Goal: Transaction & Acquisition: Subscribe to service/newsletter

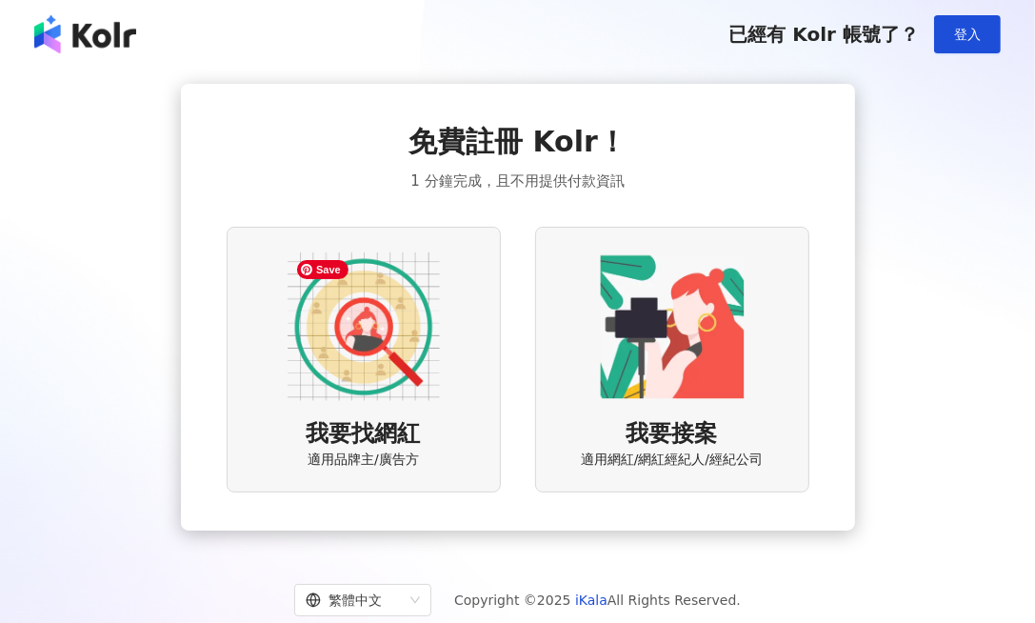
click at [394, 312] on img at bounding box center [364, 326] width 152 height 152
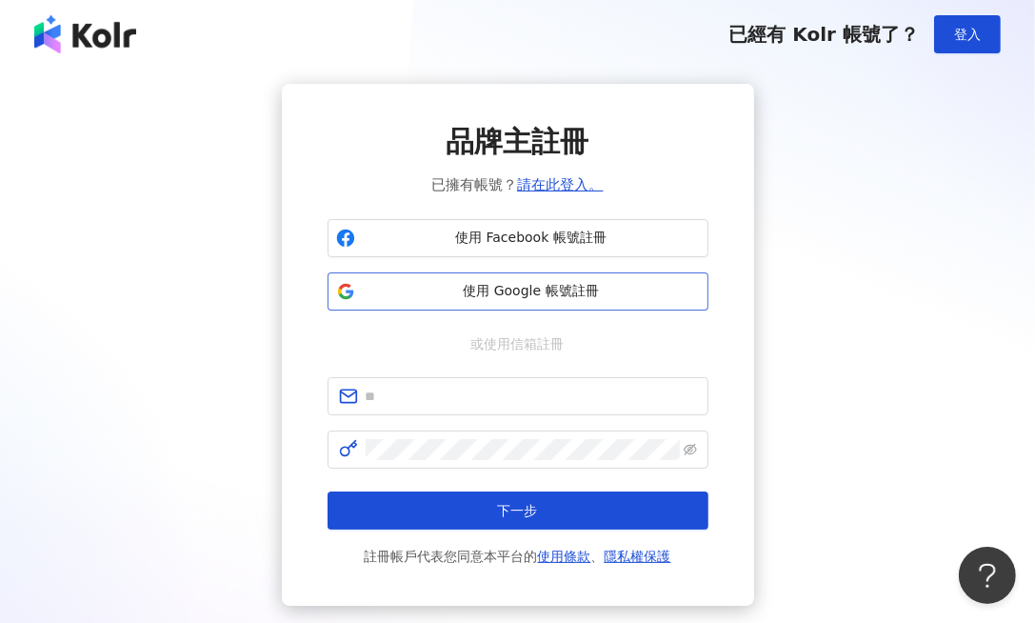
click at [488, 289] on span "使用 Google 帳號註冊" at bounding box center [531, 291] width 337 height 19
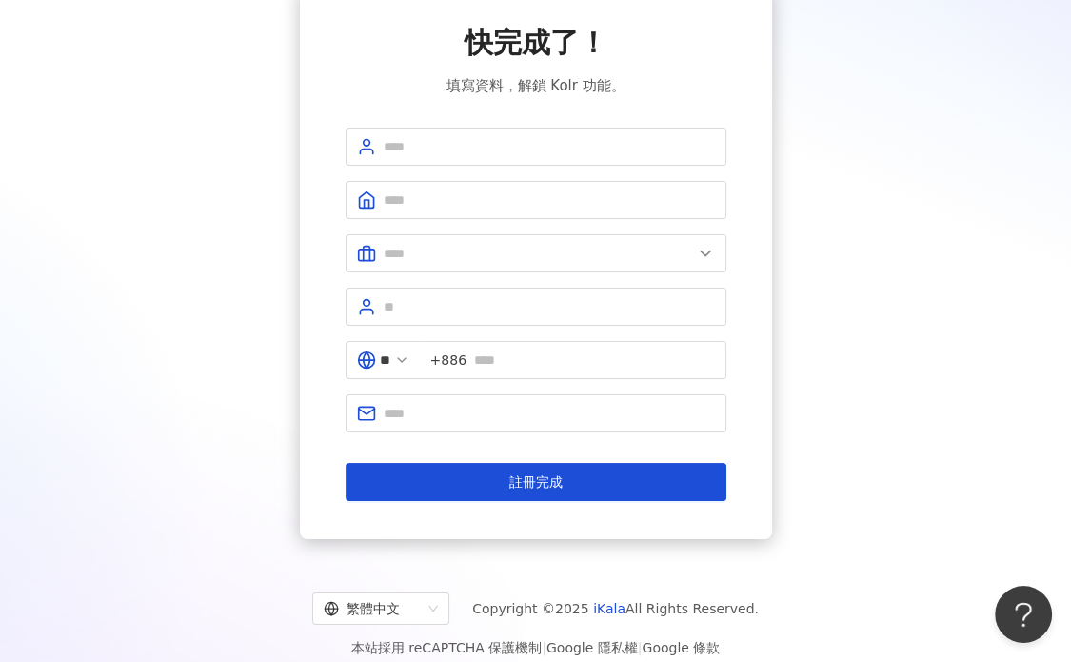
scroll to position [116, 0]
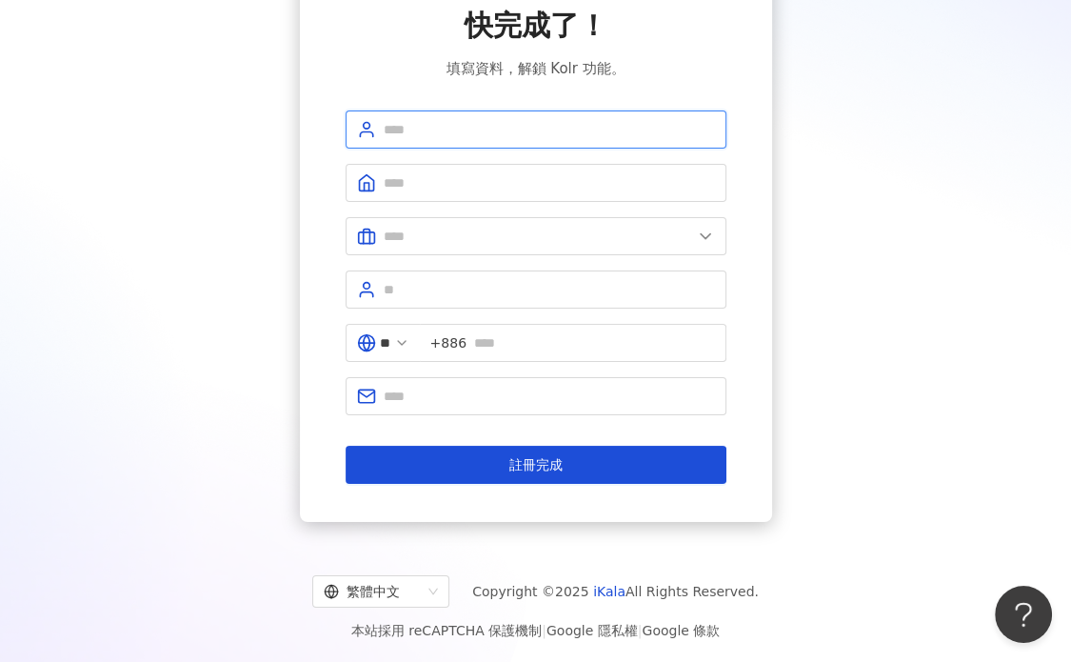
click at [486, 132] on input "text" at bounding box center [549, 129] width 331 height 21
drag, startPoint x: 449, startPoint y: 125, endPoint x: 314, endPoint y: 143, distance: 135.5
click at [283, 123] on div "快完成了！ 填寫資料，解鎖 Kolr 功能。 ***** ** +886 註冊完成" at bounding box center [536, 245] width 1026 height 554
type input "*****"
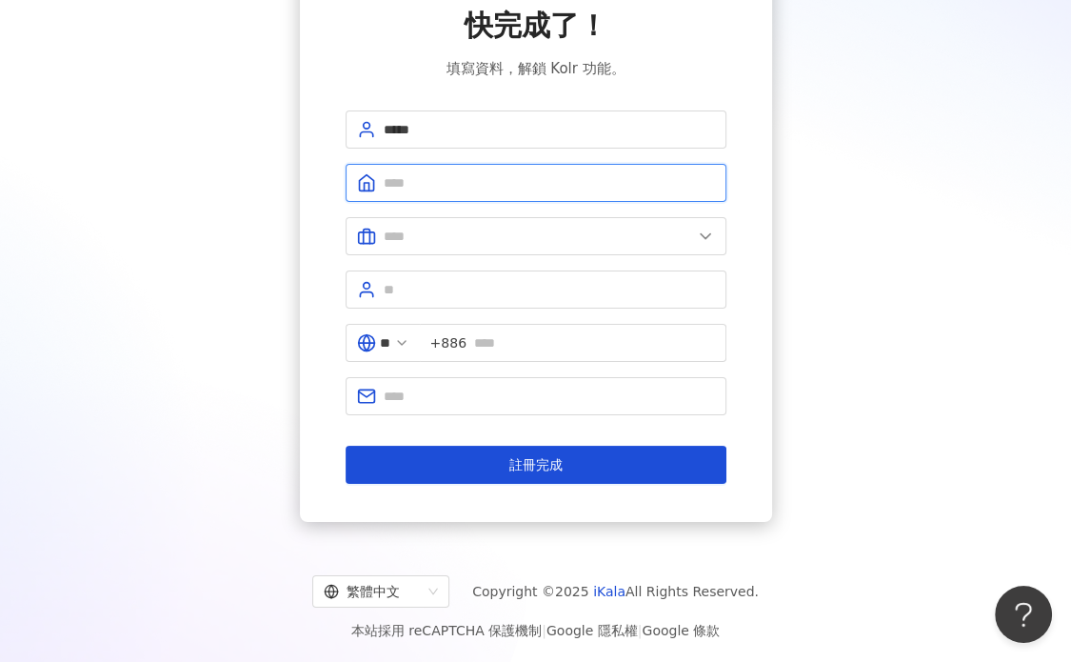
click at [461, 182] on input "text" at bounding box center [549, 182] width 331 height 21
paste input "*****"
type input "*****"
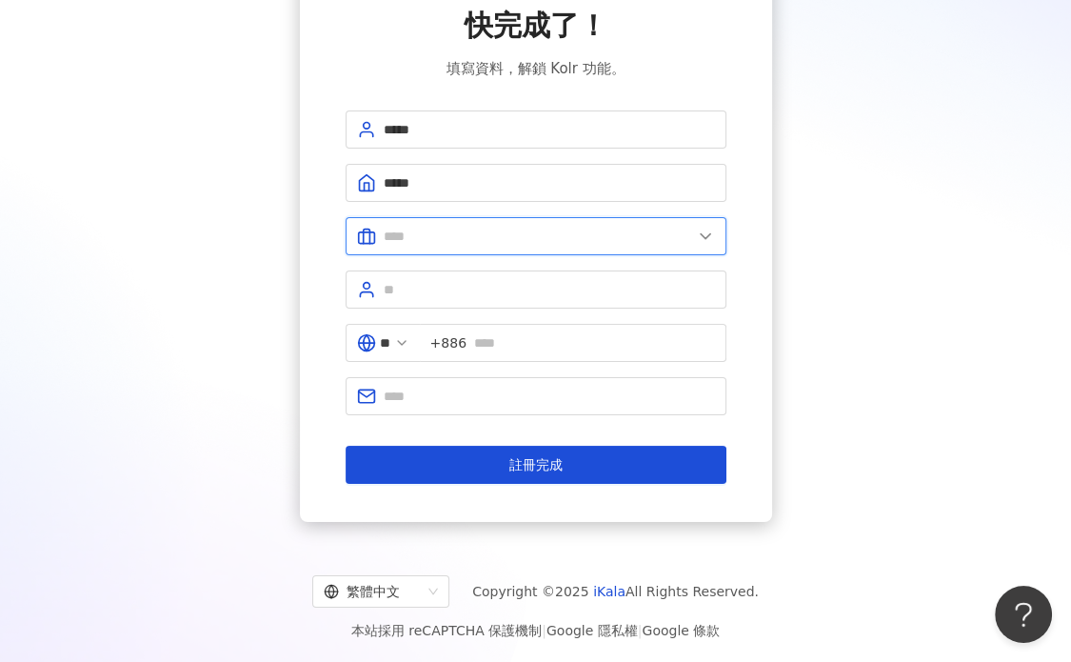
click at [452, 234] on input "text" at bounding box center [538, 236] width 309 height 21
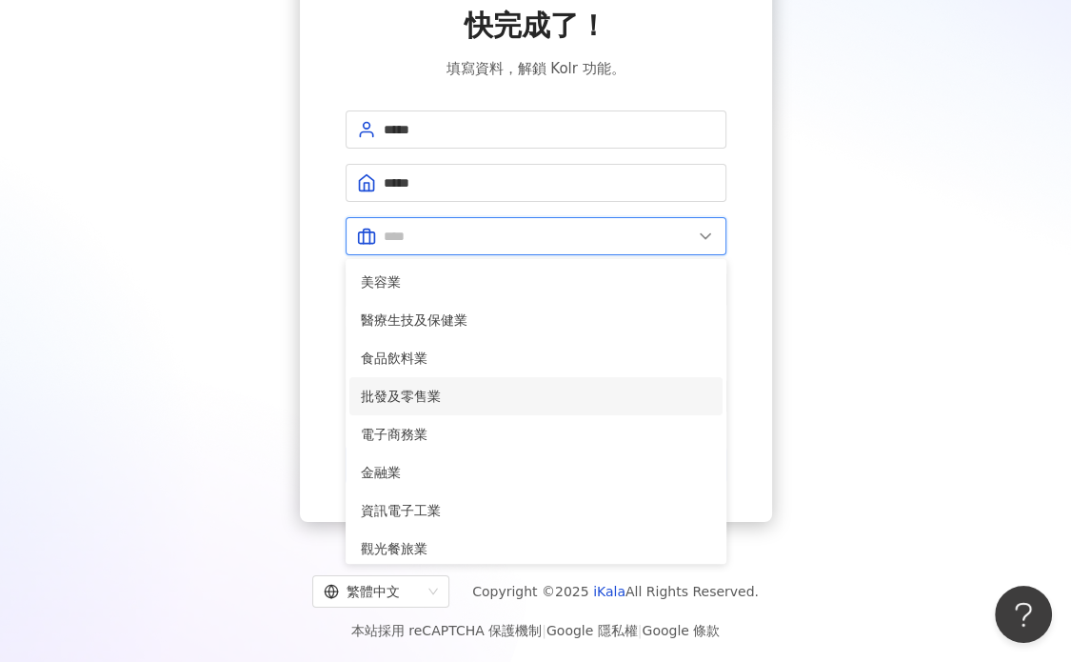
scroll to position [389, 0]
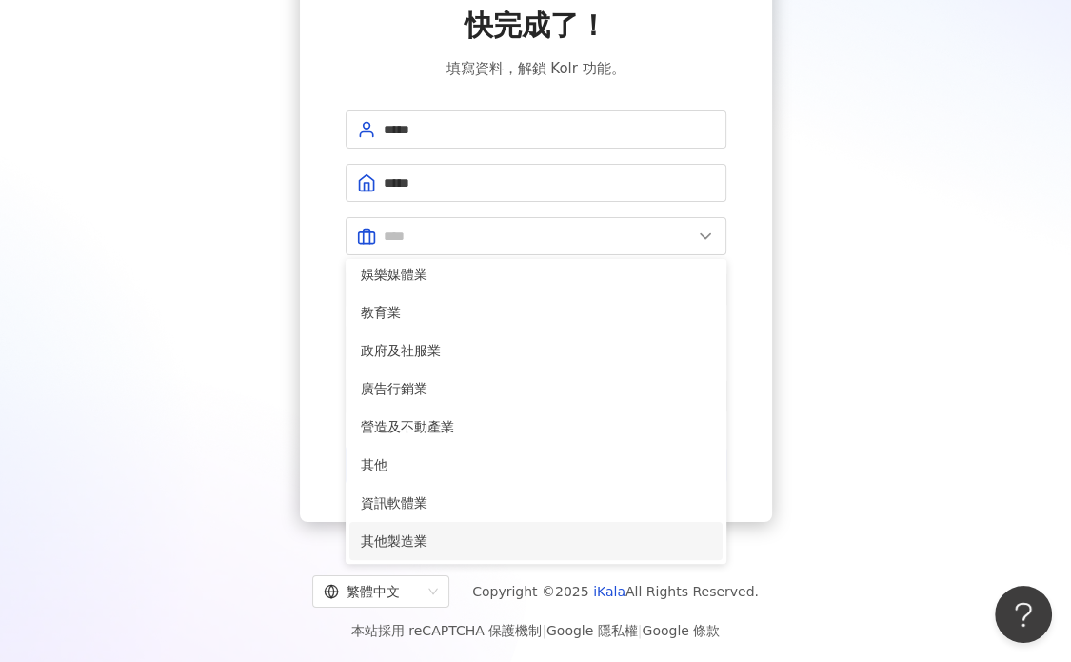
click at [467, 535] on span "其他製造業" at bounding box center [536, 541] width 350 height 21
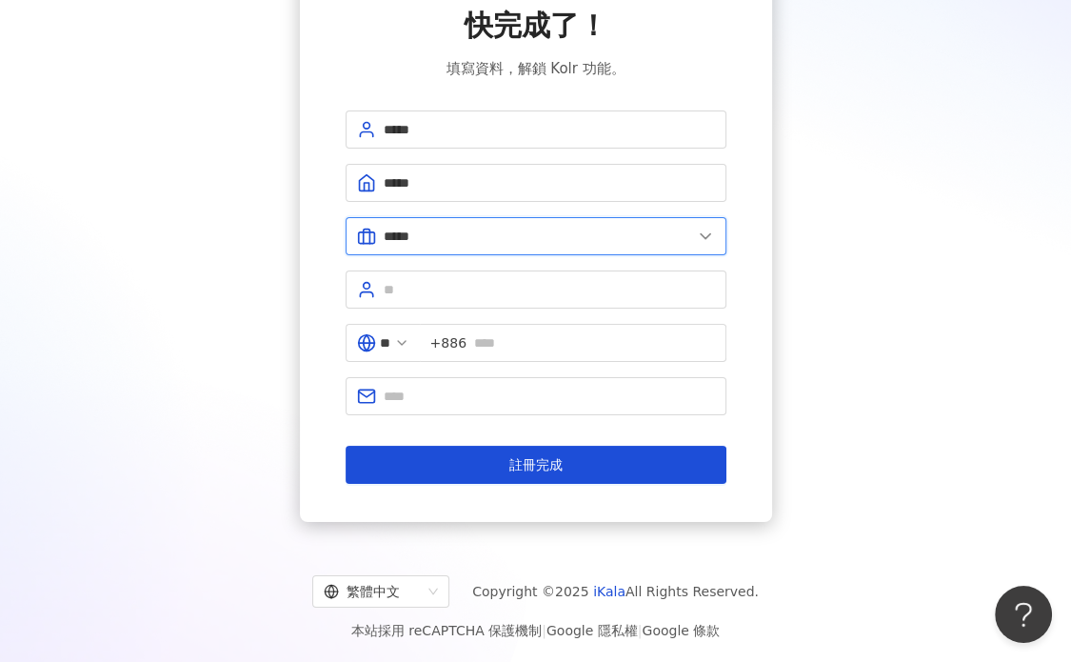
click at [478, 243] on input "*****" at bounding box center [538, 236] width 309 height 21
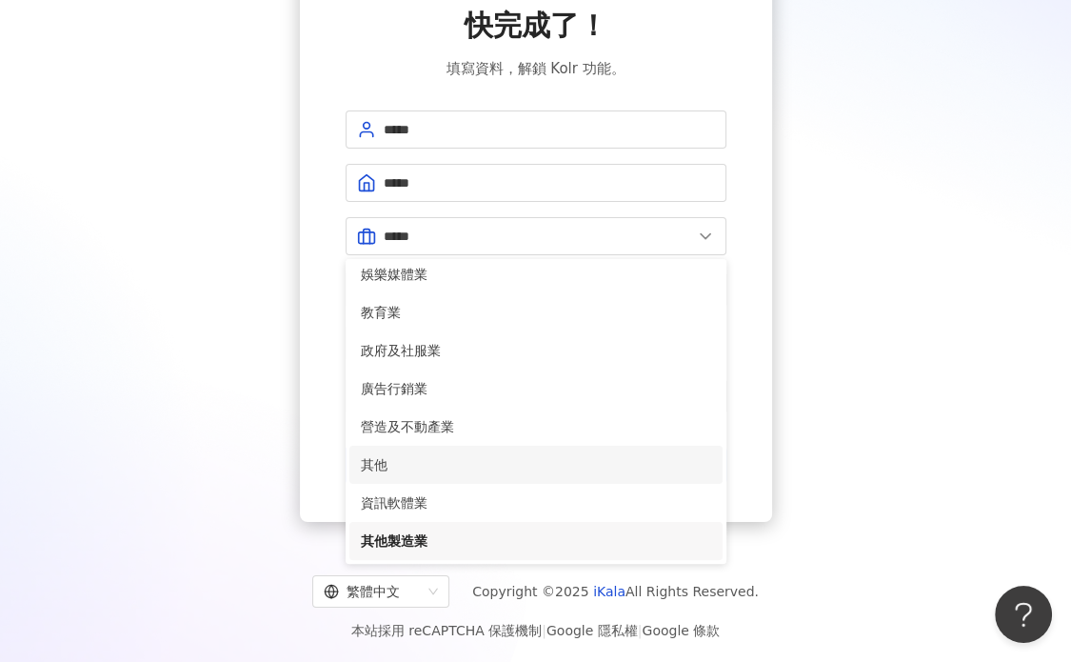
click at [457, 450] on li "其他" at bounding box center [536, 465] width 373 height 38
type input "**"
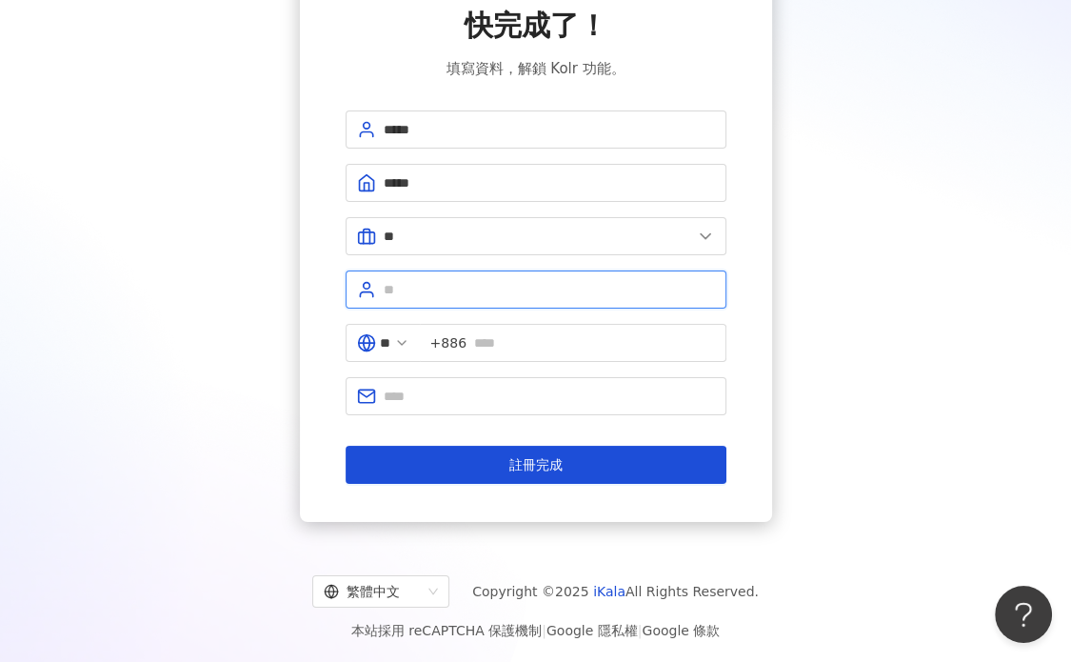
click at [441, 294] on input "text" at bounding box center [549, 289] width 331 height 21
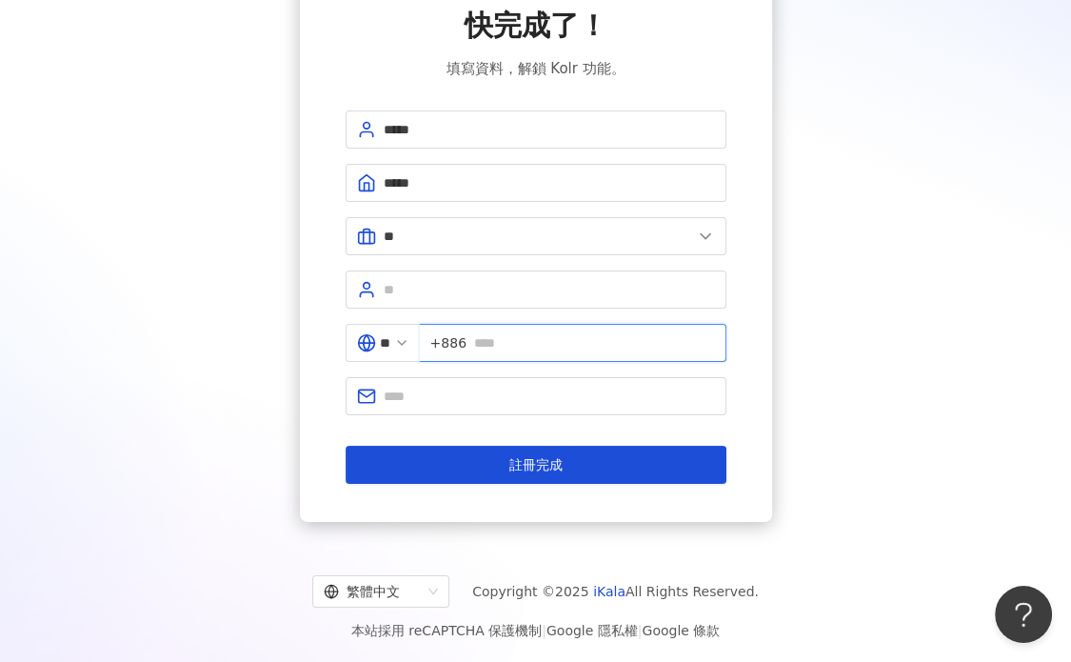
click at [484, 346] on input "text" at bounding box center [594, 342] width 241 height 21
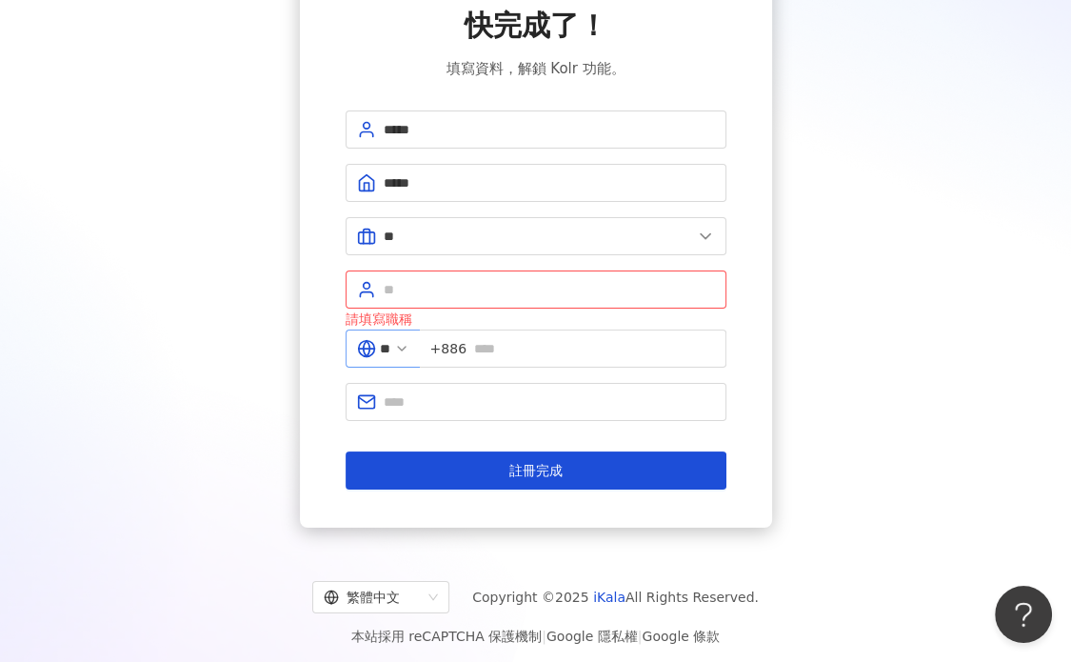
click at [406, 347] on polyline at bounding box center [402, 349] width 8 height 4
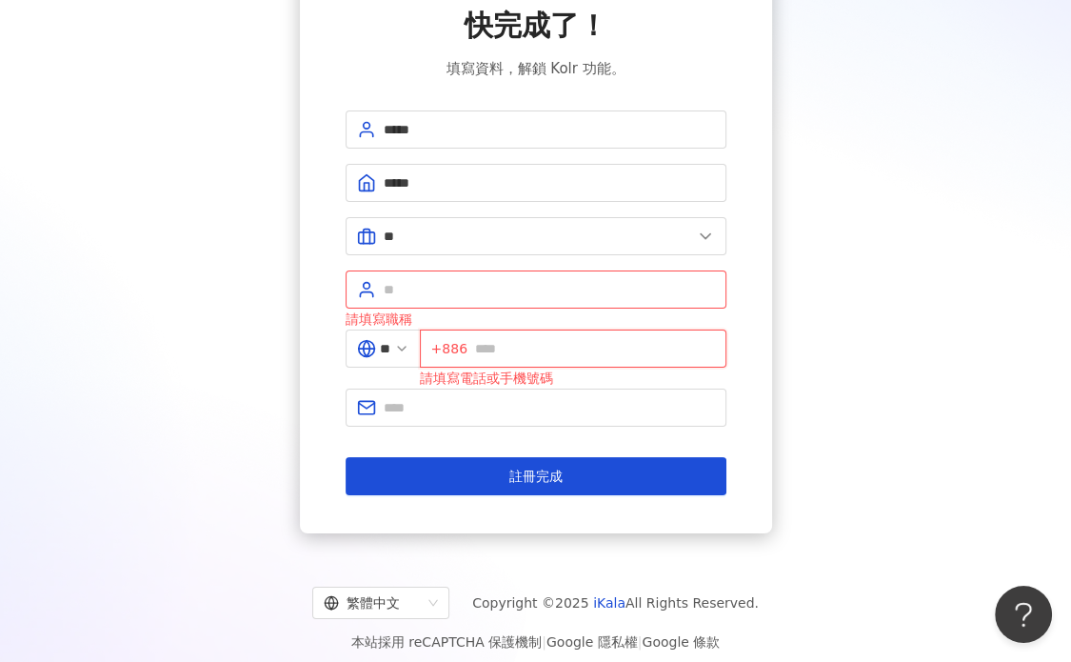
click at [533, 344] on input "text" at bounding box center [595, 348] width 240 height 21
type input "*********"
click at [465, 291] on input "text" at bounding box center [549, 289] width 331 height 21
type input "**"
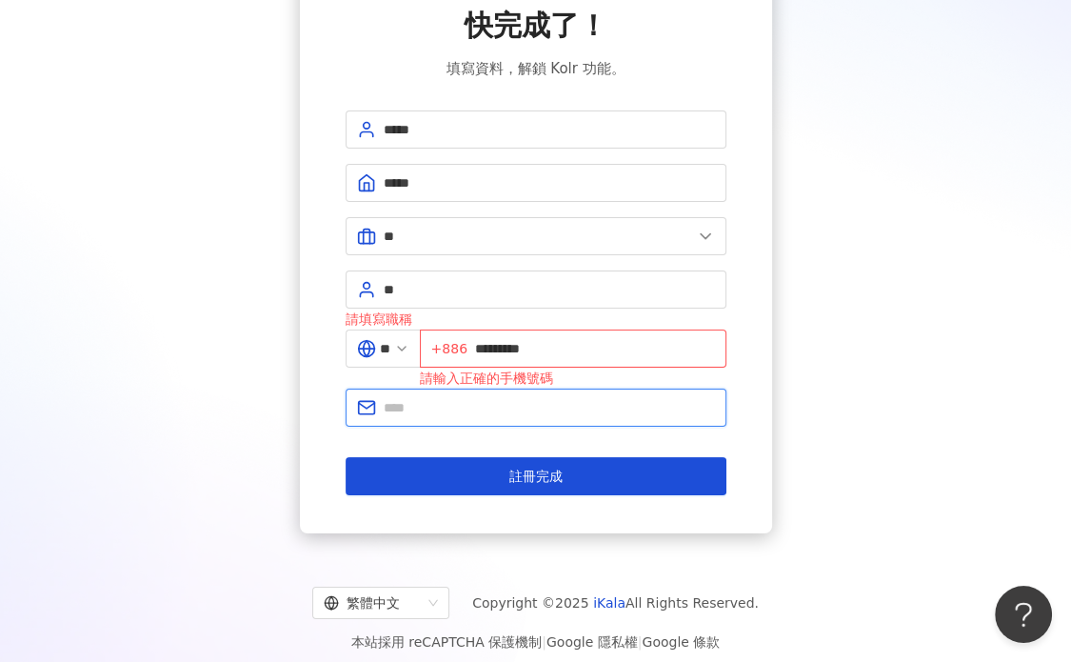
click at [445, 404] on input "text" at bounding box center [549, 407] width 331 height 21
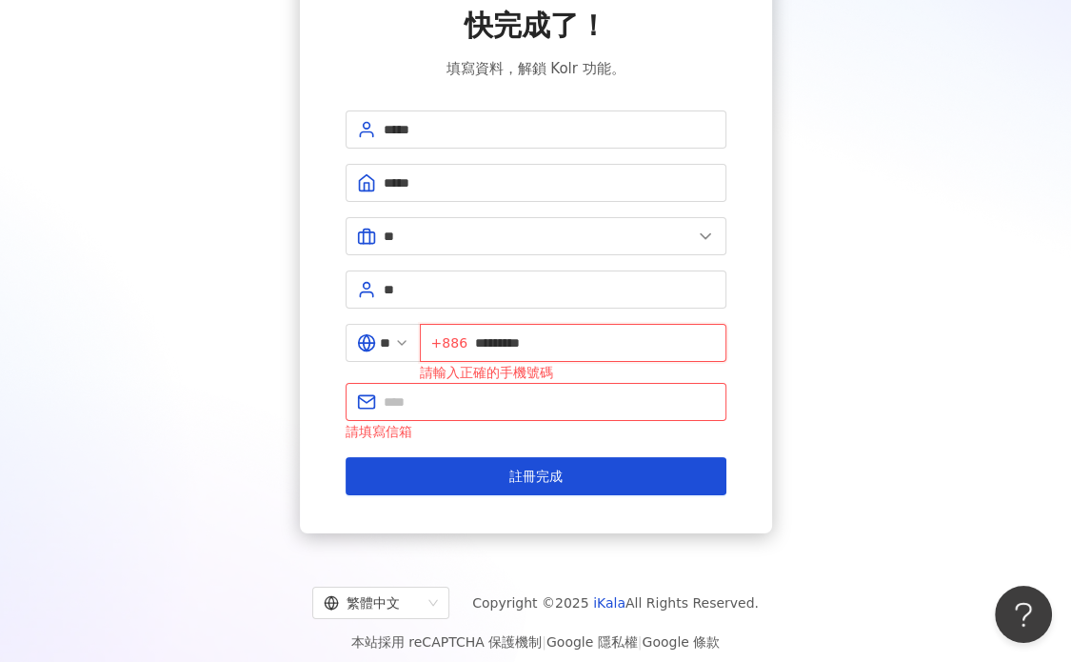
click at [530, 346] on input "*********" at bounding box center [595, 342] width 240 height 21
type input "**********"
click at [518, 399] on input "text" at bounding box center [549, 401] width 331 height 21
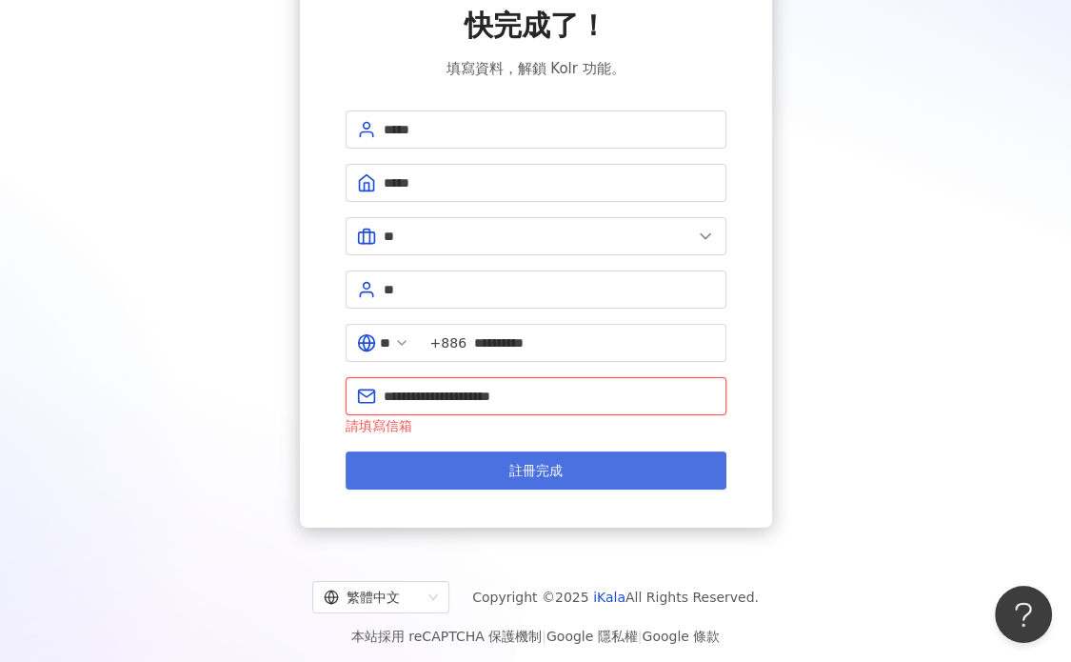
type input "**********"
click at [516, 451] on button "註冊完成" at bounding box center [536, 470] width 381 height 38
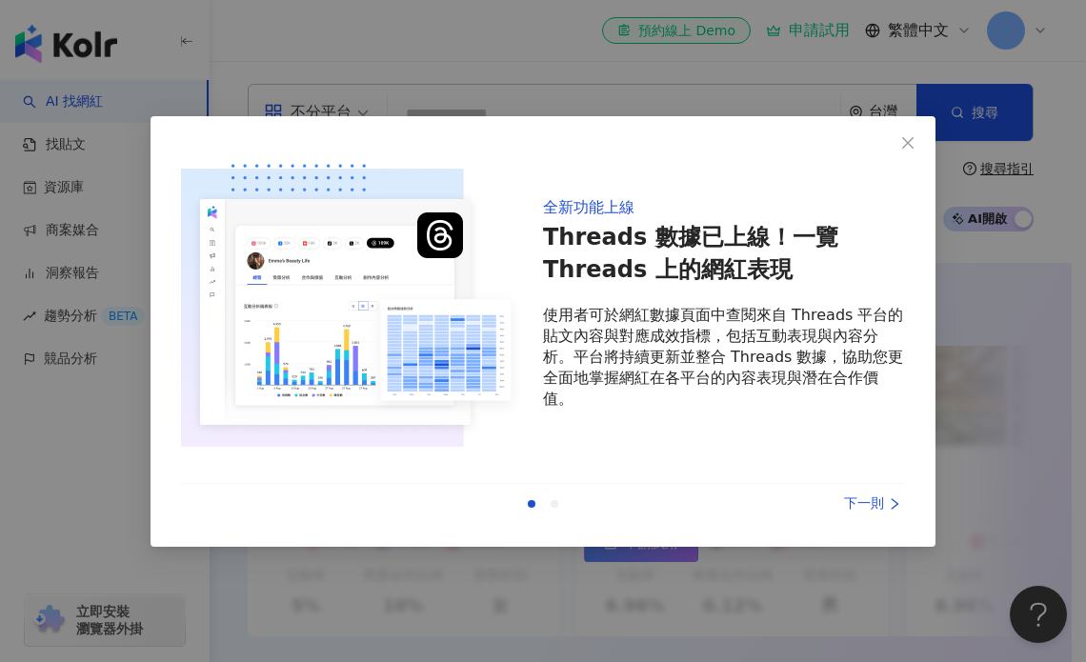
click at [340, 40] on div "全新功能上線 Threads 數據已上線！一覽 Threads 上的網紅表現 使用者可於網紅數據頁面中查閱來自 Threads 平台的貼文內容與對應成效指標，…" at bounding box center [543, 331] width 1086 height 662
click at [914, 144] on icon "close" at bounding box center [907, 142] width 15 height 15
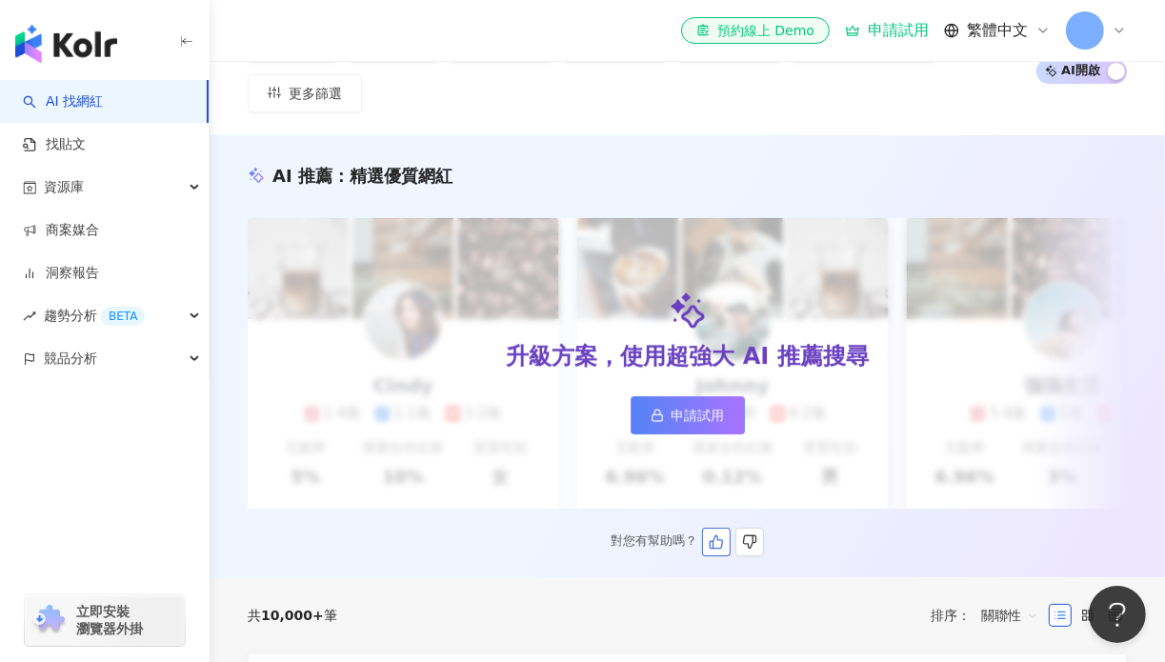
scroll to position [381, 0]
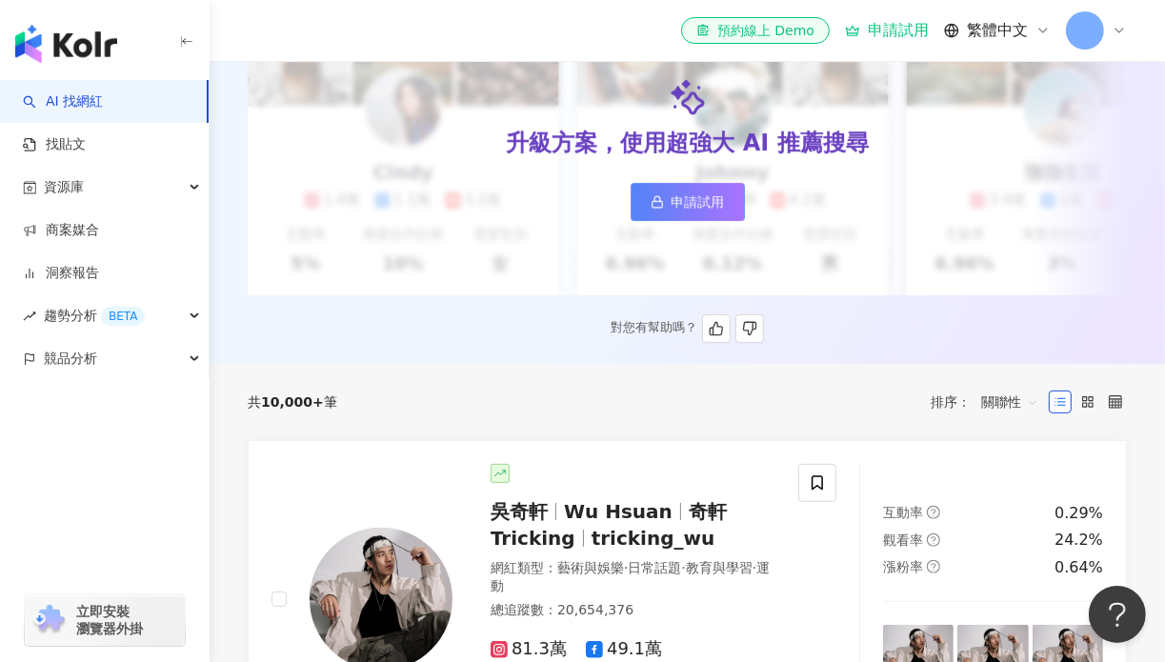
click at [683, 194] on span "申請試用" at bounding box center [697, 201] width 53 height 15
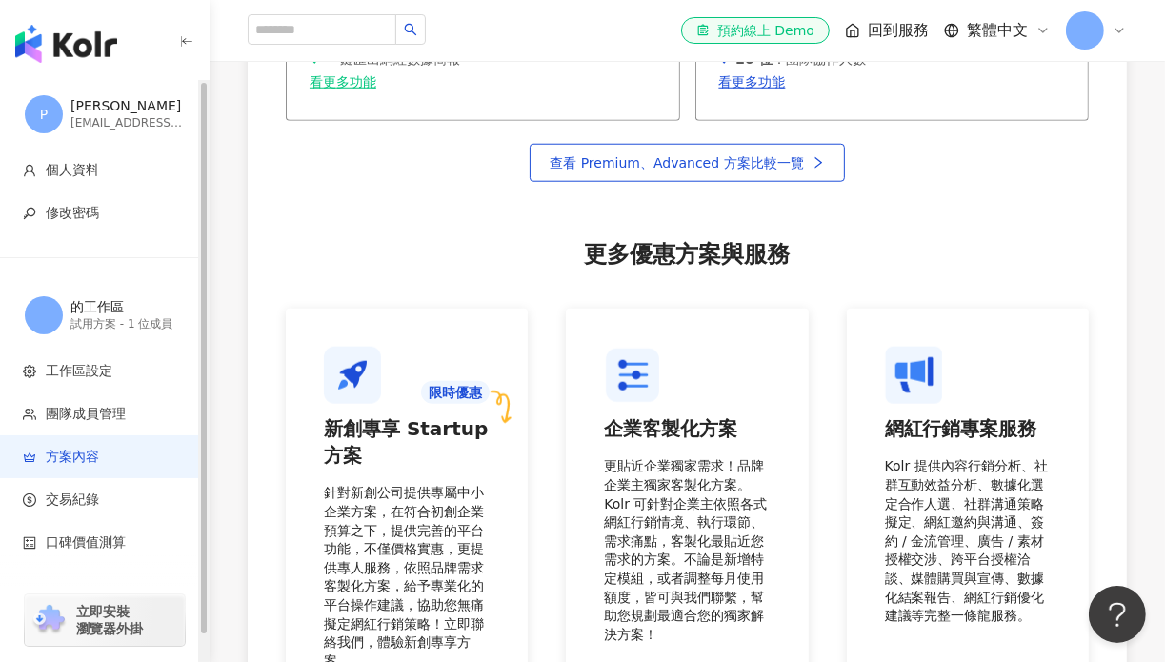
scroll to position [1157, 0]
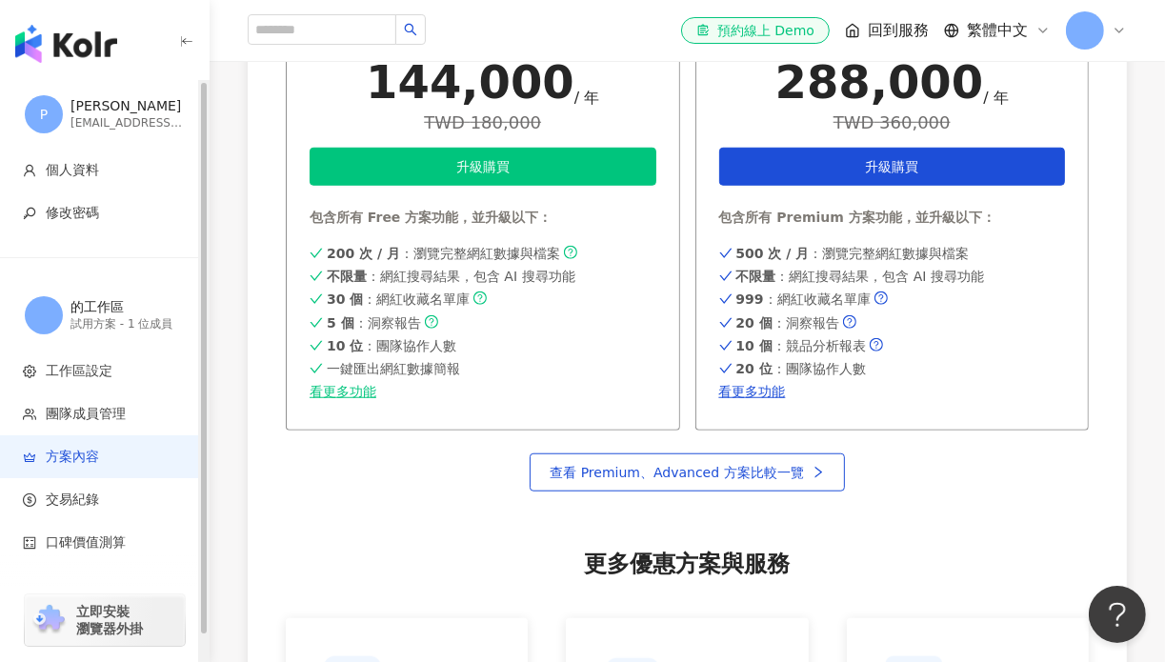
click at [103, 28] on img "button" at bounding box center [66, 44] width 102 height 38
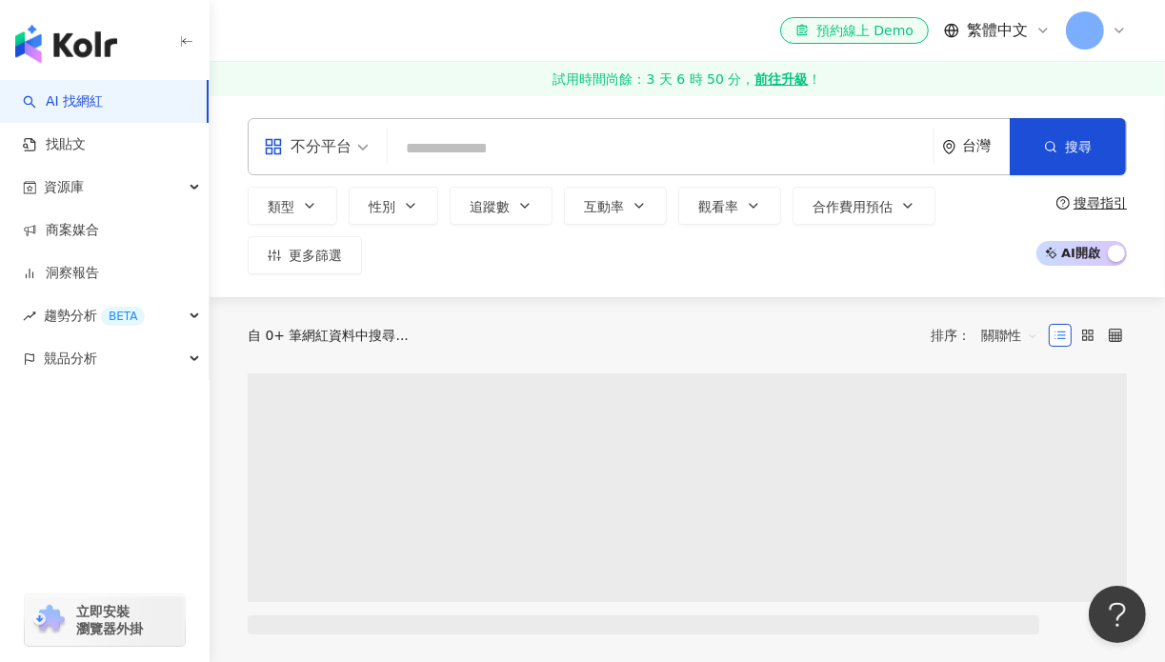
click at [514, 137] on input "search" at bounding box center [660, 148] width 531 height 36
type input "*****"
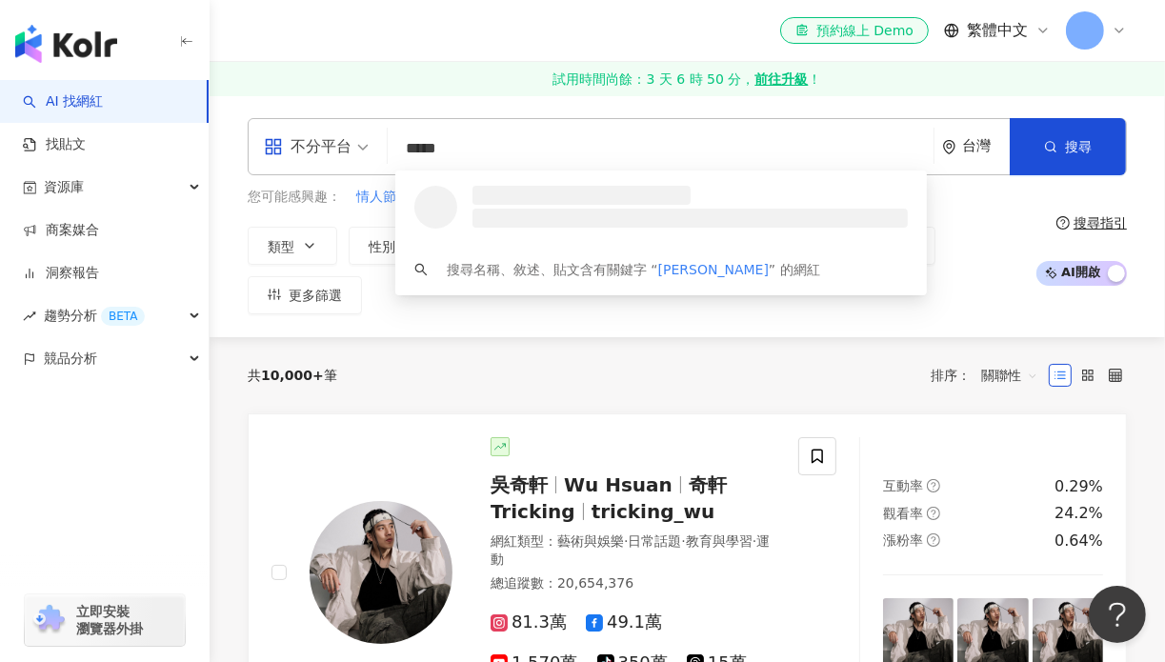
drag, startPoint x: 498, startPoint y: 149, endPoint x: 360, endPoint y: 149, distance: 138.1
click at [360, 149] on div "不分平台 ***** 台灣 搜尋 loading 搜尋名稱、敘述、貼文含有關鍵字 “ PEGGY ” 的網紅" at bounding box center [687, 146] width 879 height 57
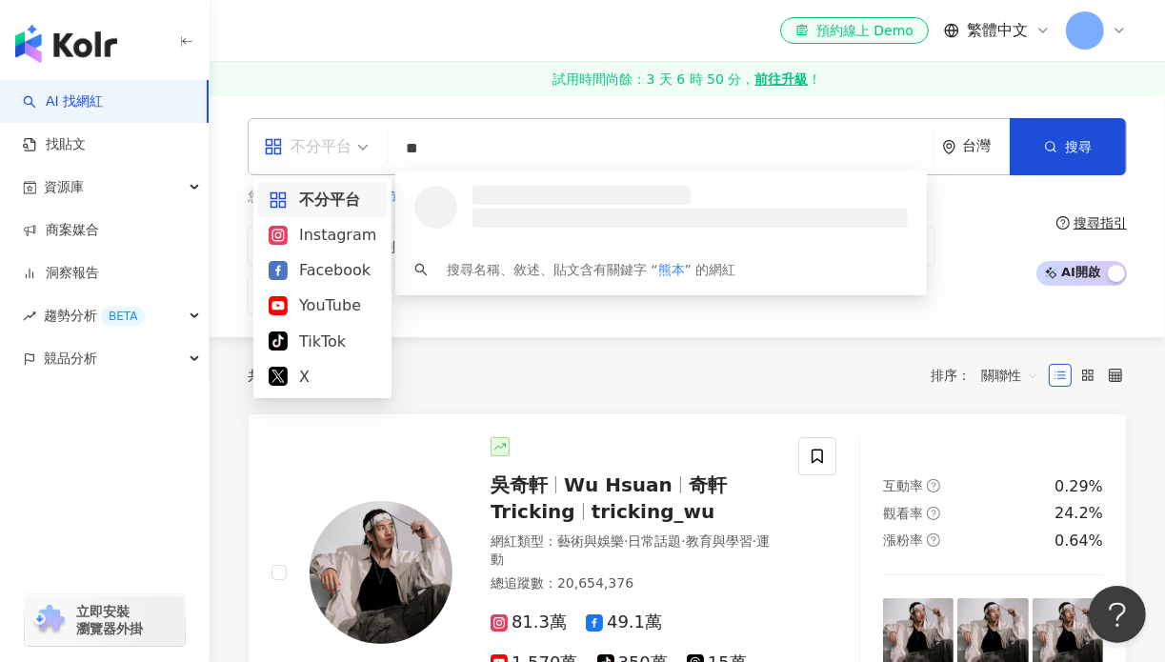
click at [318, 154] on div "不分平台" at bounding box center [308, 146] width 88 height 30
type input "**"
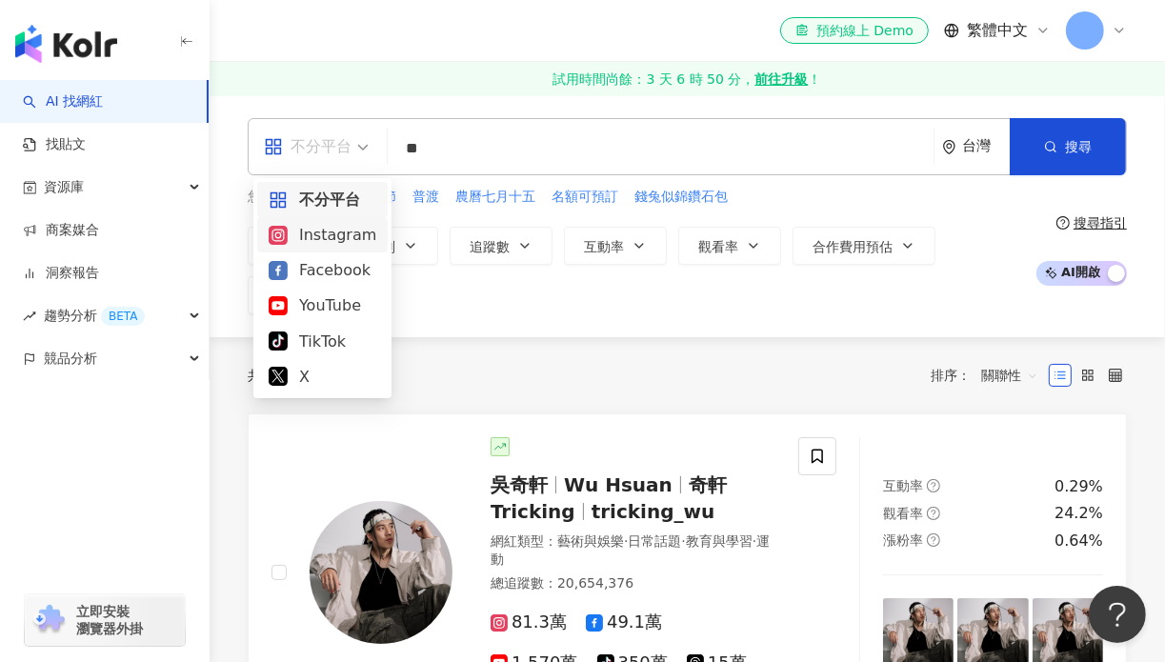
click at [321, 232] on div "Instagram" at bounding box center [323, 235] width 108 height 24
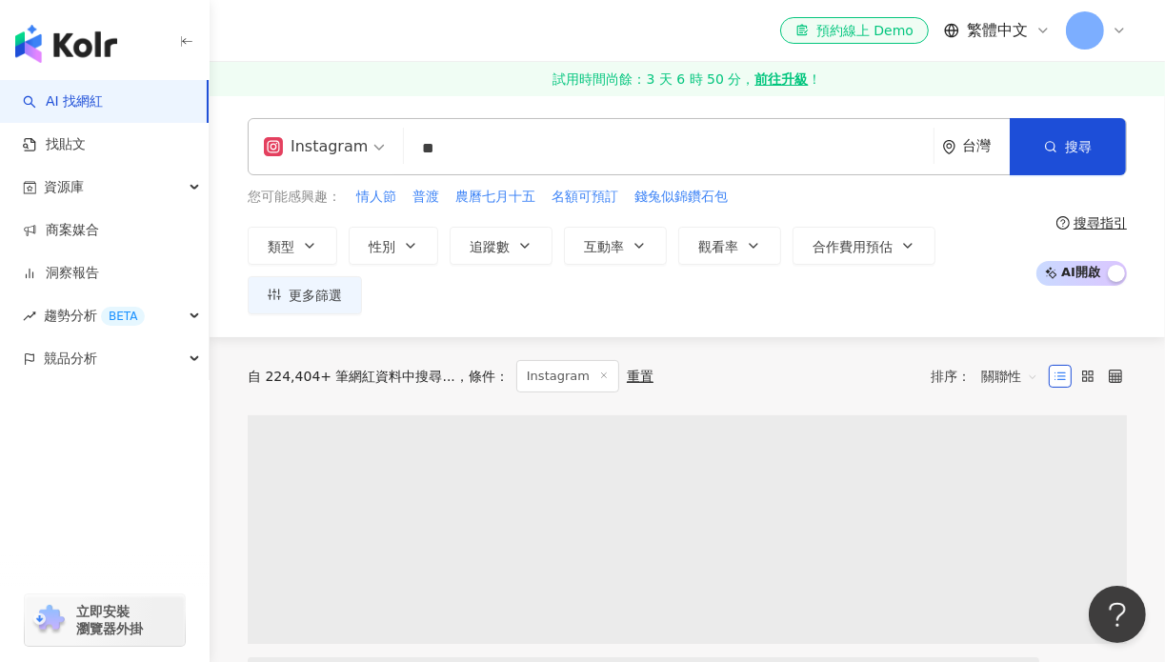
click at [987, 156] on div "台灣" at bounding box center [976, 146] width 68 height 55
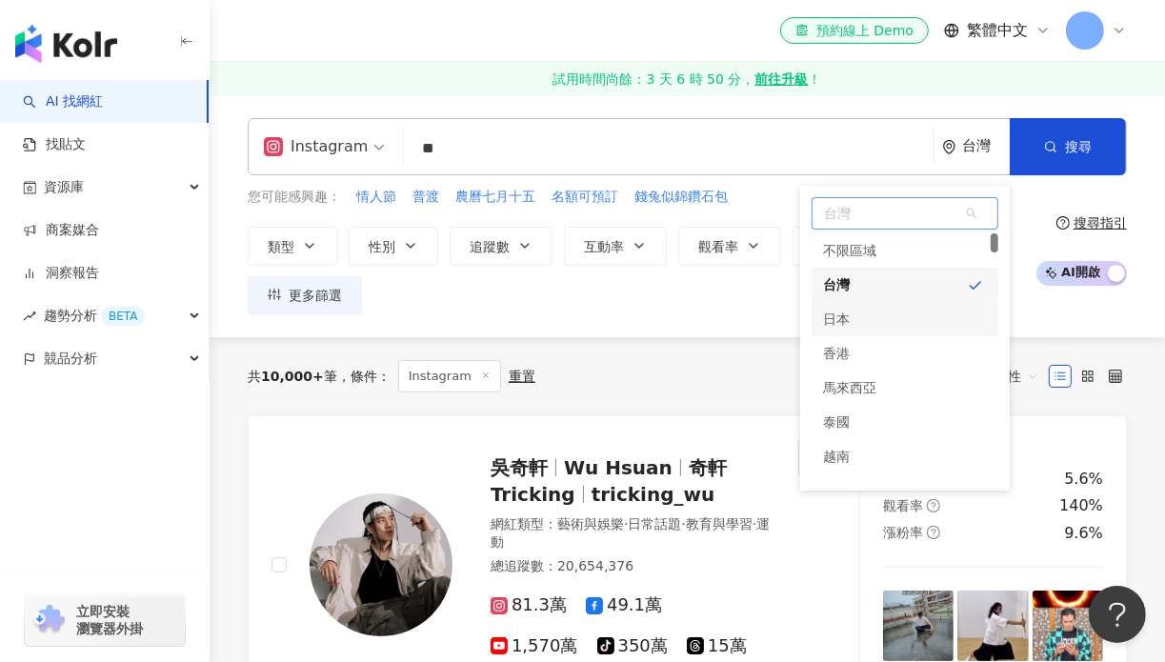
click at [866, 309] on div "日本" at bounding box center [904, 319] width 187 height 34
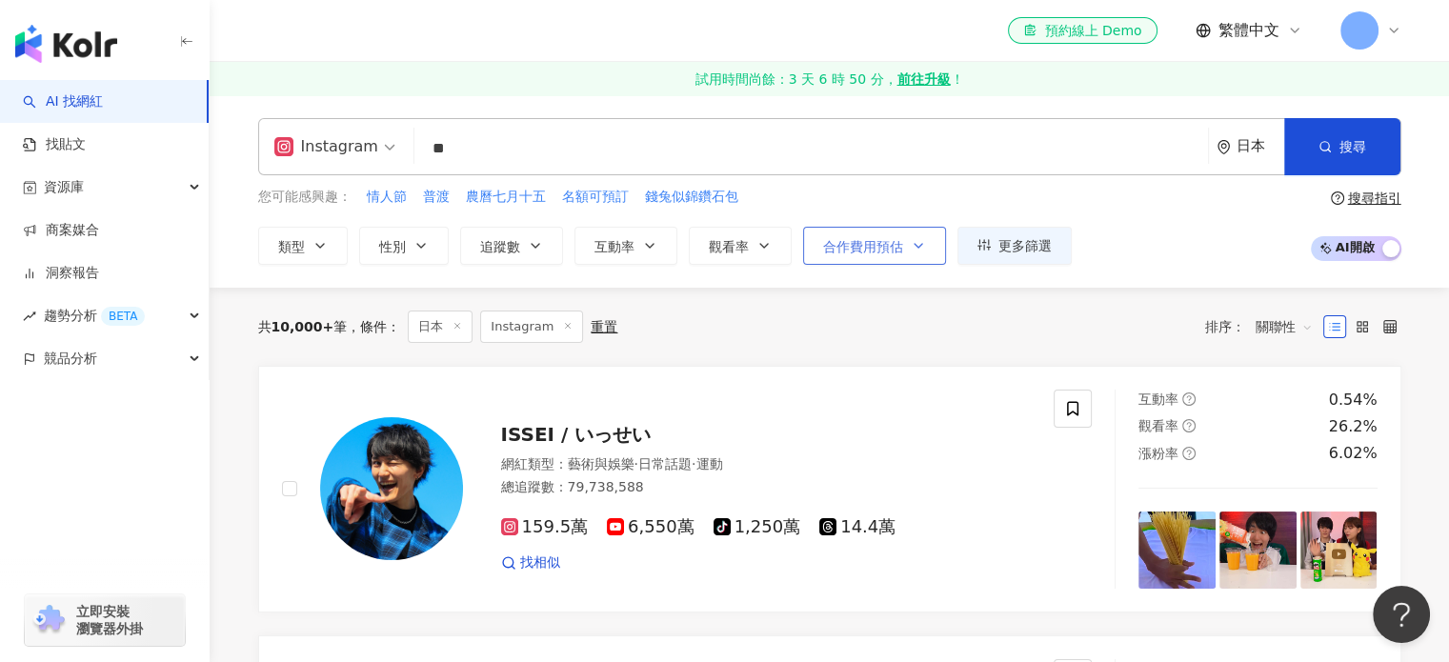
click at [827, 248] on span "合作費用預估" at bounding box center [863, 246] width 80 height 15
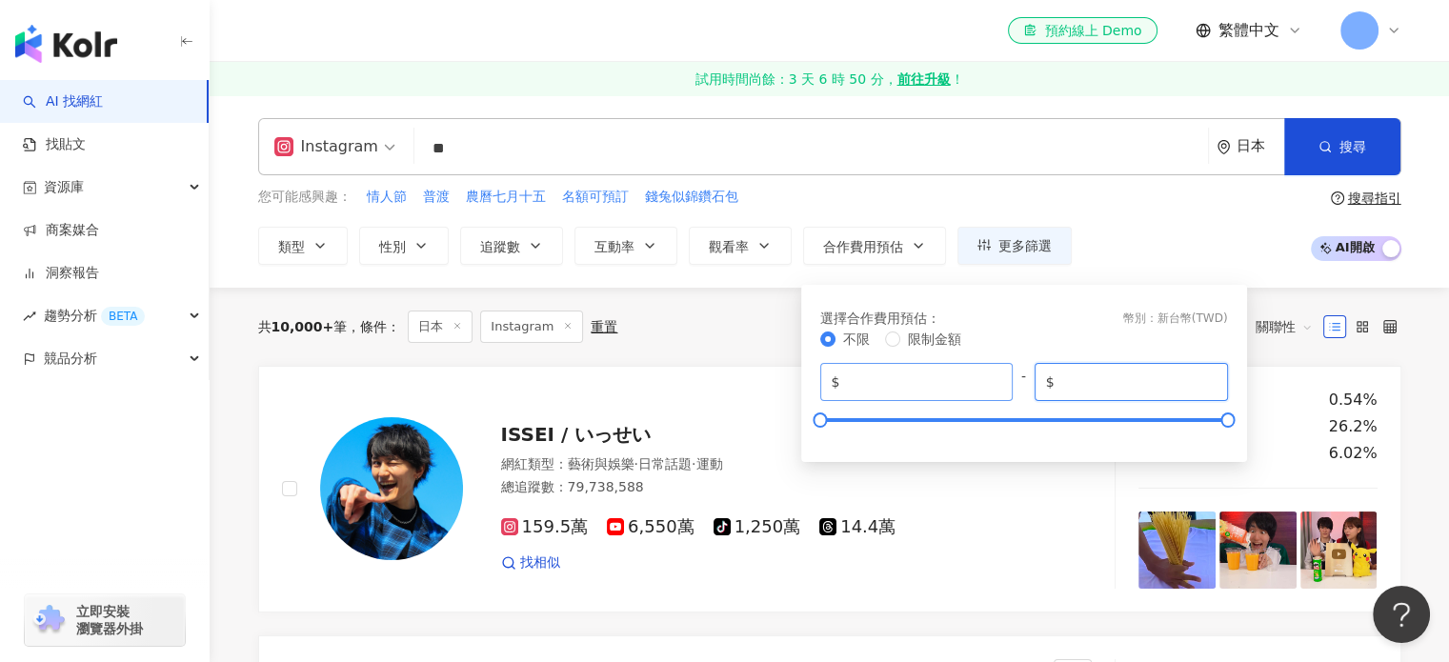
drag, startPoint x: 1125, startPoint y: 379, endPoint x: 909, endPoint y: 382, distance: 216.2
click at [909, 382] on div "$ * - $ *******" at bounding box center [1024, 382] width 408 height 38
click at [1119, 385] on input "******" at bounding box center [1137, 381] width 158 height 21
type input "******"
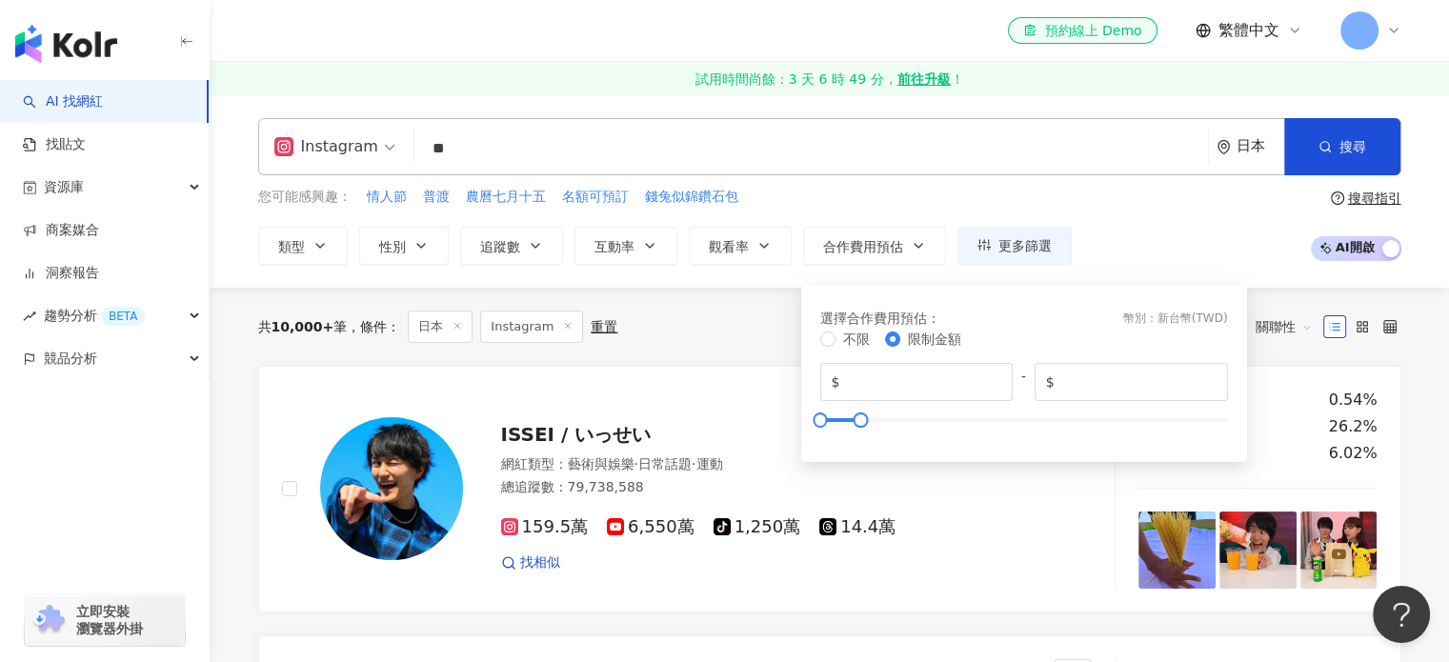
click at [977, 336] on div "不限 限制金額" at bounding box center [1024, 339] width 408 height 21
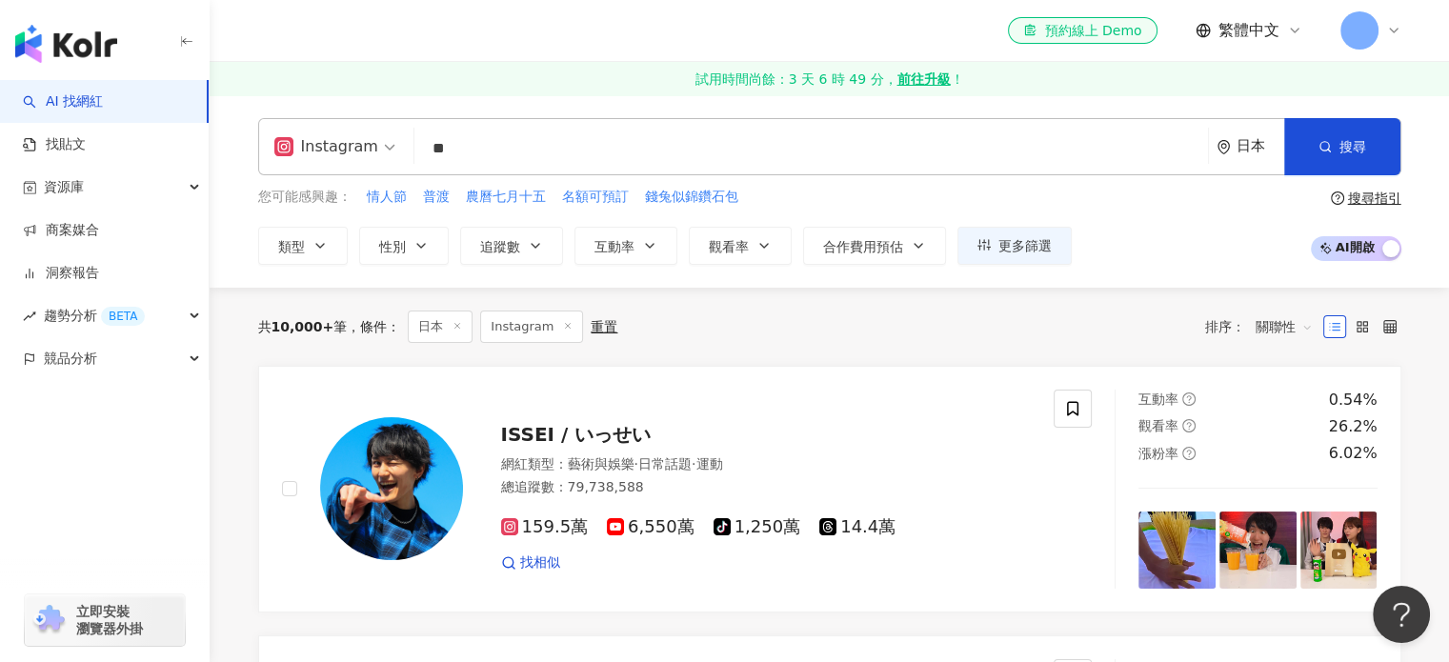
click at [1178, 357] on div "共 10,000+ 筆 條件 ： 日本 Instagram 重置 排序： 關聯性" at bounding box center [829, 327] width 1143 height 78
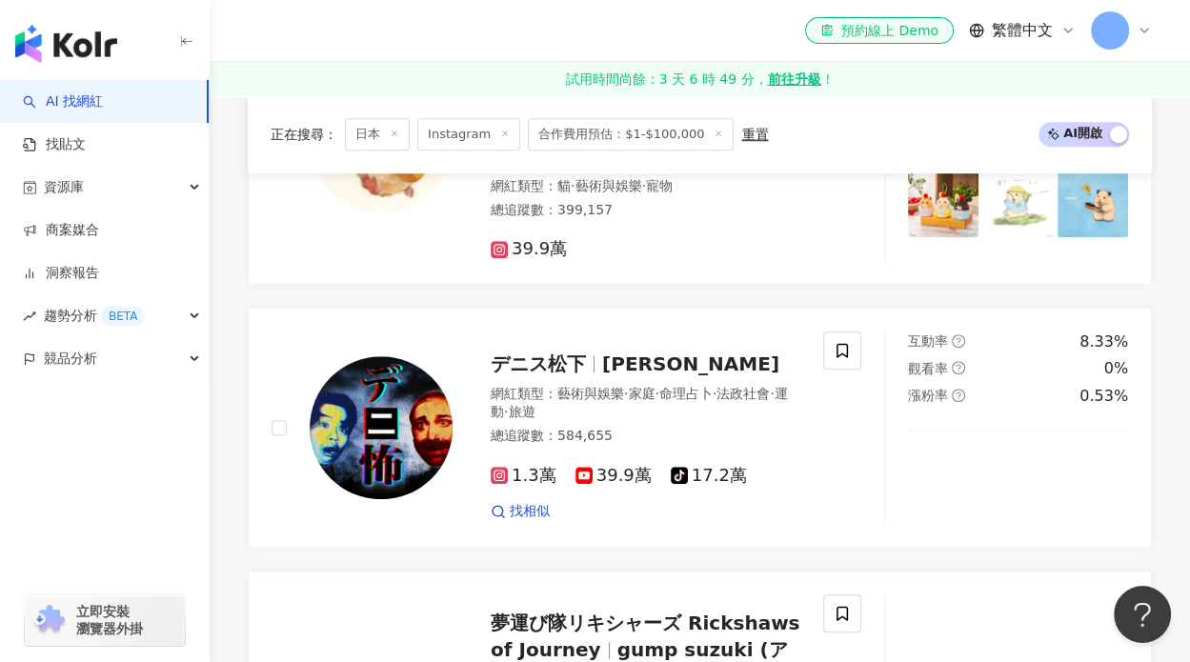
scroll to position [762, 0]
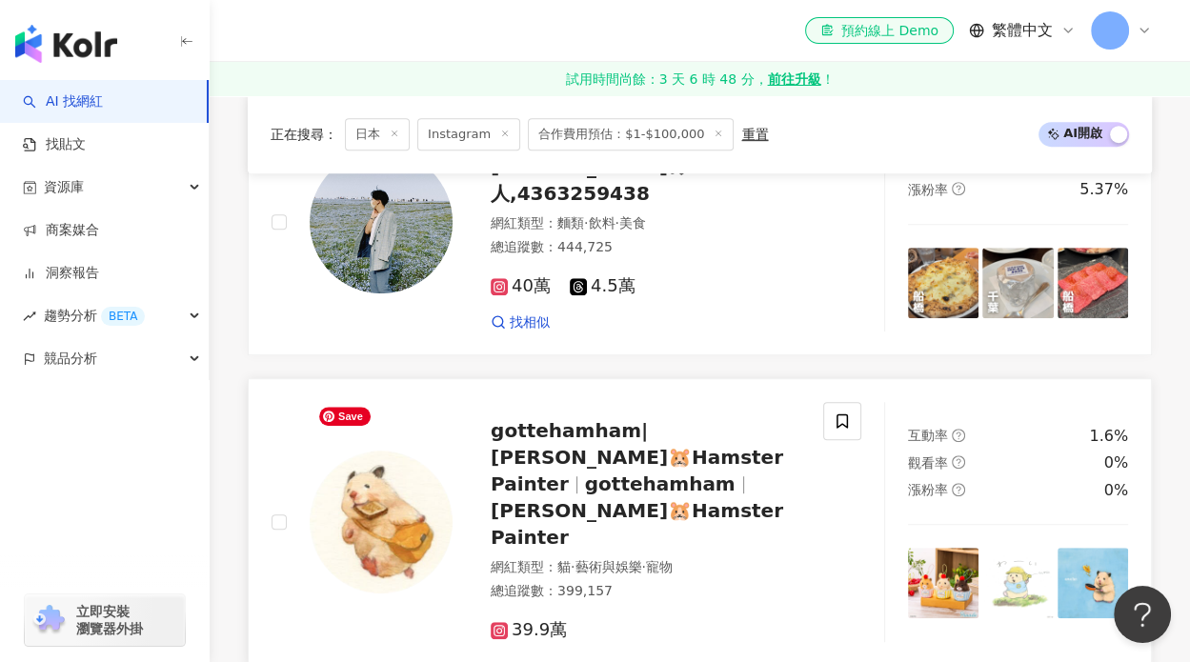
click at [398, 464] on img at bounding box center [381, 521] width 143 height 143
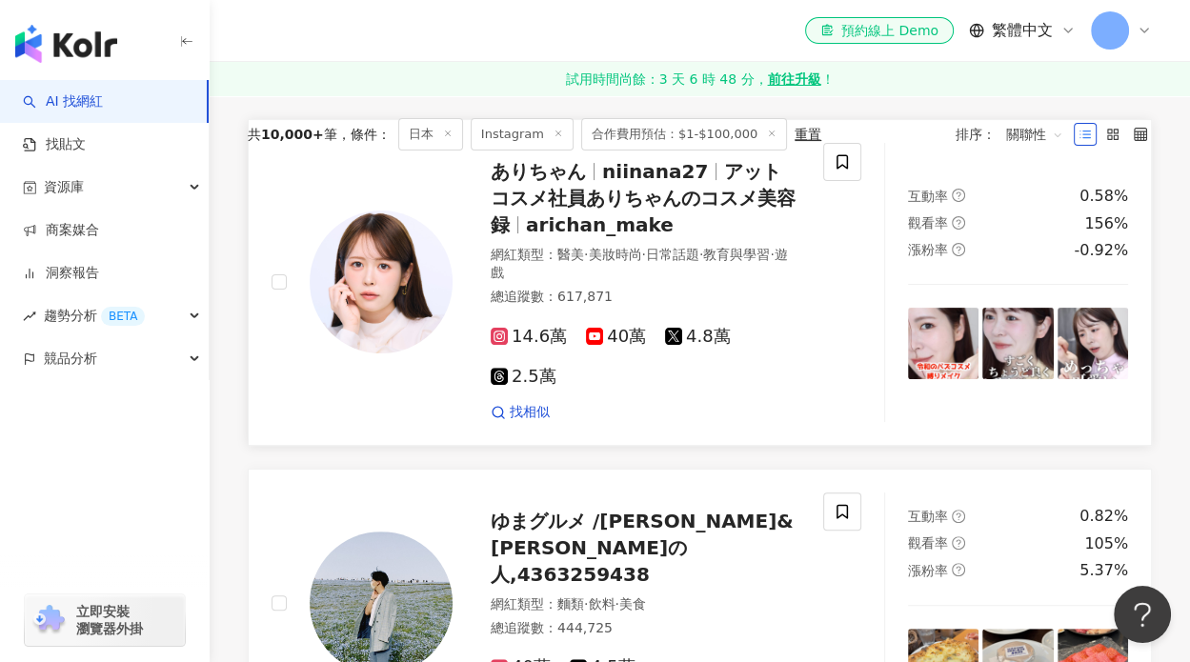
scroll to position [0, 0]
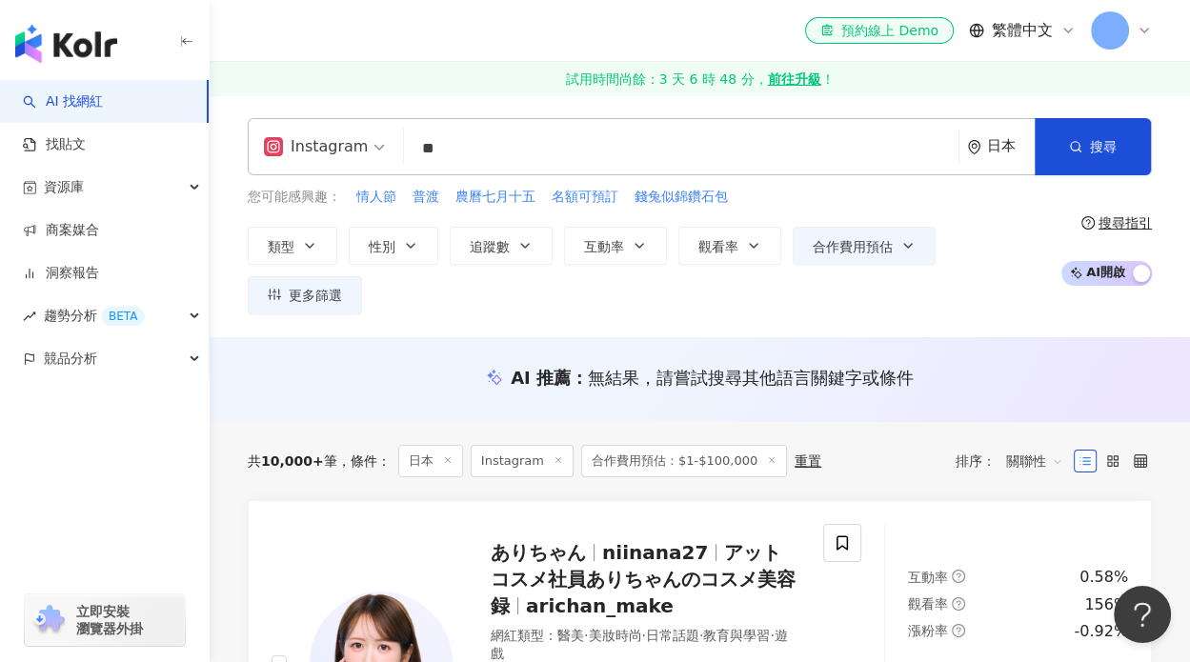
click at [1025, 153] on div "日本" at bounding box center [1011, 146] width 48 height 16
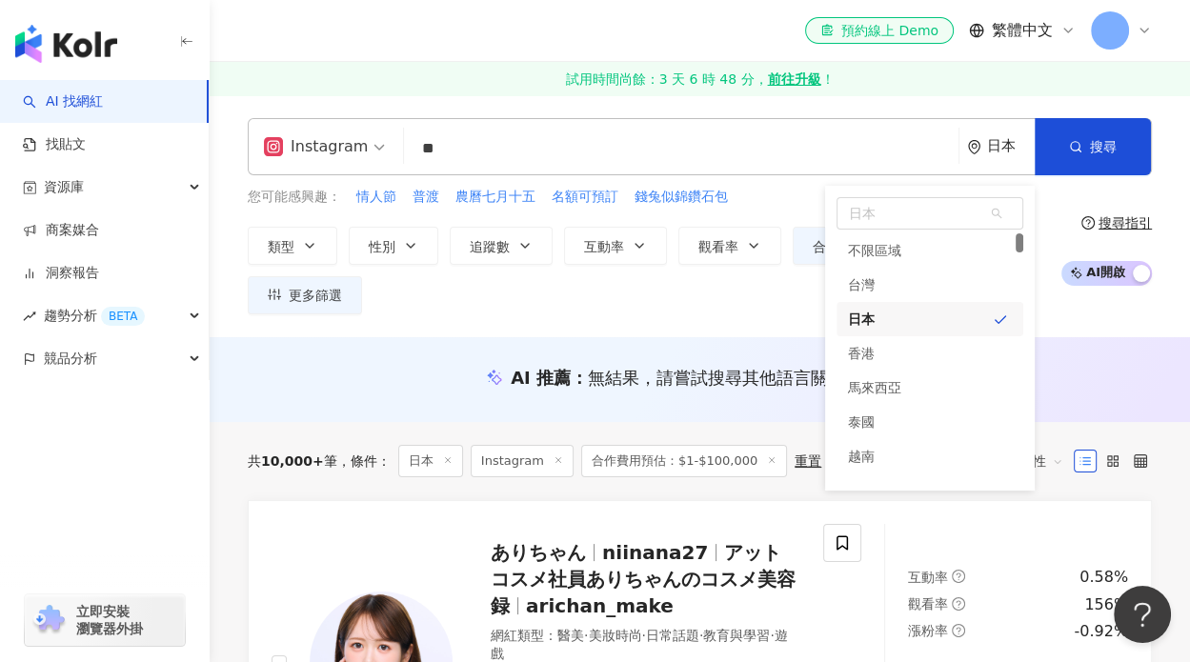
drag, startPoint x: 595, startPoint y: 167, endPoint x: 570, endPoint y: 156, distance: 27.8
click at [594, 167] on input "**" at bounding box center [680, 148] width 539 height 36
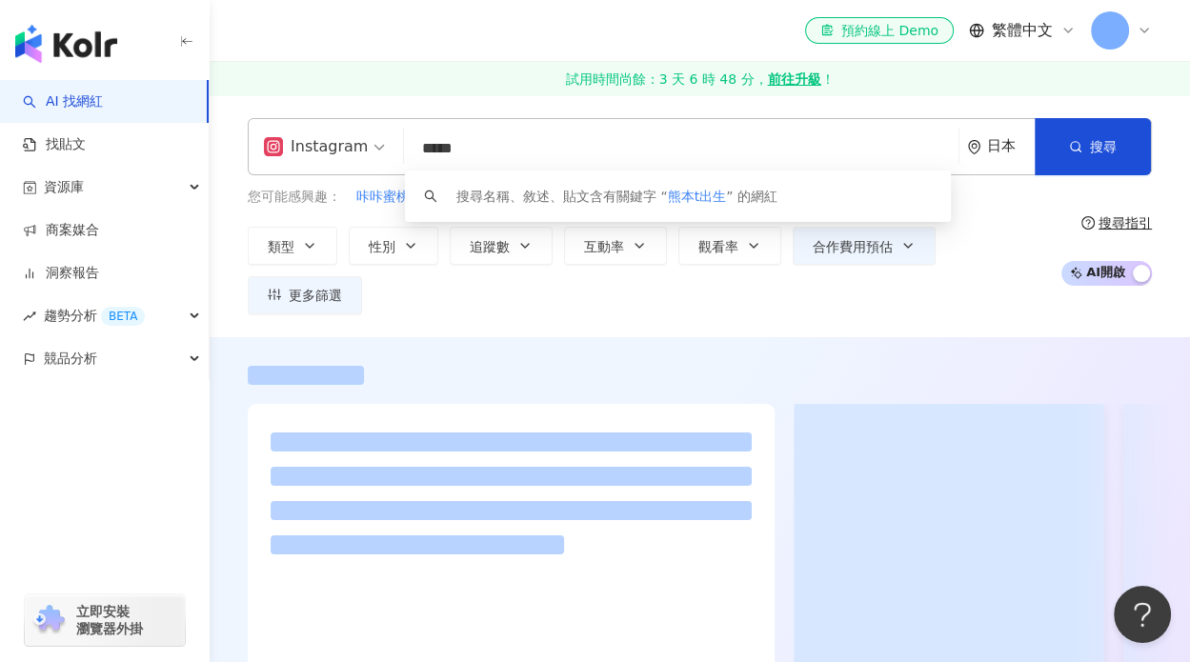
click at [456, 155] on input "*****" at bounding box center [680, 148] width 539 height 36
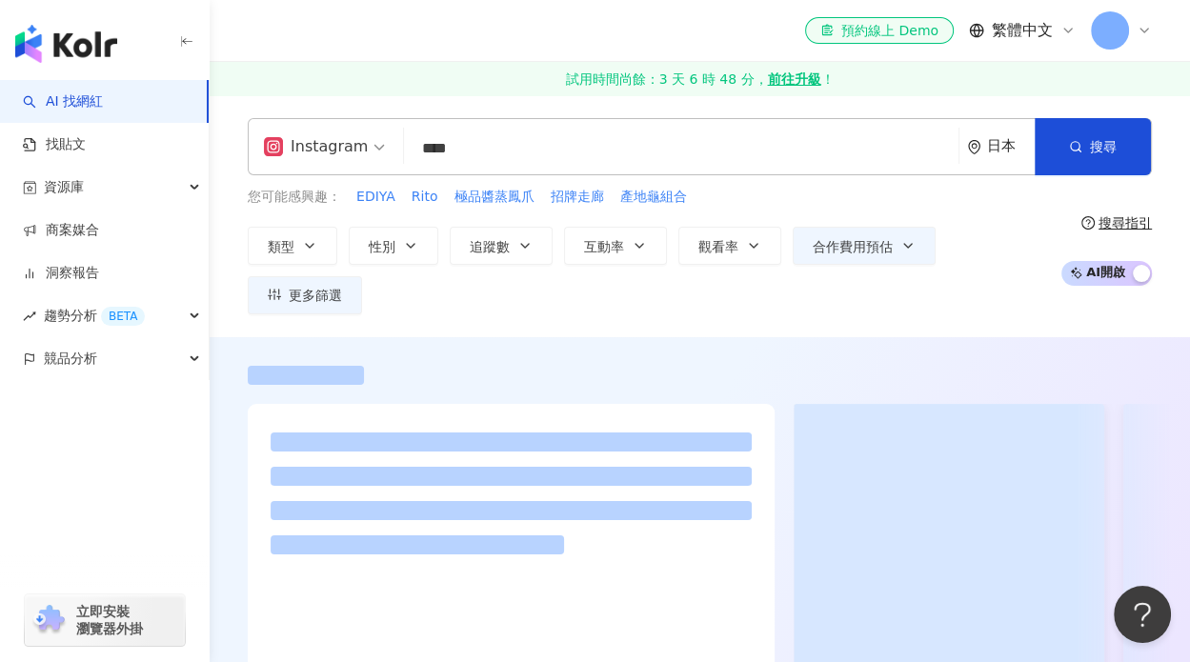
click at [906, 113] on div "Instagram **** 日本 搜尋 keyword 搜尋名稱、敘述、貼文含有關鍵字 “ 熊本出生 ” 的網紅 您可能感興趣： EDIYA Rito 極品…" at bounding box center [700, 216] width 980 height 242
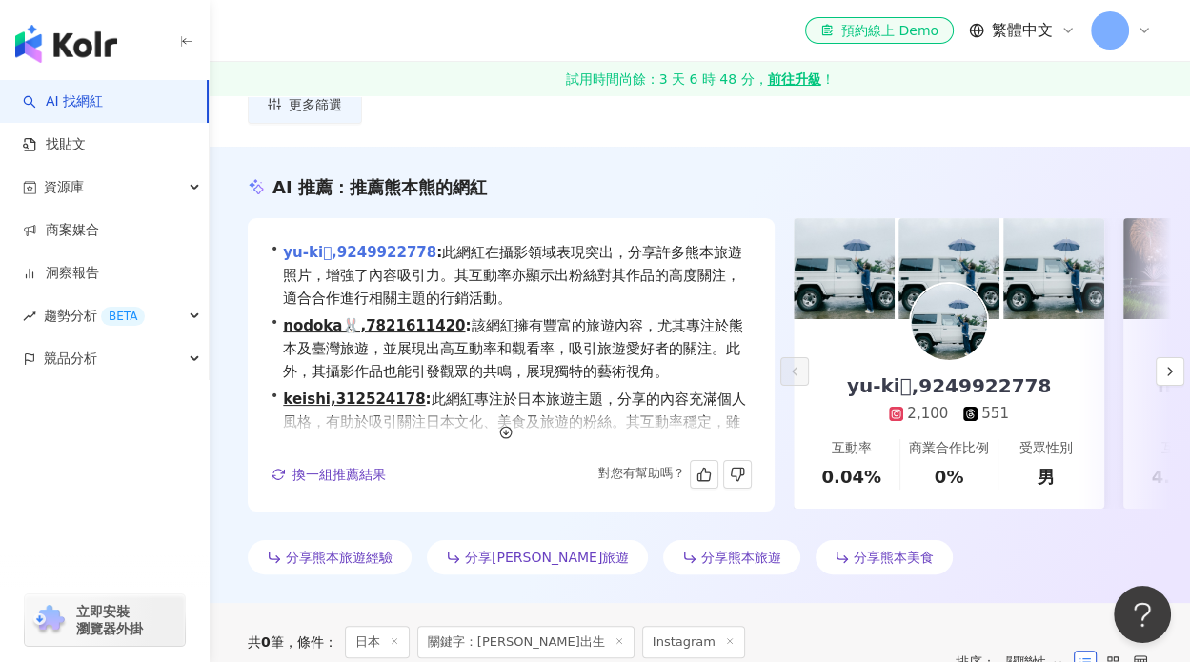
click at [395, 250] on link "yu-ki,9249922778" at bounding box center [359, 252] width 153 height 17
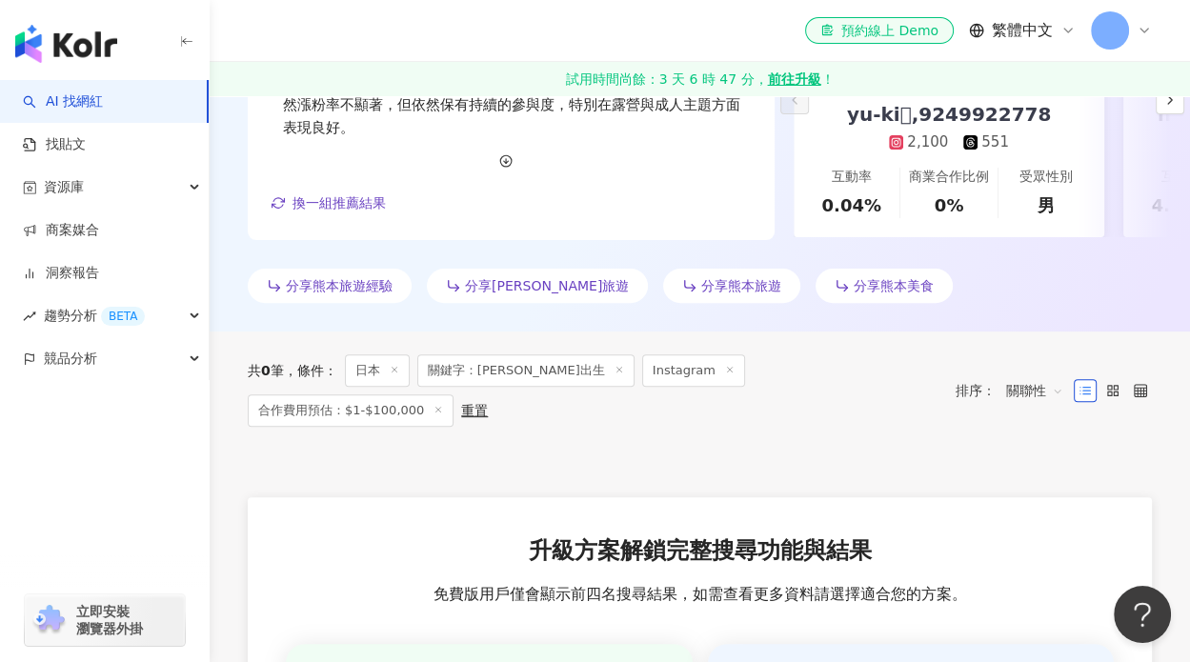
scroll to position [95, 0]
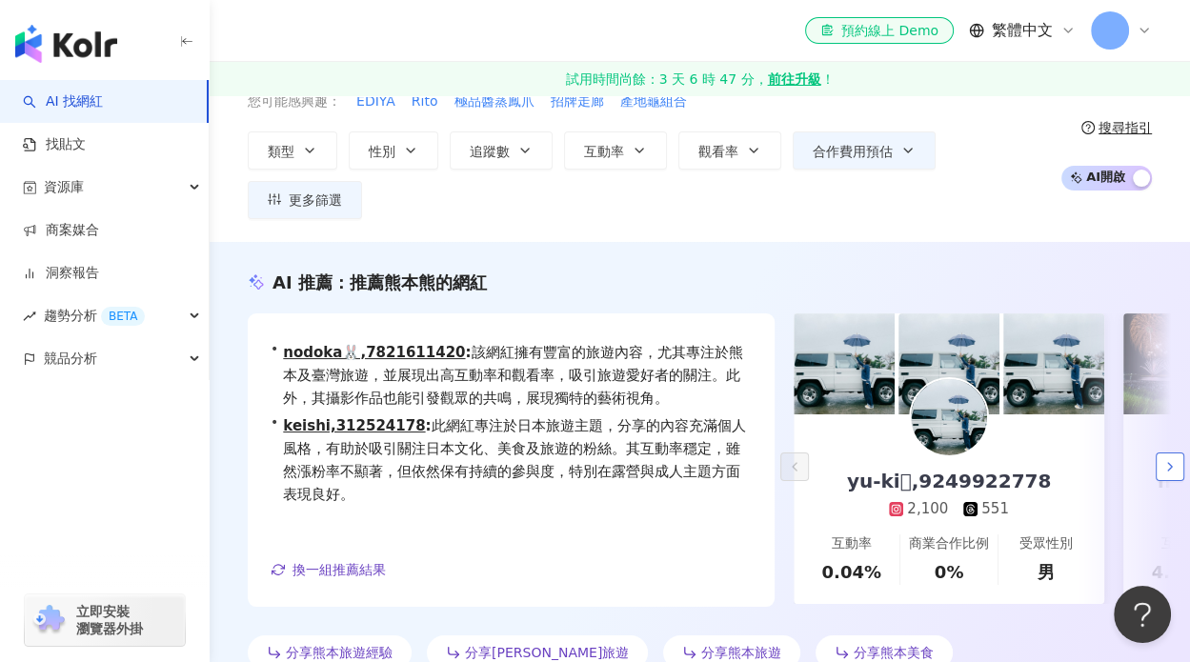
click at [1160, 466] on button "button" at bounding box center [1169, 466] width 29 height 29
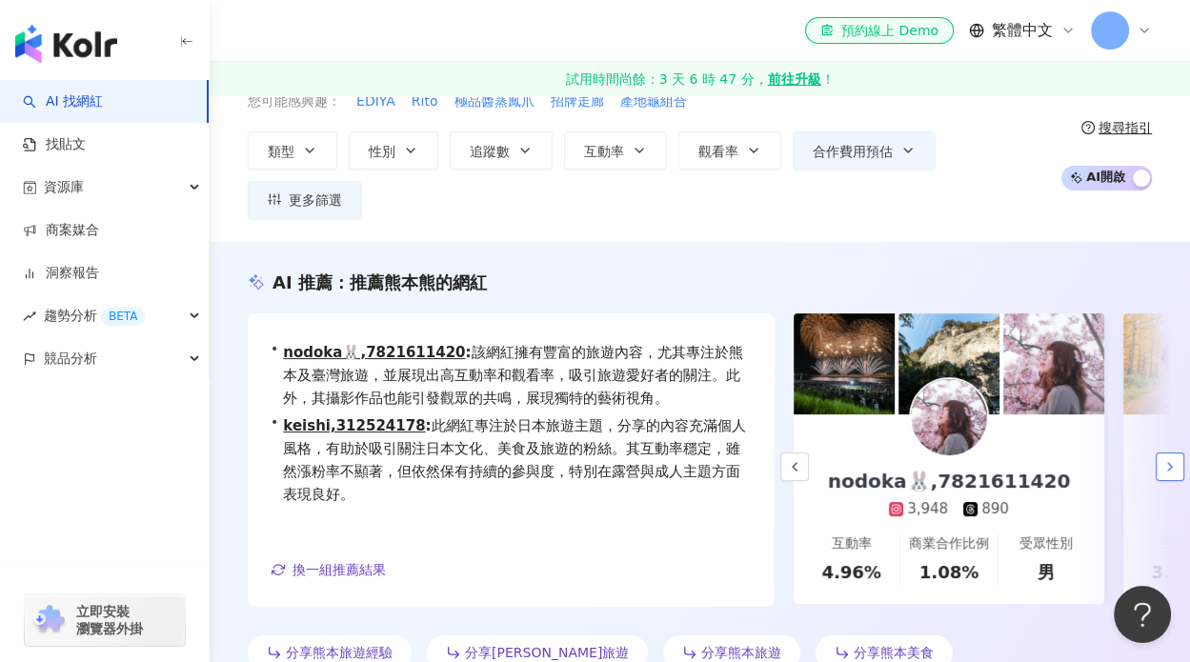
click at [1160, 466] on button "button" at bounding box center [1169, 466] width 29 height 29
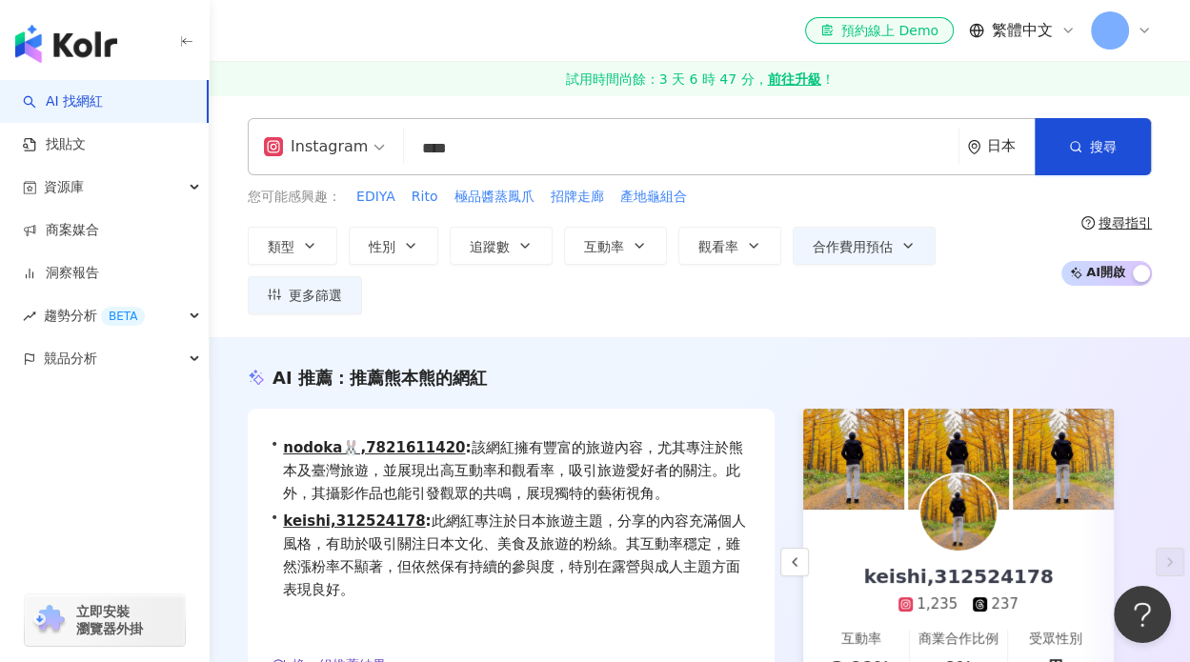
scroll to position [0, 0]
click at [490, 151] on input "****" at bounding box center [680, 148] width 539 height 36
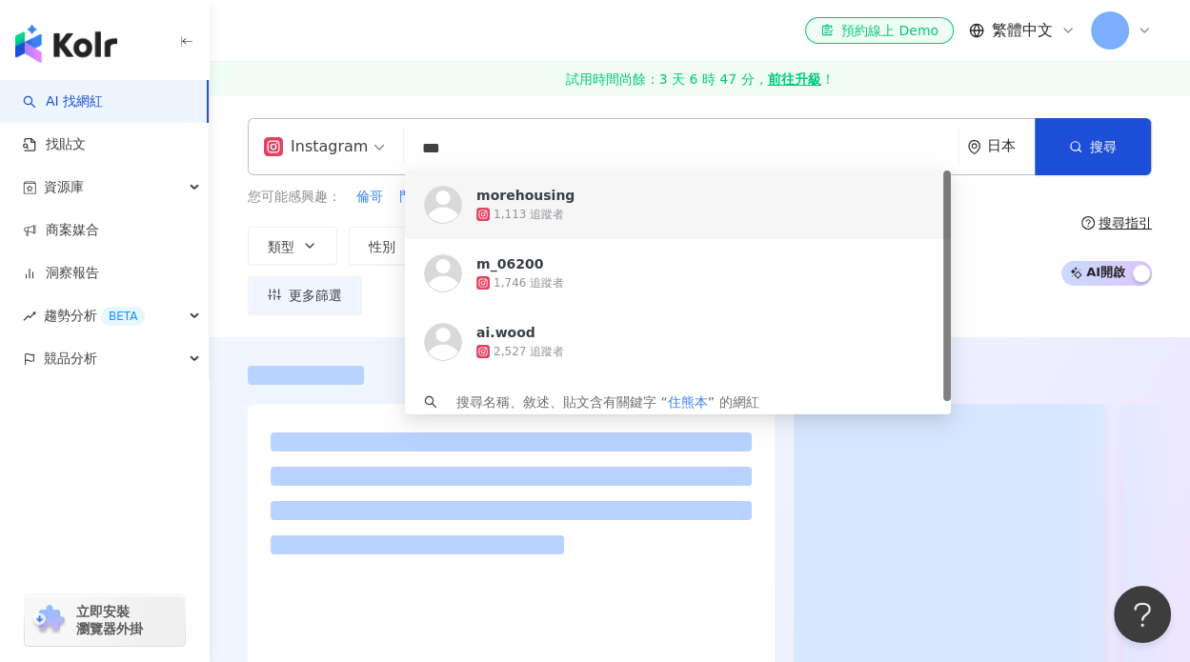
click at [1020, 254] on div "類型 性別 追蹤數 互動率 觀看率 合作費用預估 更多篩選 選擇合作費用預估 ： 幣別 ： 新台幣 ( TWD ) 不限 限制金額 $ * - $ ******" at bounding box center [649, 271] width 803 height 88
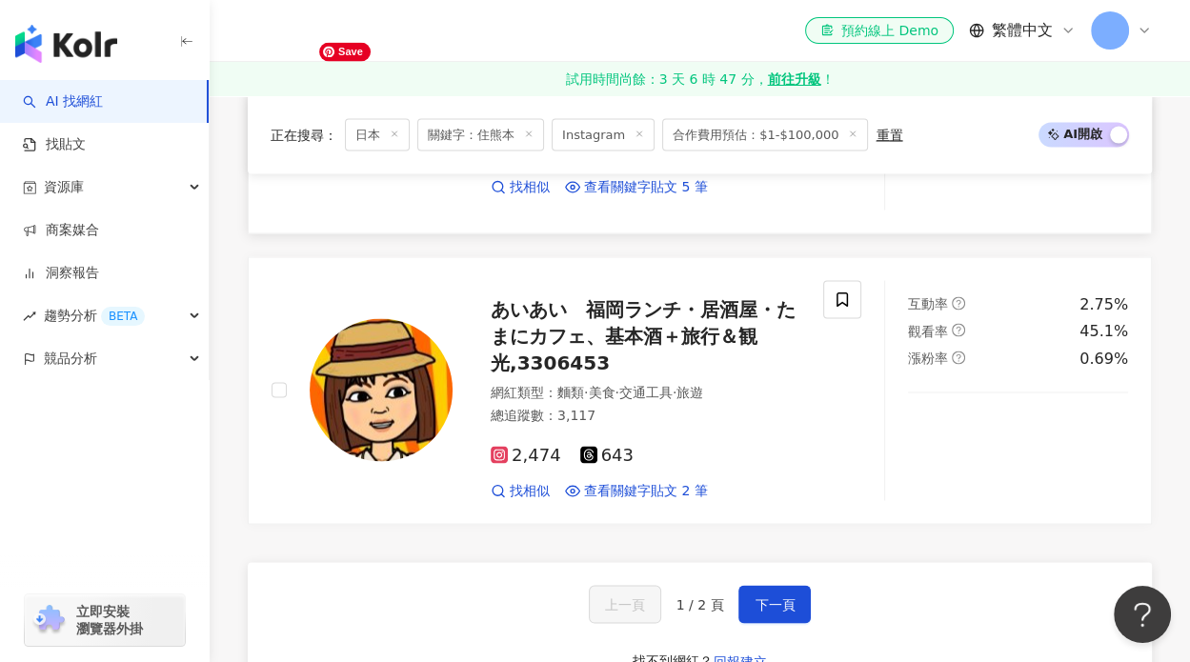
scroll to position [2953, 0]
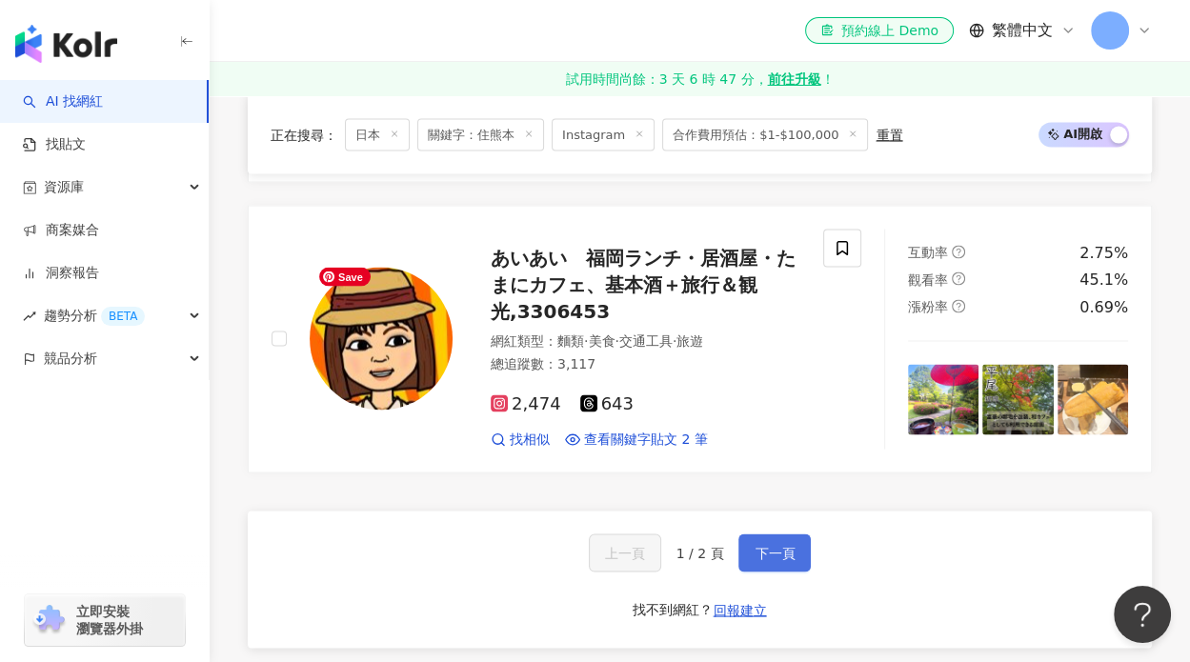
click at [773, 533] on button "下一頁" at bounding box center [774, 552] width 72 height 38
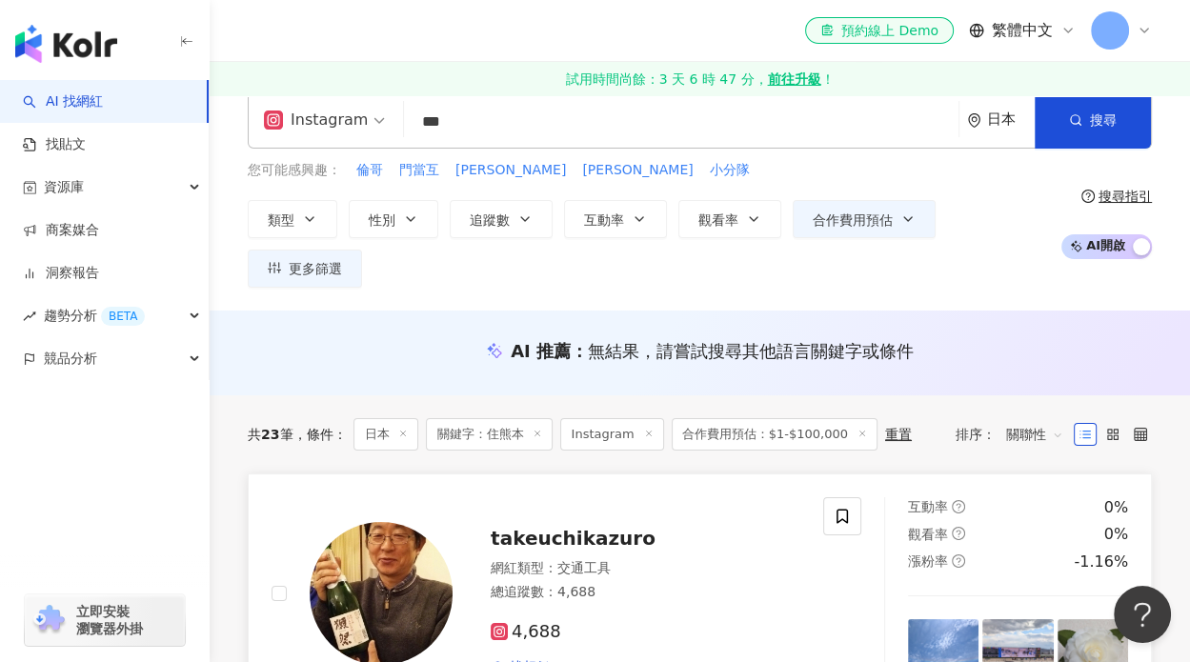
scroll to position [0, 0]
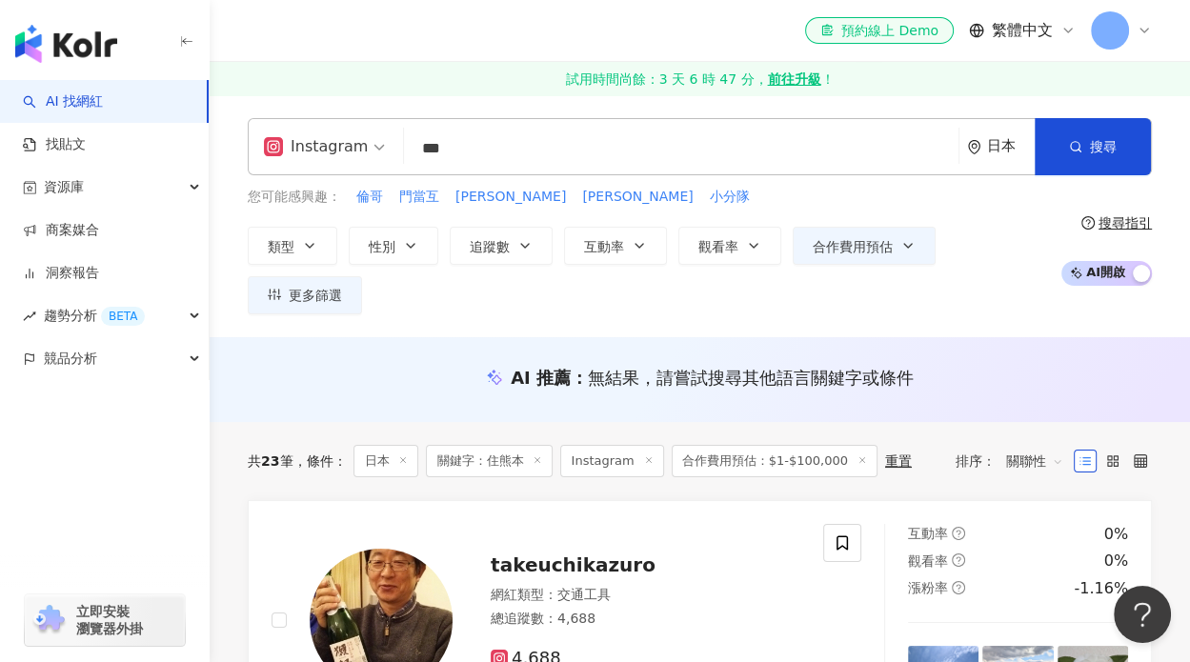
click at [432, 151] on input "***" at bounding box center [680, 148] width 539 height 36
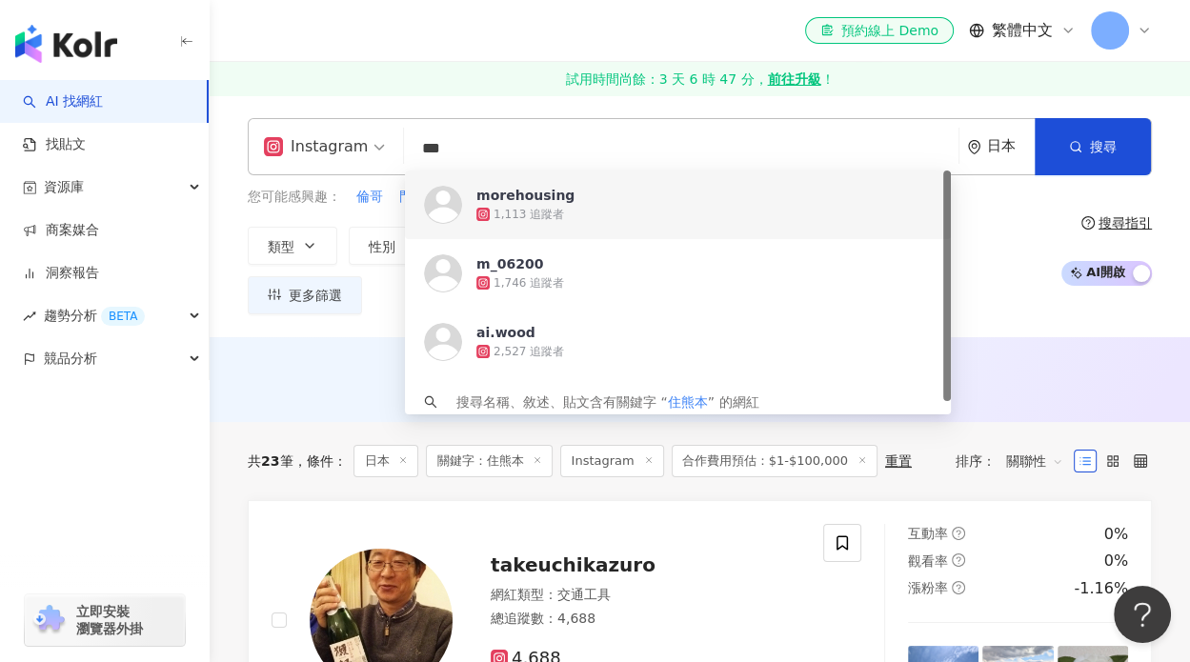
type input "**"
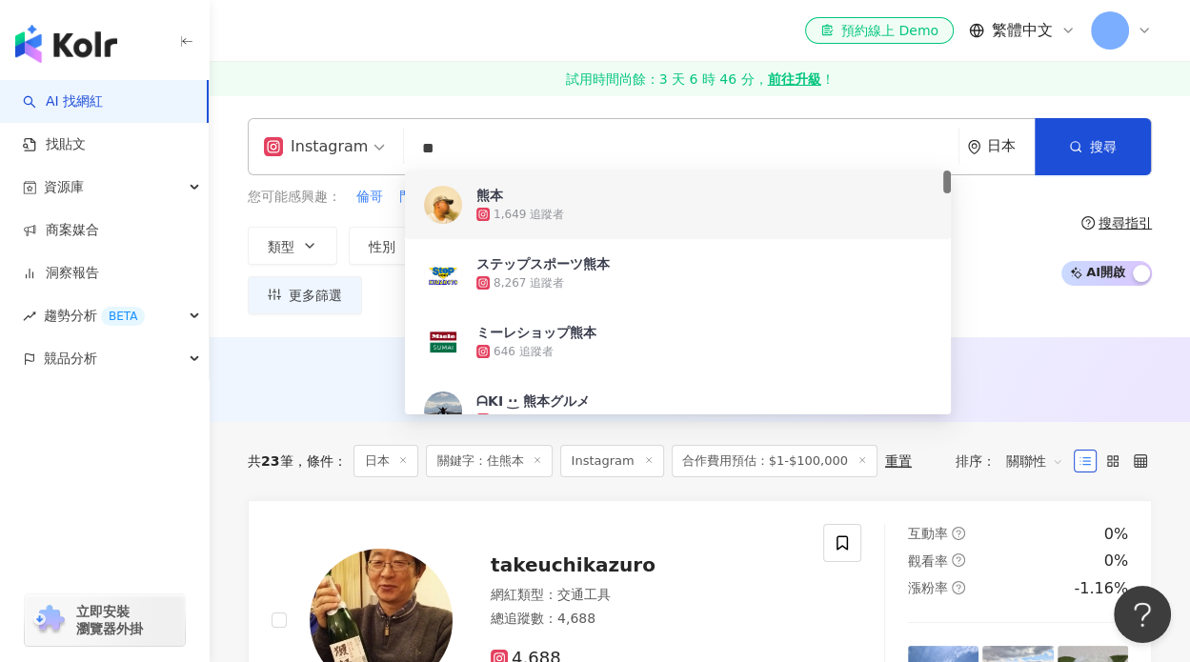
click at [613, 145] on input "**" at bounding box center [680, 148] width 539 height 36
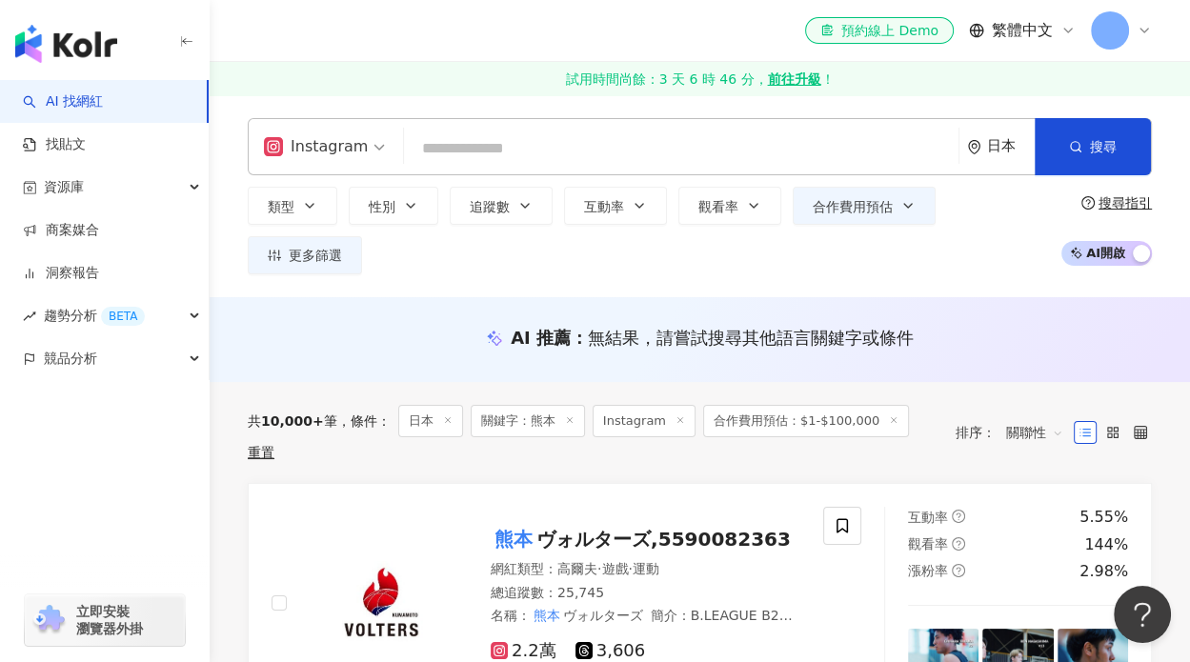
click at [535, 140] on input "search" at bounding box center [680, 148] width 539 height 36
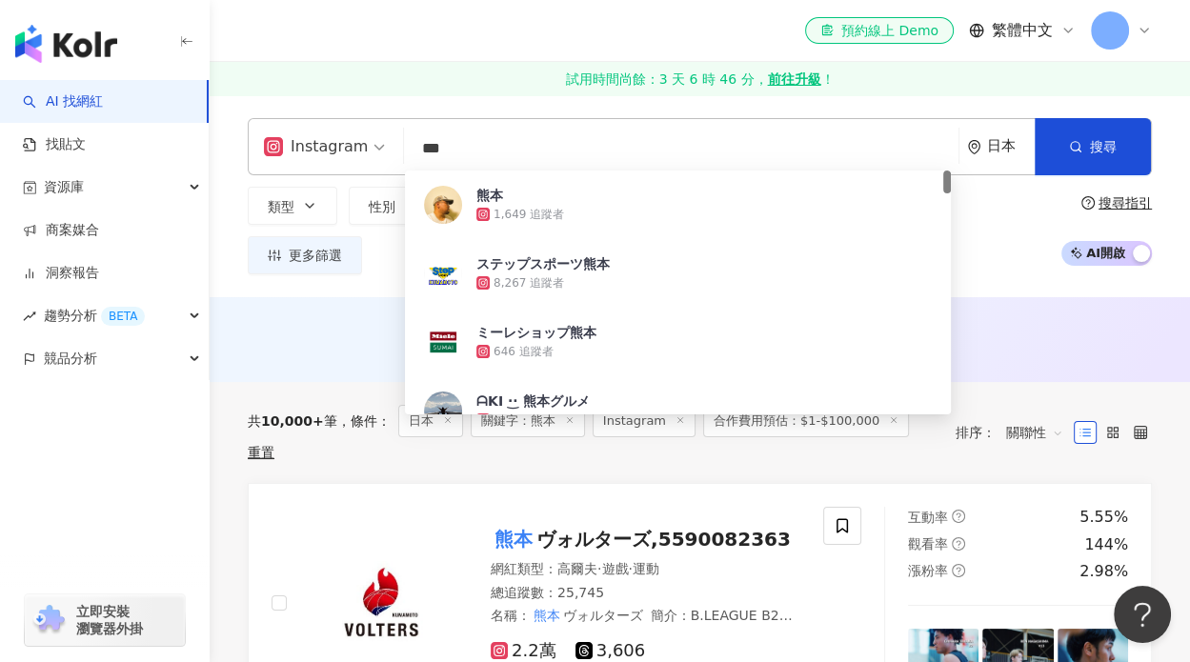
type input "**"
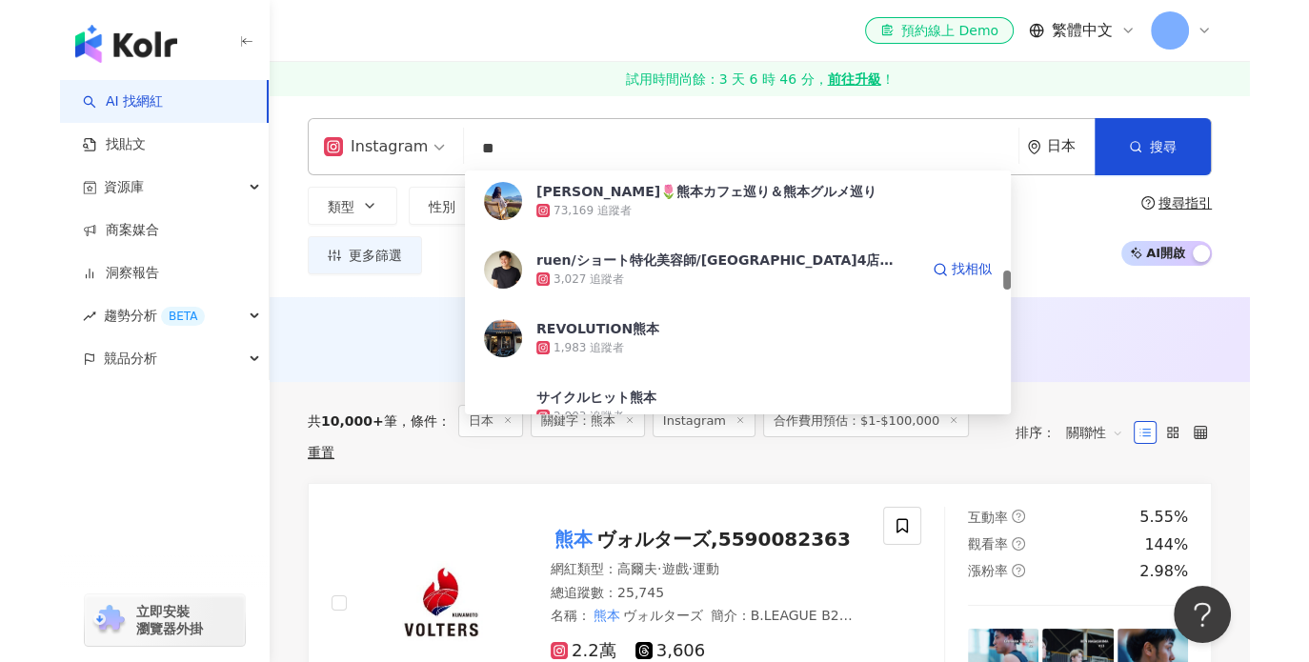
scroll to position [1143, 0]
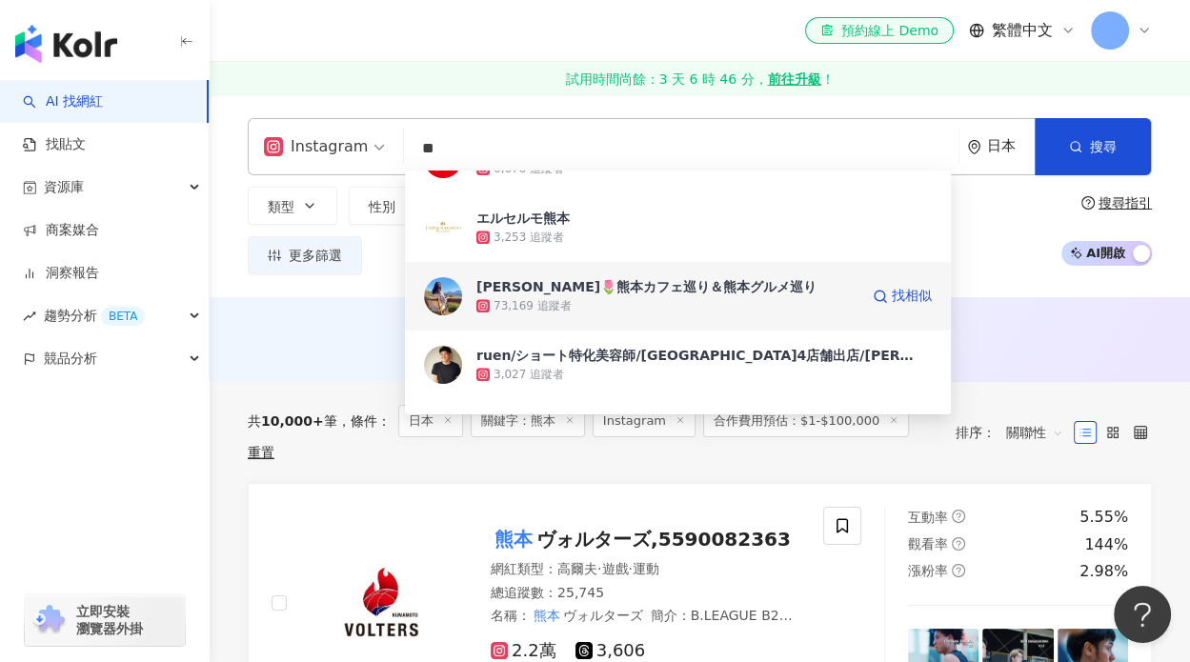
drag, startPoint x: 664, startPoint y: 293, endPoint x: 575, endPoint y: 294, distance: 88.6
click at [575, 294] on div "りか🌷熊本カフェ巡り＆熊本グルメ巡り" at bounding box center [646, 286] width 340 height 19
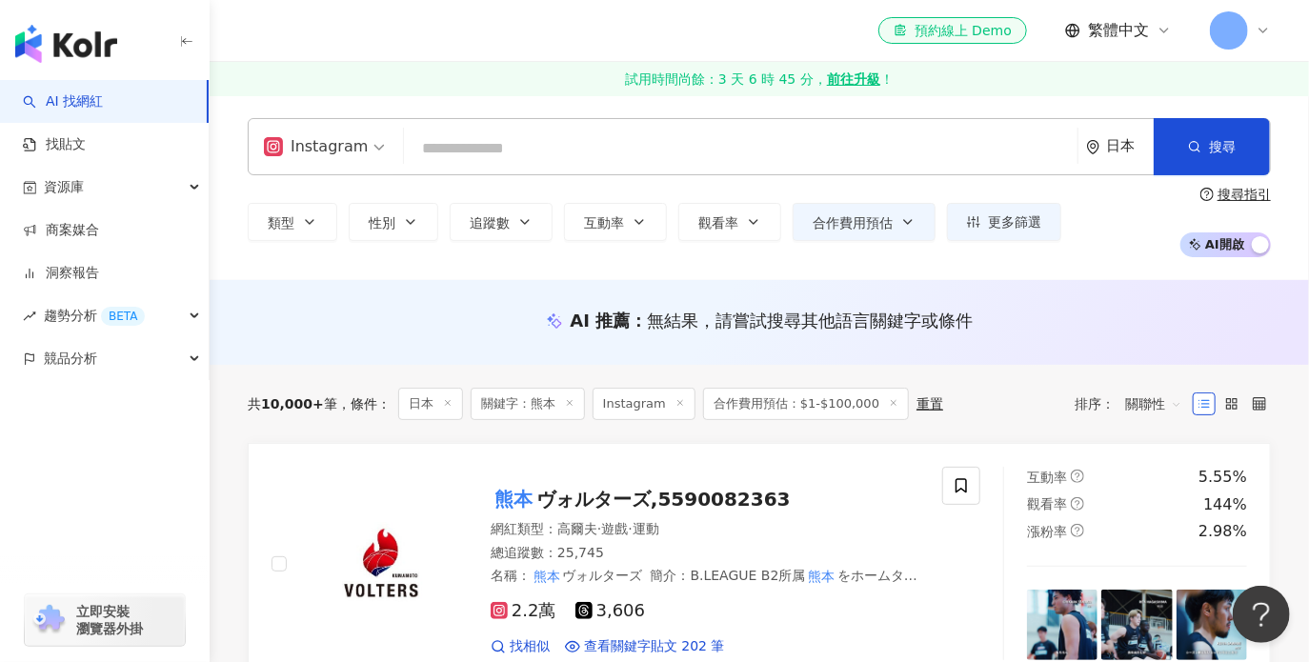
click at [461, 160] on input "search" at bounding box center [740, 148] width 658 height 36
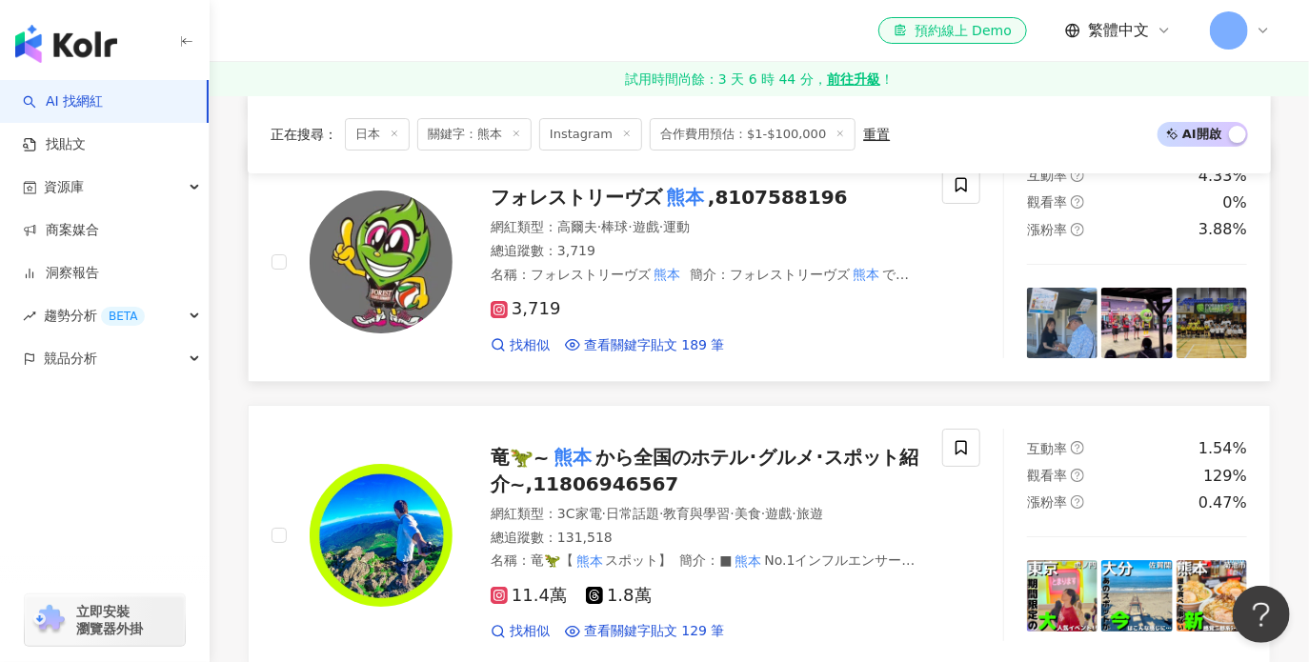
scroll to position [3143, 0]
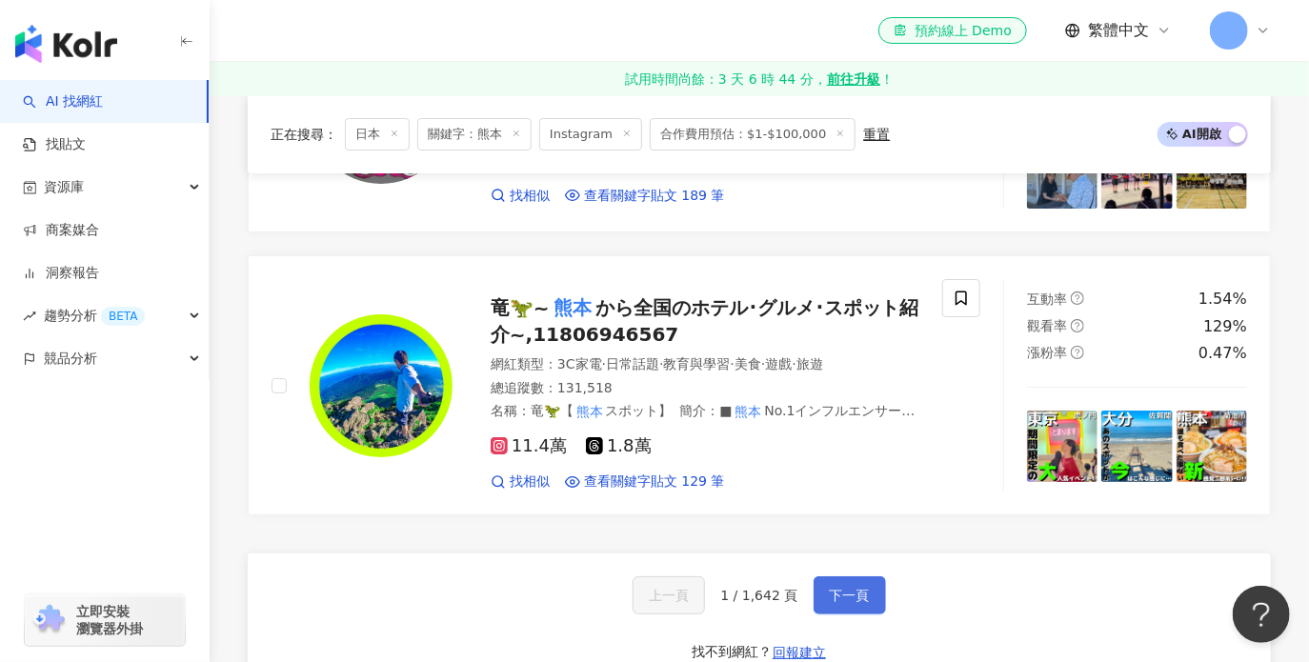
click at [830, 588] on span "下一頁" at bounding box center [850, 595] width 40 height 15
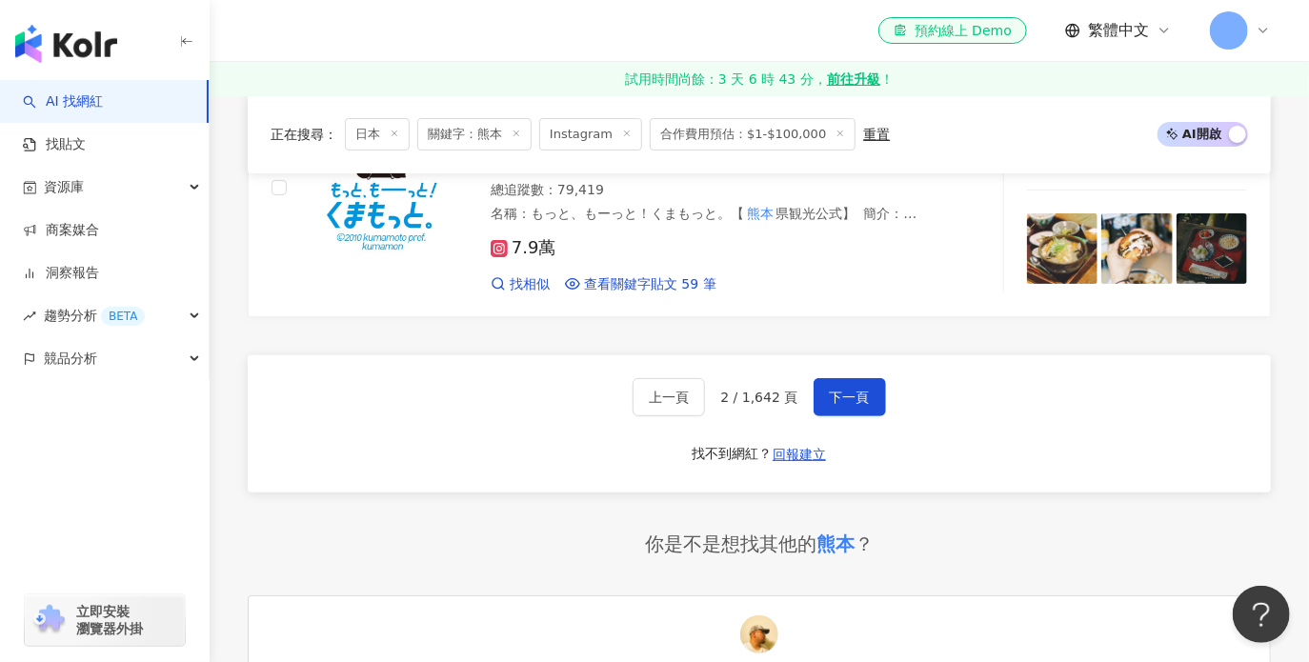
scroll to position [3352, 0]
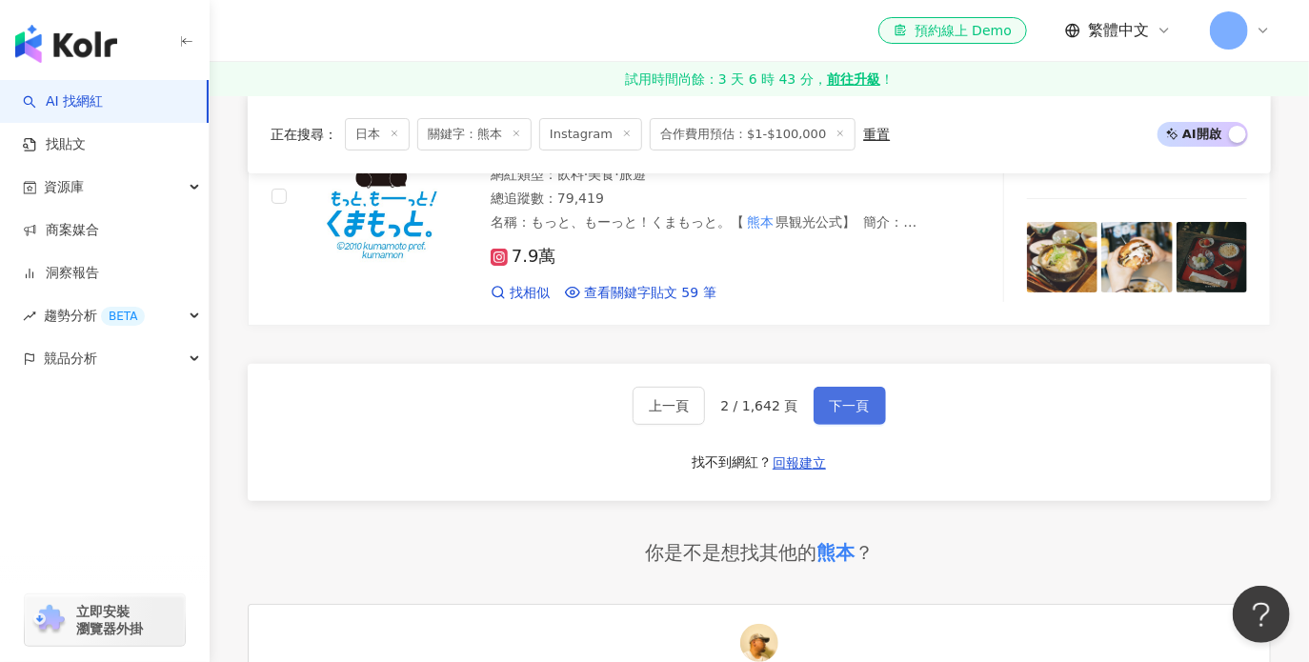
click at [854, 387] on button "下一頁" at bounding box center [849, 406] width 72 height 38
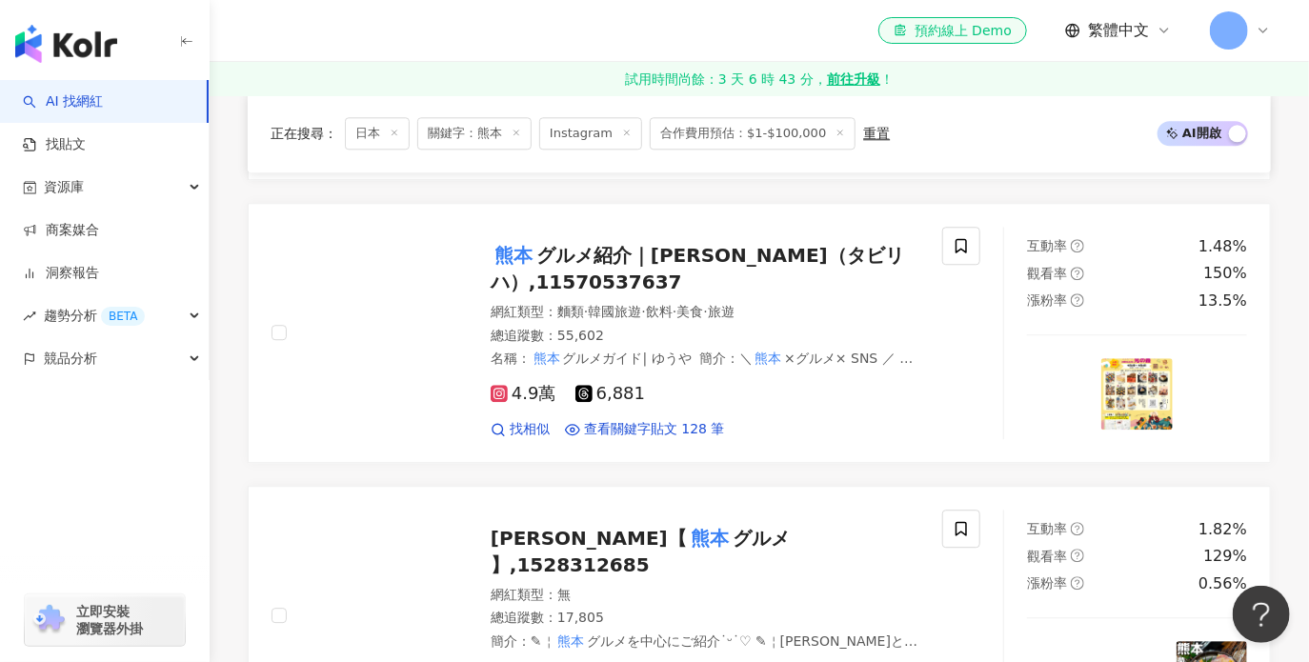
scroll to position [2086, 0]
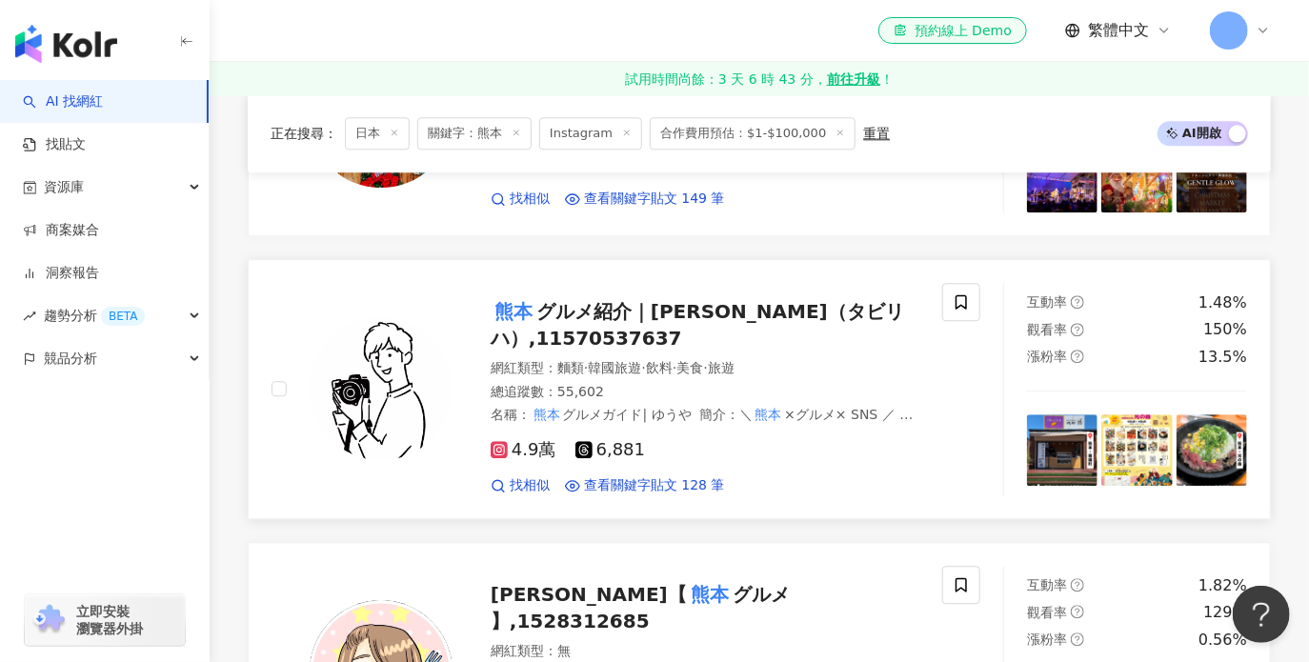
click at [628, 324] on span "グルメ紹介｜TABIRIHA（タビリハ）,11570537637" at bounding box center [697, 325] width 413 height 50
click at [70, 48] on img "button" at bounding box center [66, 44] width 102 height 38
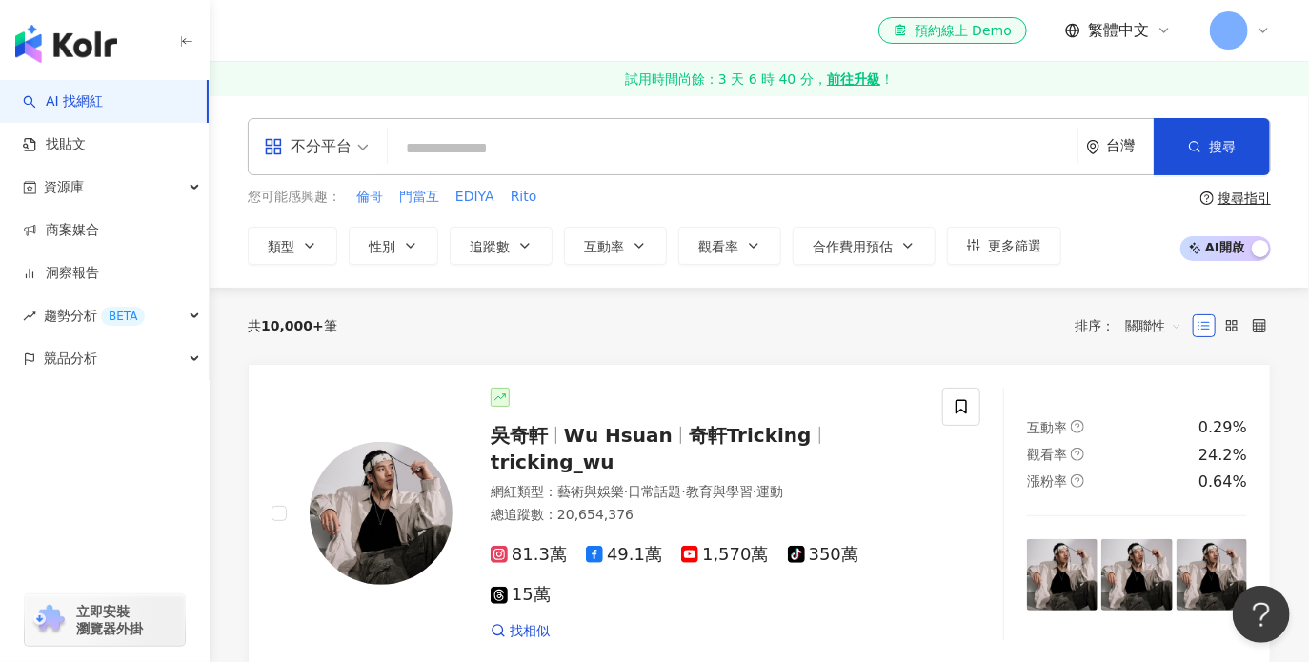
click at [762, 327] on div "共 10,000+ 筆 排序： 關聯性" at bounding box center [759, 325] width 1023 height 30
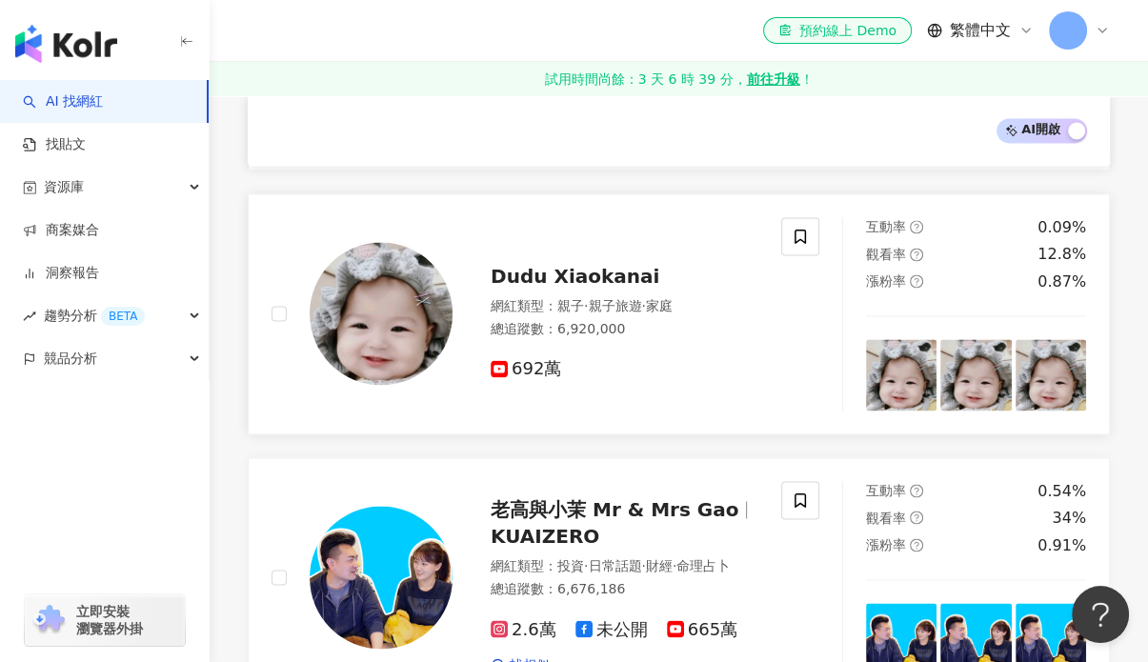
scroll to position [2381, 0]
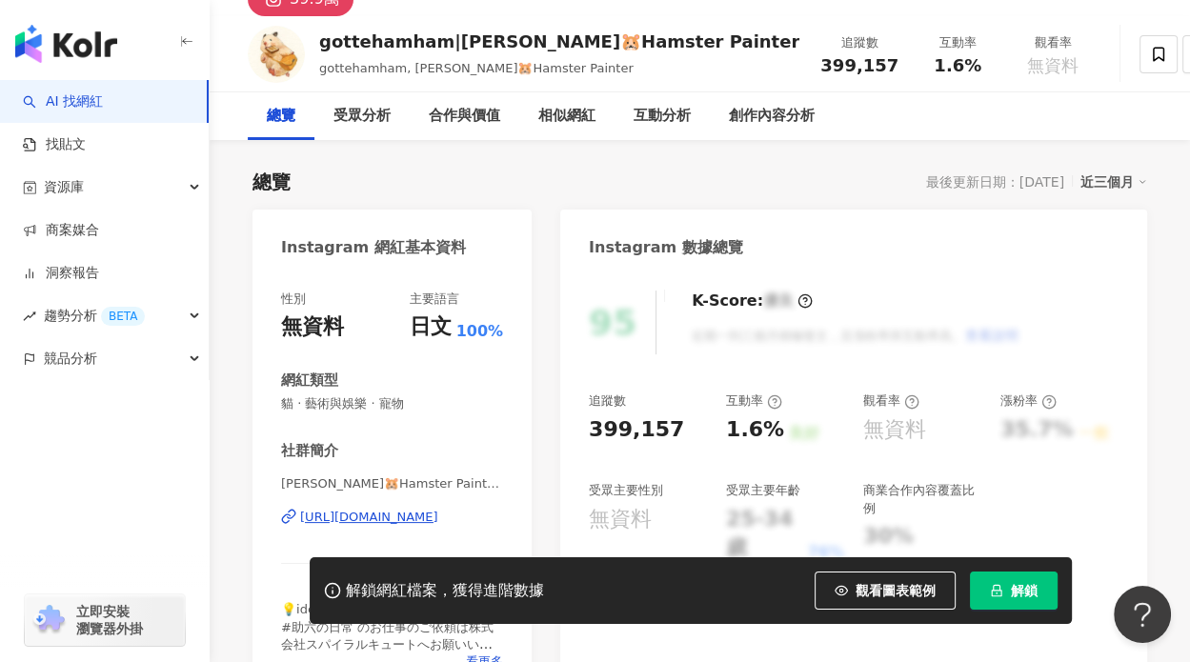
scroll to position [286, 0]
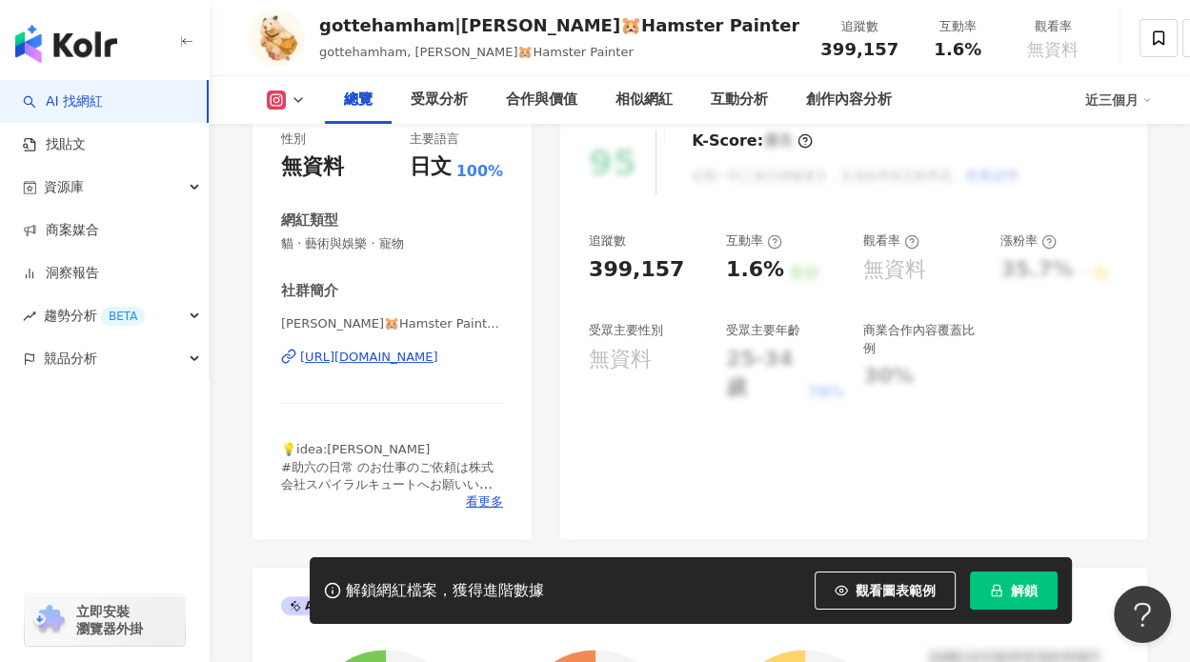
click at [408, 357] on div "https://www.instagram.com/gottehamham" at bounding box center [369, 357] width 138 height 17
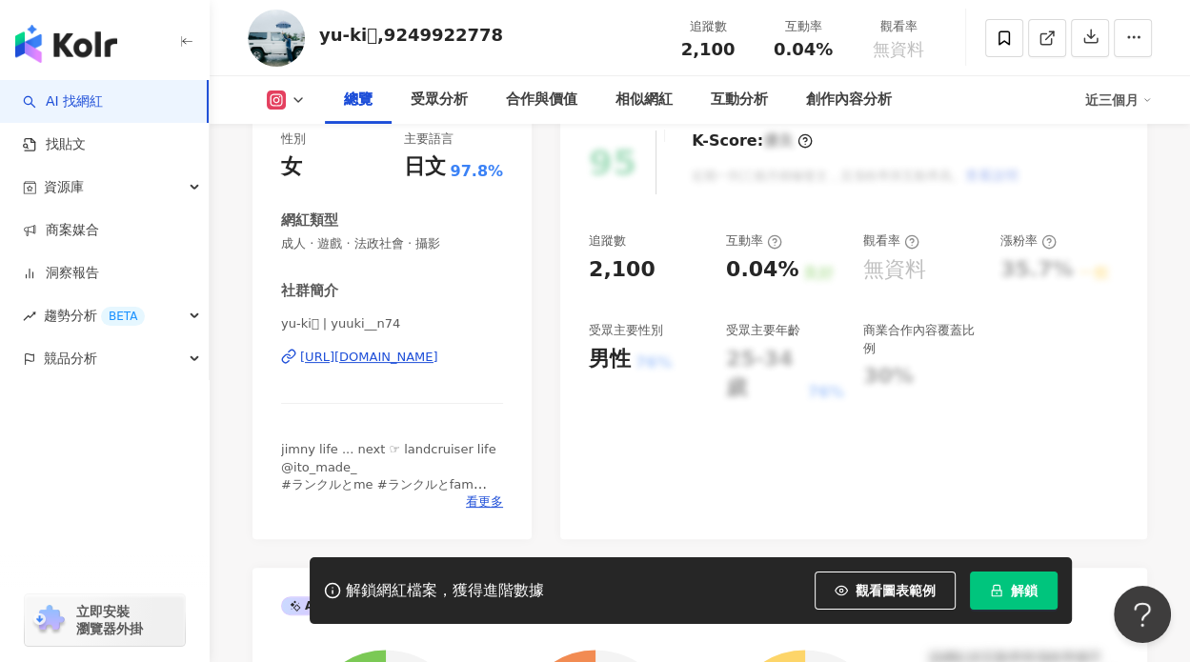
click at [430, 361] on div "[URL][DOMAIN_NAME]" at bounding box center [369, 357] width 138 height 17
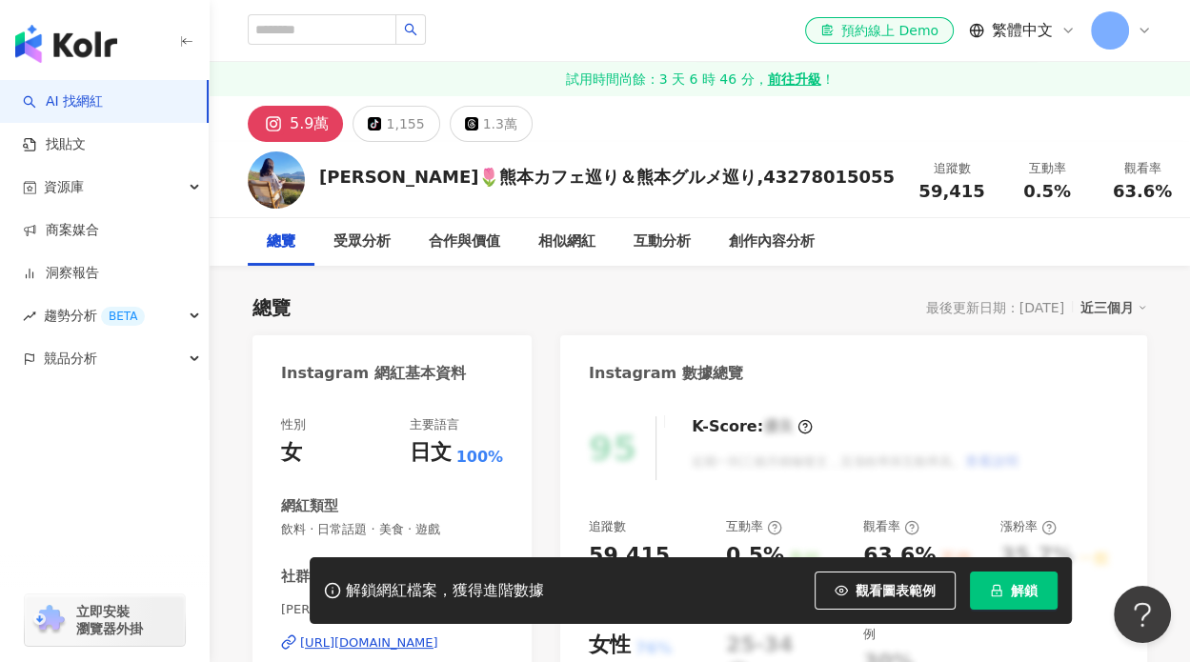
drag, startPoint x: 320, startPoint y: 128, endPoint x: 538, endPoint y: 303, distance: 279.8
click at [847, 303] on div "總覽 最後更新日期：2025/8/26 近三個月" at bounding box center [699, 307] width 894 height 27
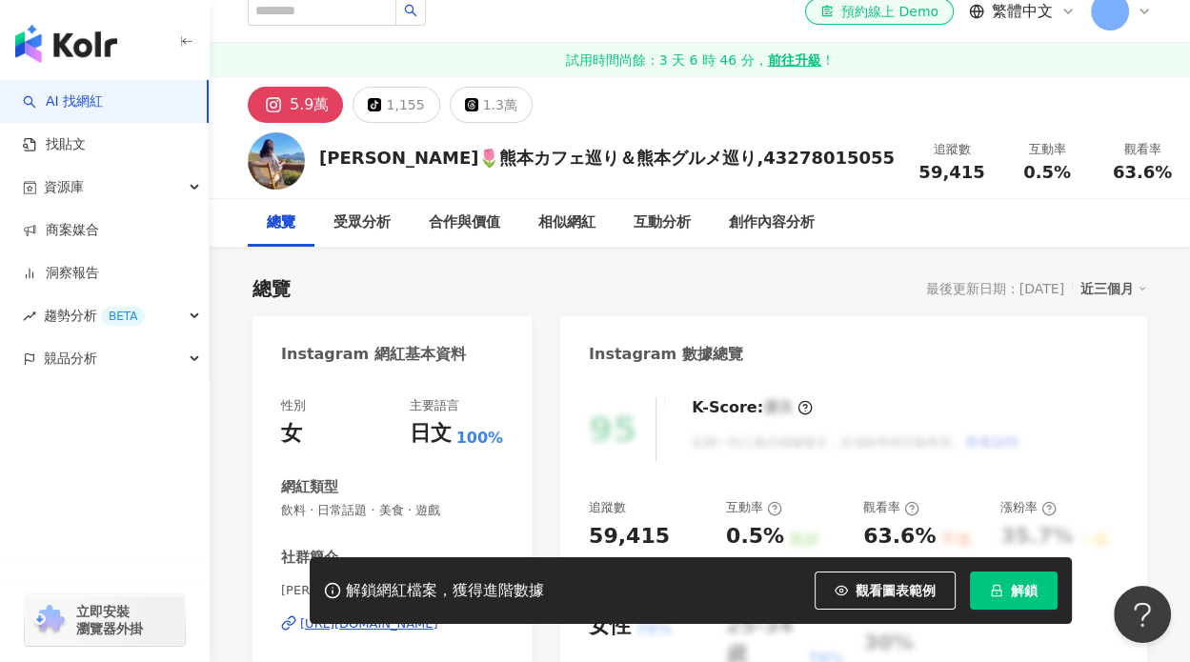
scroll to position [190, 0]
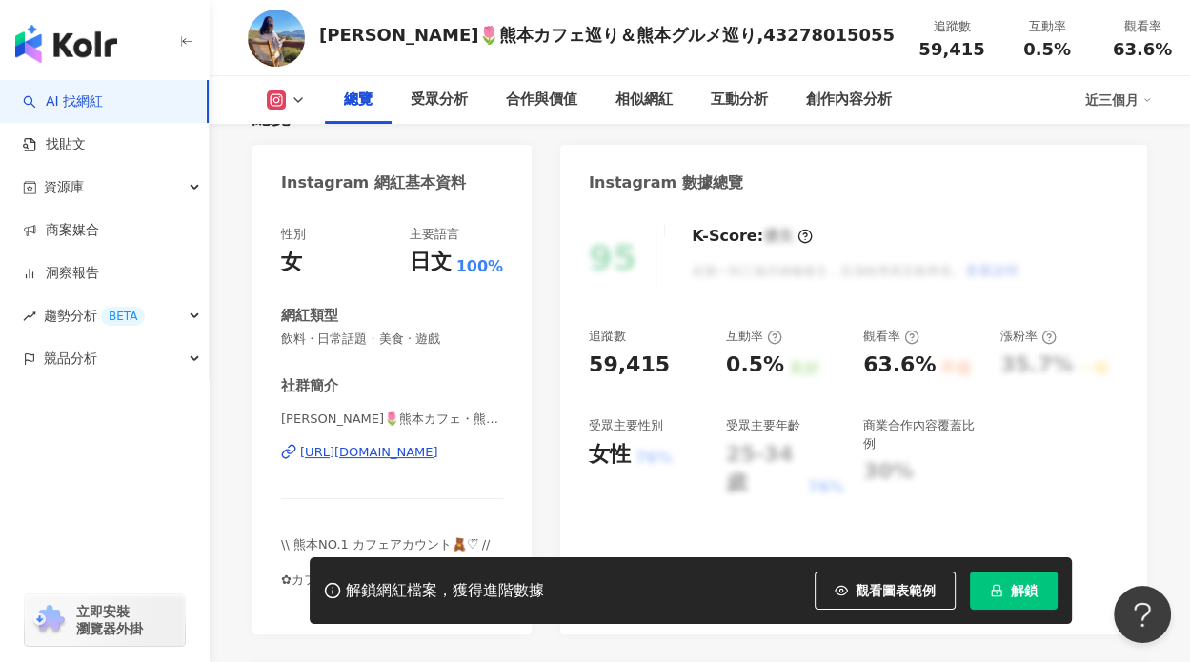
click at [428, 449] on div "https://www.instagram.com/cafe_ri_/" at bounding box center [369, 452] width 138 height 17
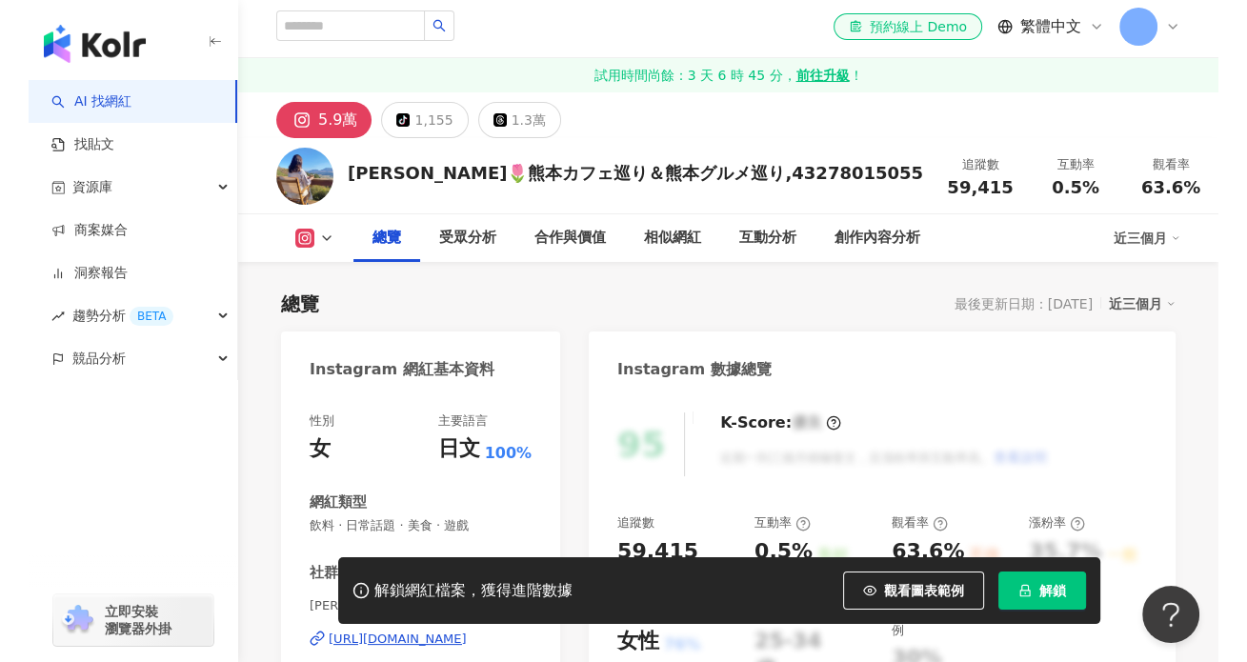
scroll to position [0, 0]
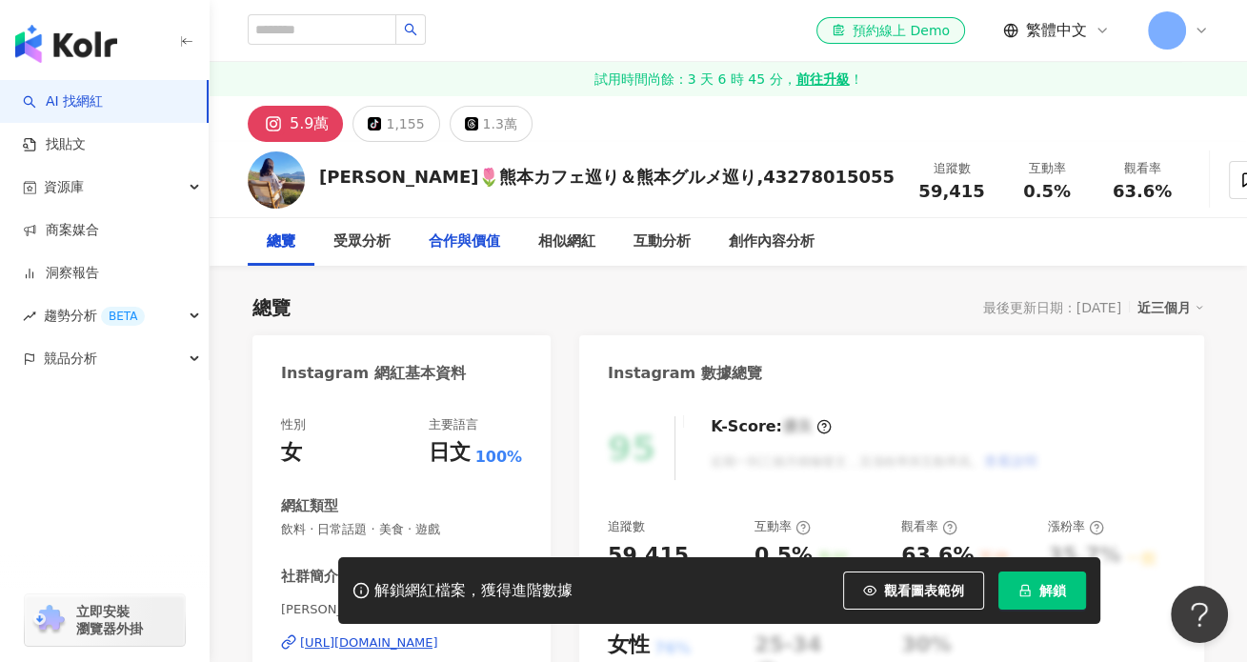
click at [482, 245] on div "合作與價值" at bounding box center [464, 241] width 71 height 23
drag, startPoint x: 497, startPoint y: 295, endPoint x: 677, endPoint y: 295, distance: 180.0
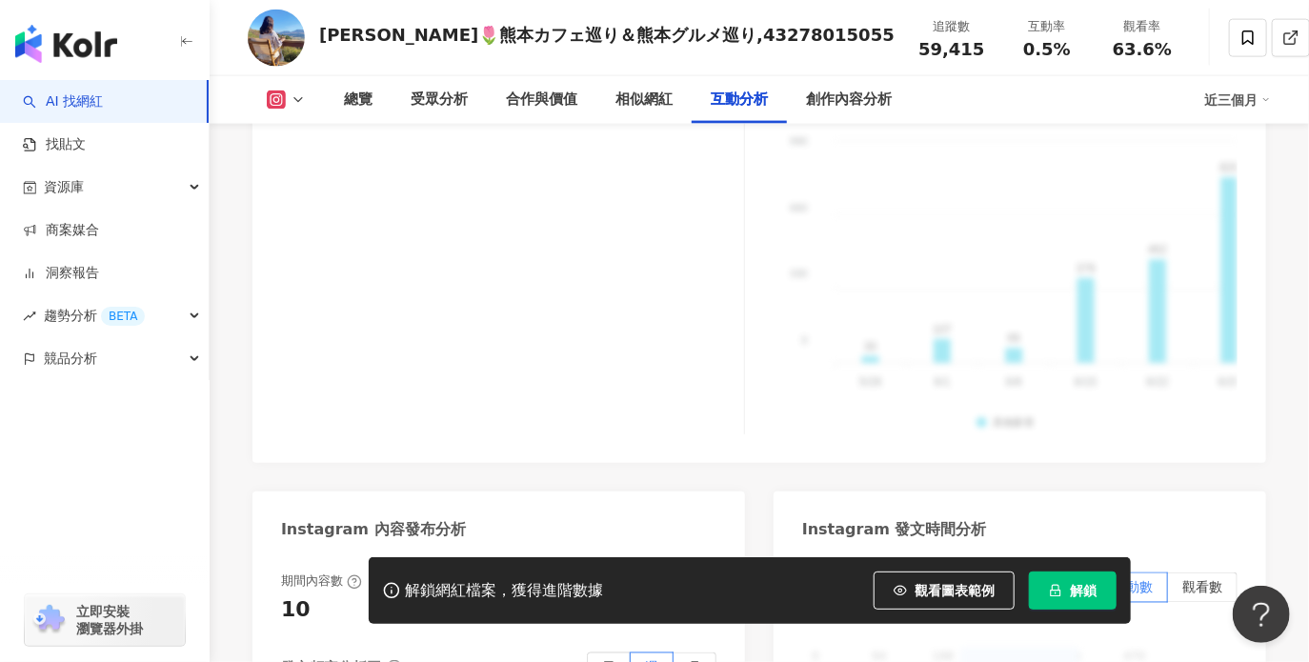
scroll to position [4776, 0]
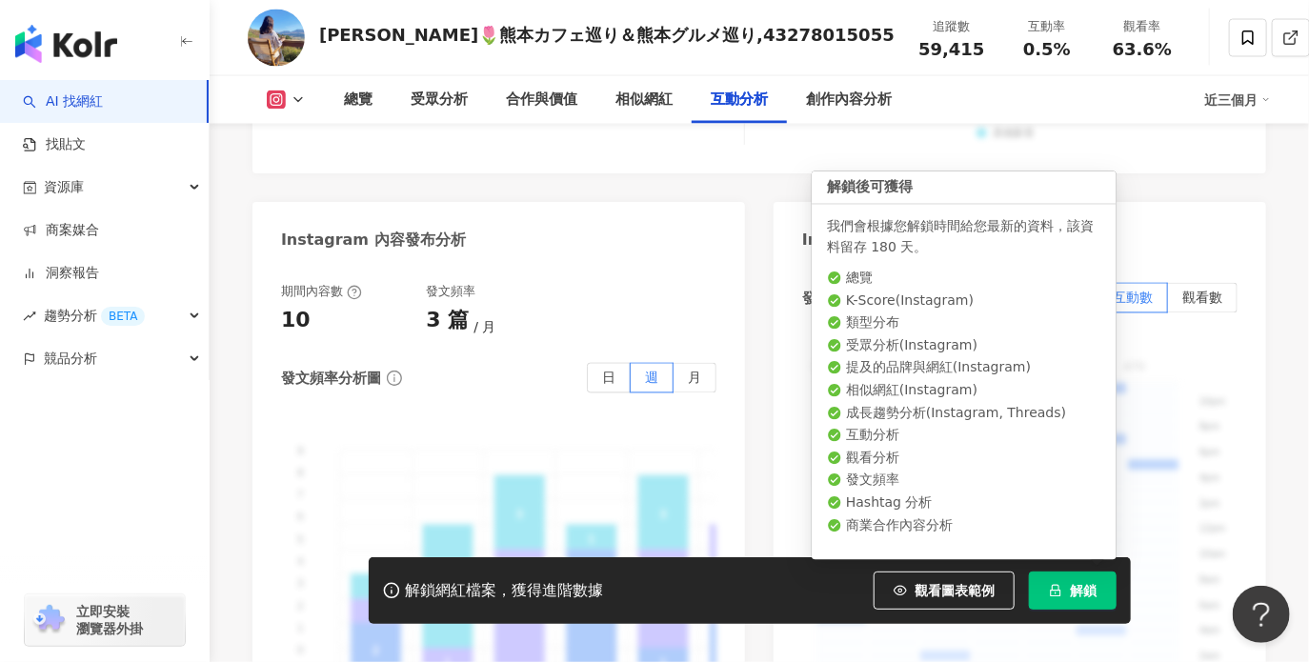
click at [1090, 597] on span "解鎖" at bounding box center [1083, 590] width 27 height 15
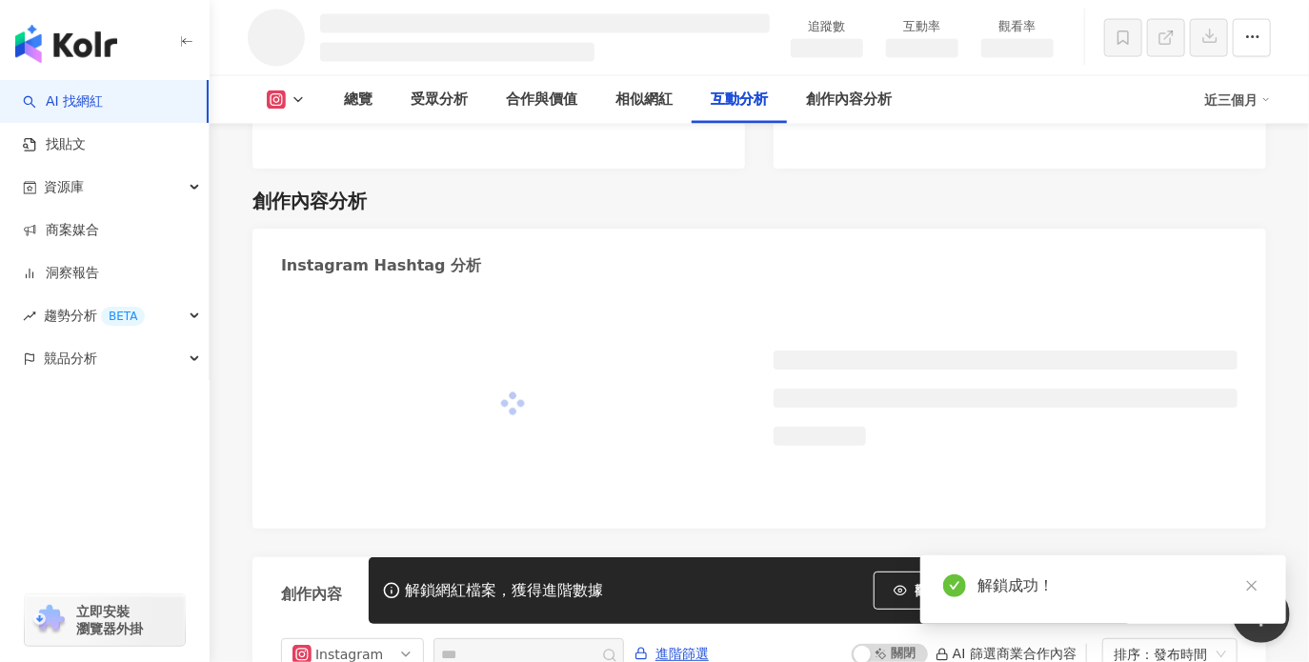
scroll to position [4408, 0]
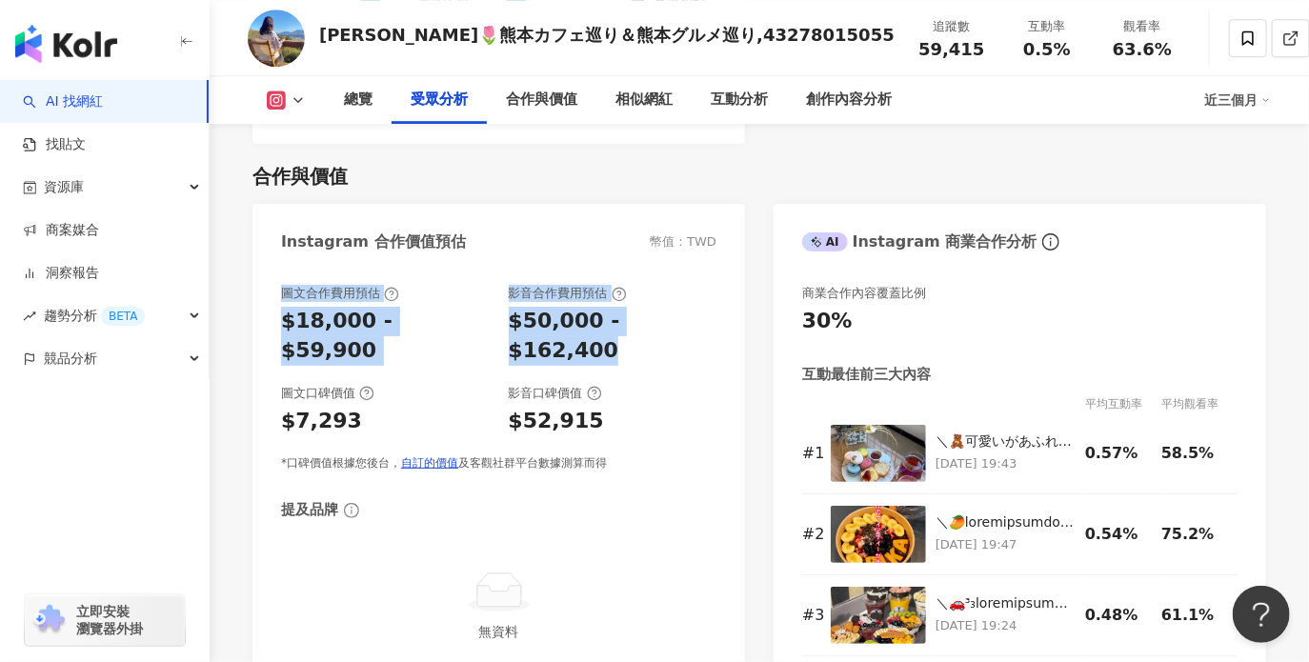
scroll to position [2468, 0]
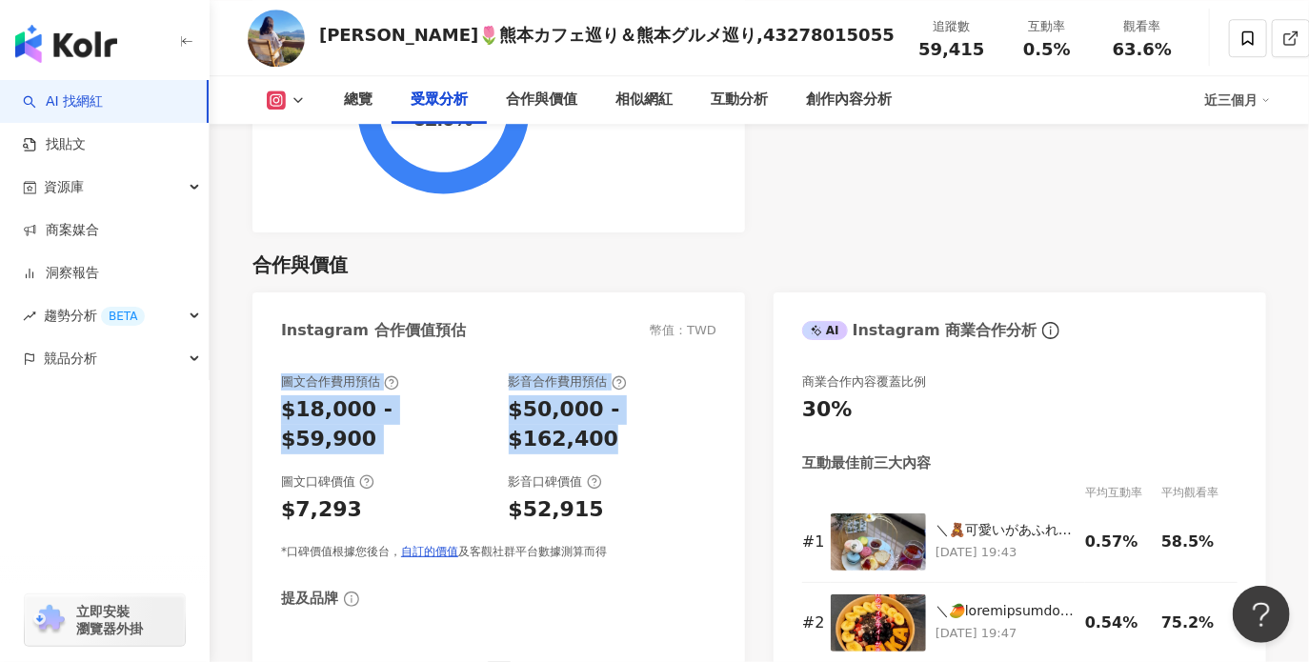
click at [545, 479] on div "圖文合作費用預估 $18,000 - $59,900 影音合作費用預估 $50,000 - $162,400 圖文口碑價值 $7,293 影音口碑價值 $52…" at bounding box center [498, 567] width 435 height 388
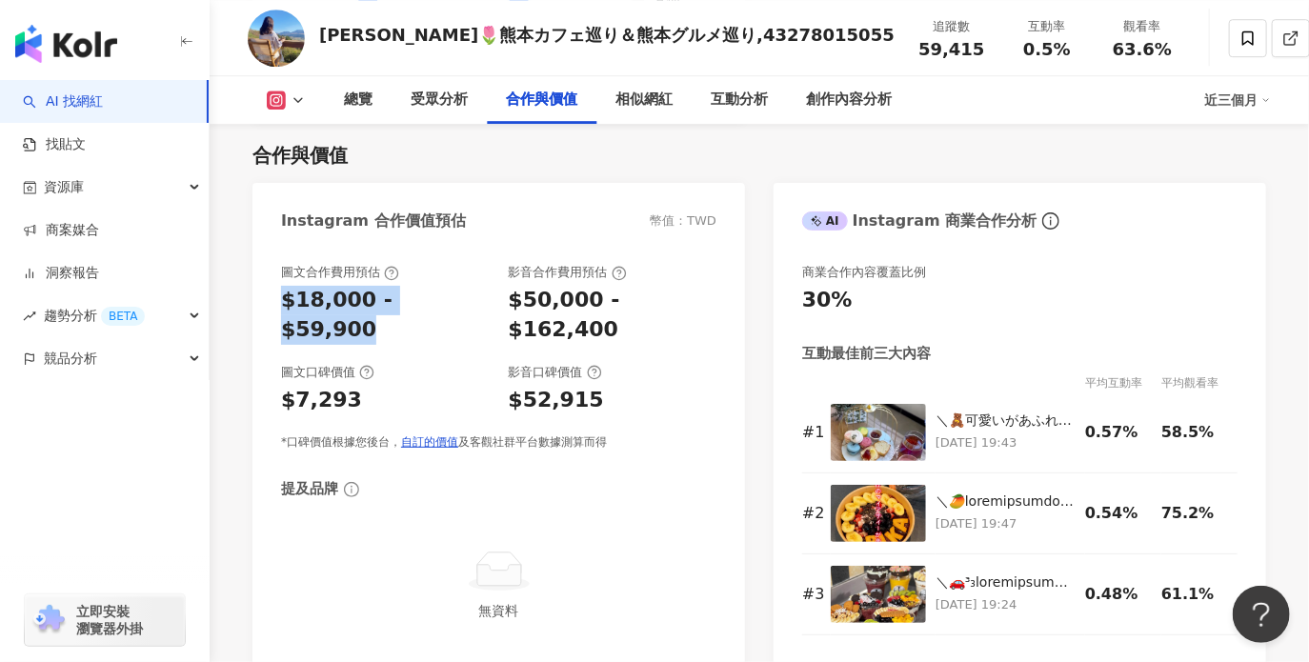
drag, startPoint x: 276, startPoint y: 300, endPoint x: 338, endPoint y: 299, distance: 61.9
click at [467, 307] on div "圖文合作費用預估 $18,000 - $59,900 影音合作費用預估 $50,000 - $162,400 圖文口碑價值 $7,293 影音口碑價值 $52…" at bounding box center [498, 462] width 492 height 435
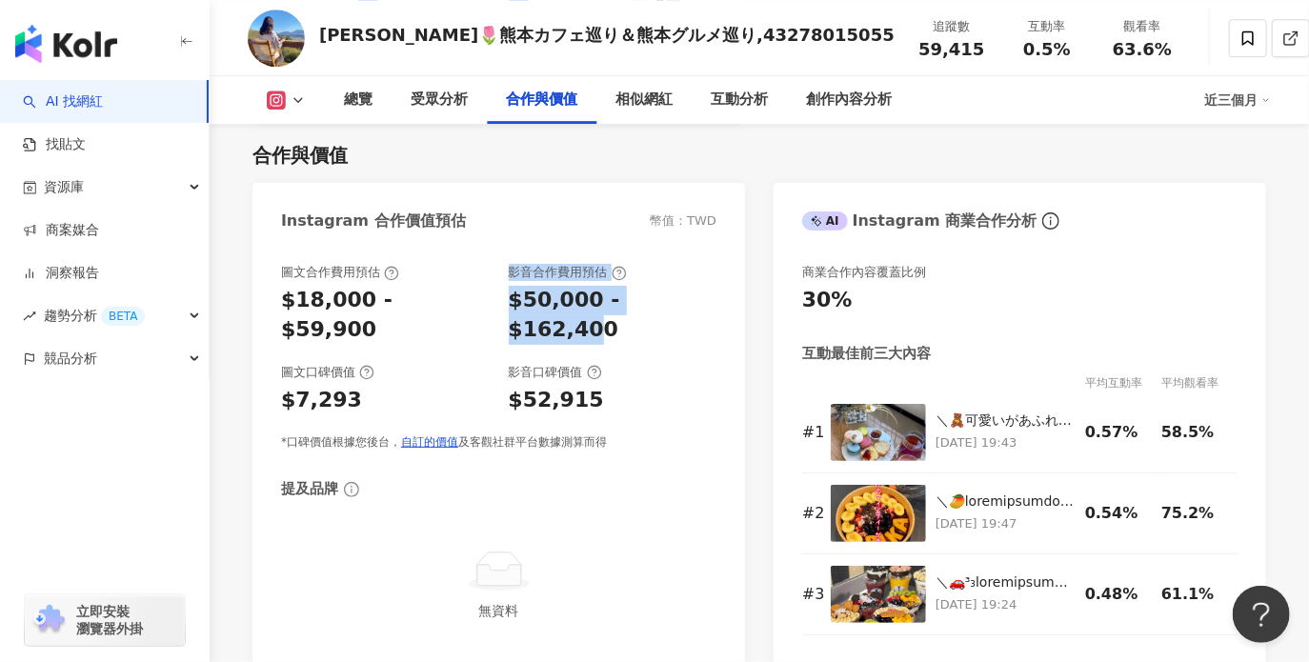
drag, startPoint x: 506, startPoint y: 272, endPoint x: 370, endPoint y: 288, distance: 137.0
click at [661, 302] on div "圖文合作費用預估 $18,000 - $59,900 影音合作費用預估 $50,000 - $162,400" at bounding box center [498, 304] width 435 height 81
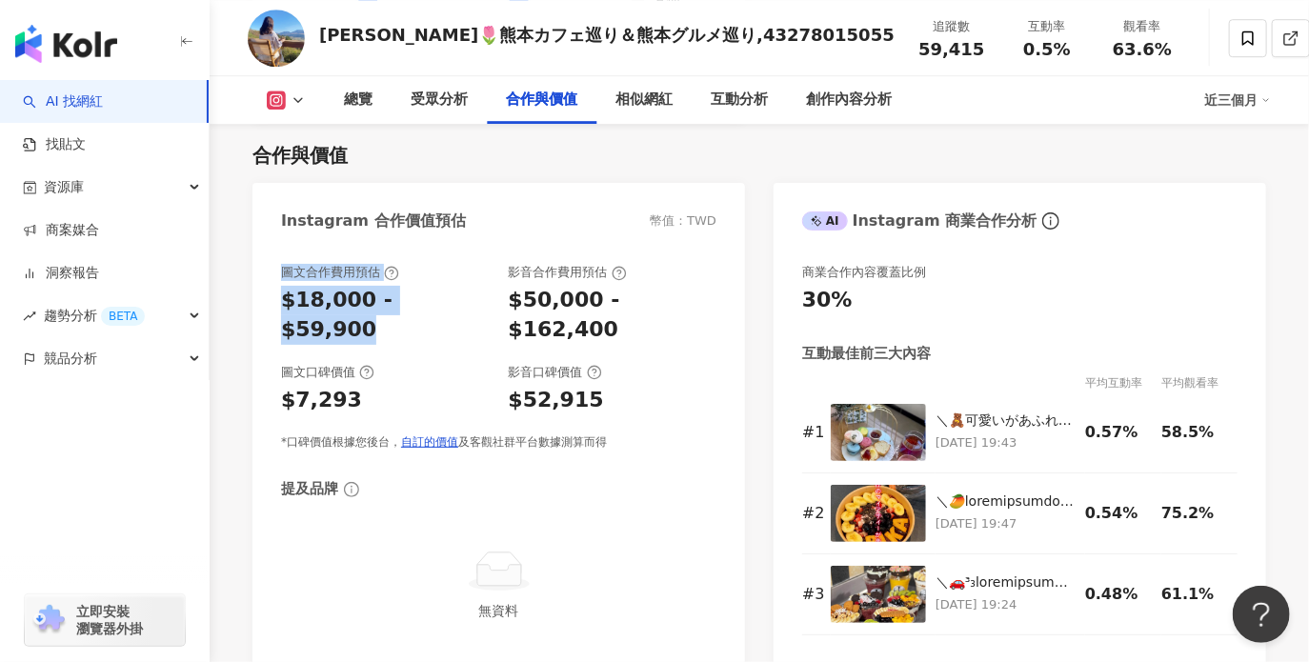
drag, startPoint x: 281, startPoint y: 264, endPoint x: 461, endPoint y: 296, distance: 182.9
click at [461, 296] on div "圖文合作費用預估 $18,000 - $59,900" at bounding box center [385, 304] width 209 height 81
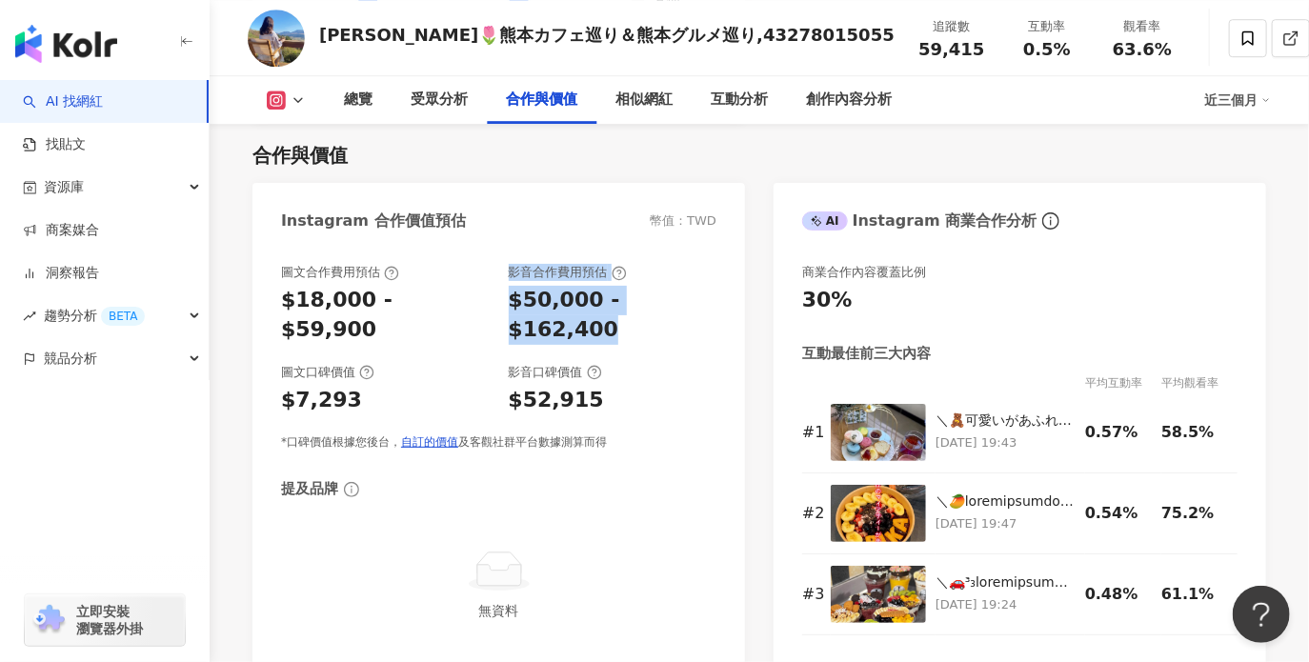
drag, startPoint x: 511, startPoint y: 273, endPoint x: 712, endPoint y: 299, distance: 203.5
click at [712, 299] on div "影音合作費用預估 $50,000 - $162,400" at bounding box center [613, 304] width 209 height 81
copy div "影音合作費用預估 $50,000 - $162,400"
click at [661, 159] on div "合作與價值" at bounding box center [758, 155] width 1013 height 27
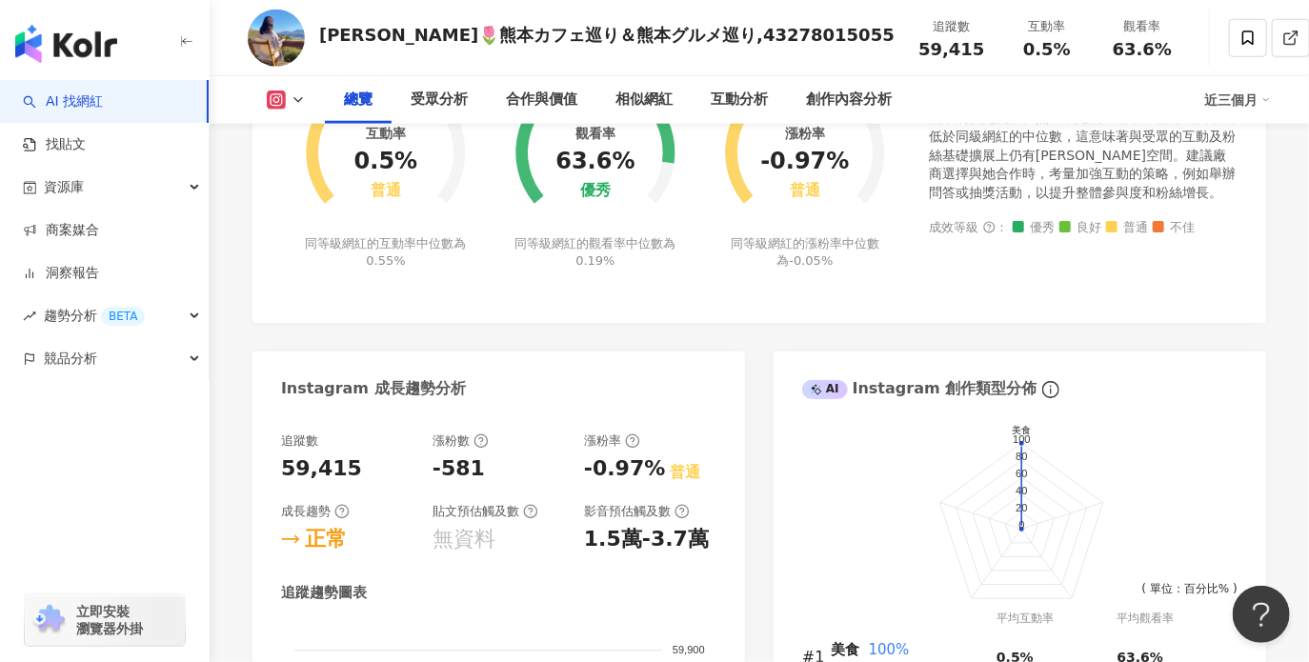
scroll to position [387, 0]
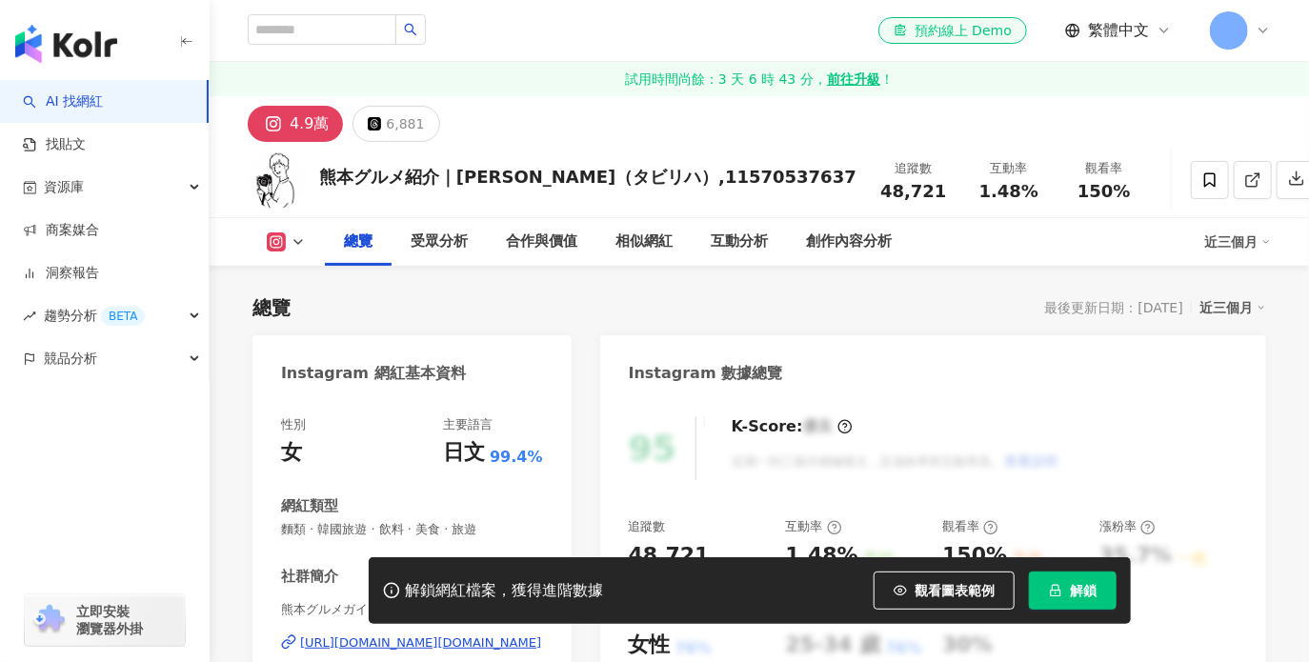
click at [433, 634] on div "https://www.instagram.com/yuya.kumamoto_gurume/" at bounding box center [420, 642] width 241 height 17
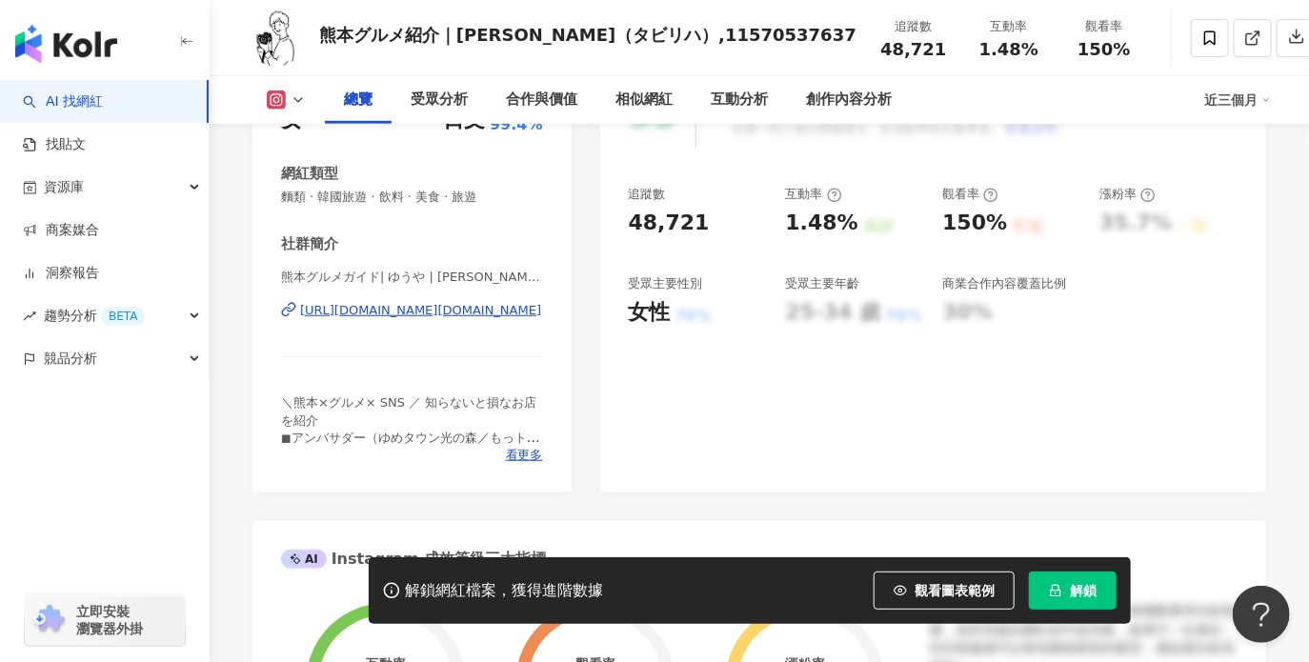
scroll to position [381, 0]
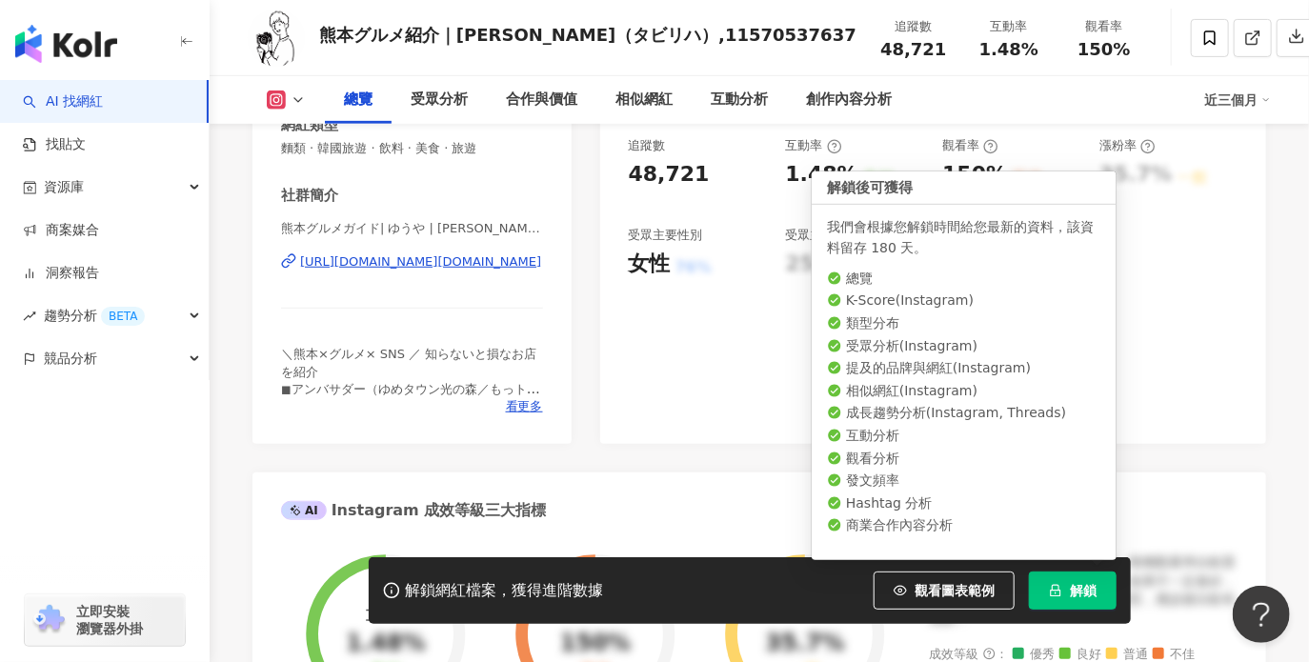
drag, startPoint x: 1071, startPoint y: 586, endPoint x: 785, endPoint y: 494, distance: 300.9
click at [1071, 586] on span "解鎖" at bounding box center [1083, 590] width 27 height 15
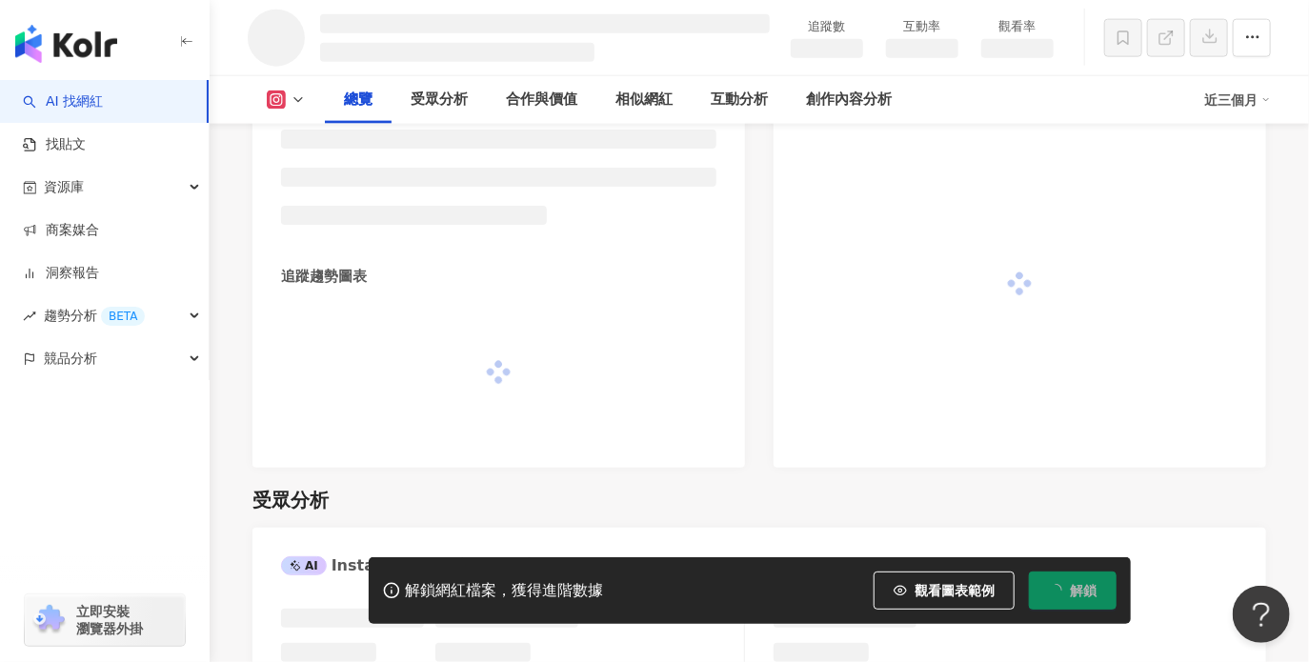
scroll to position [1128, 0]
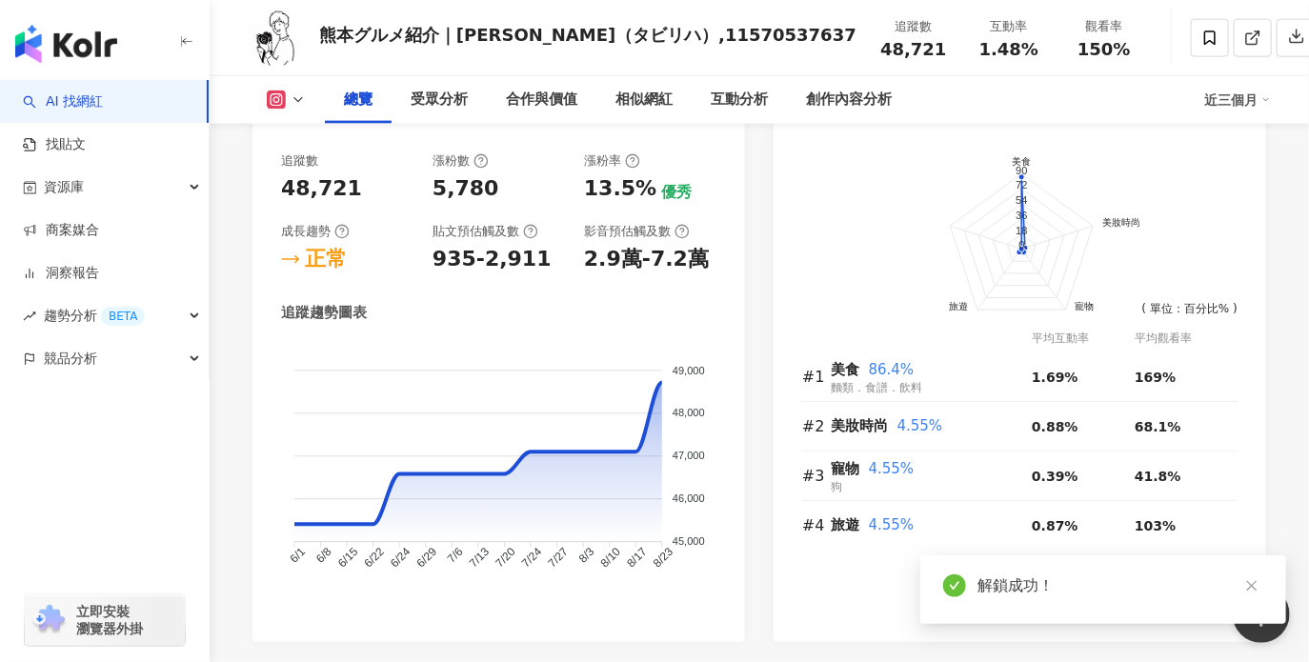
scroll to position [952, 0]
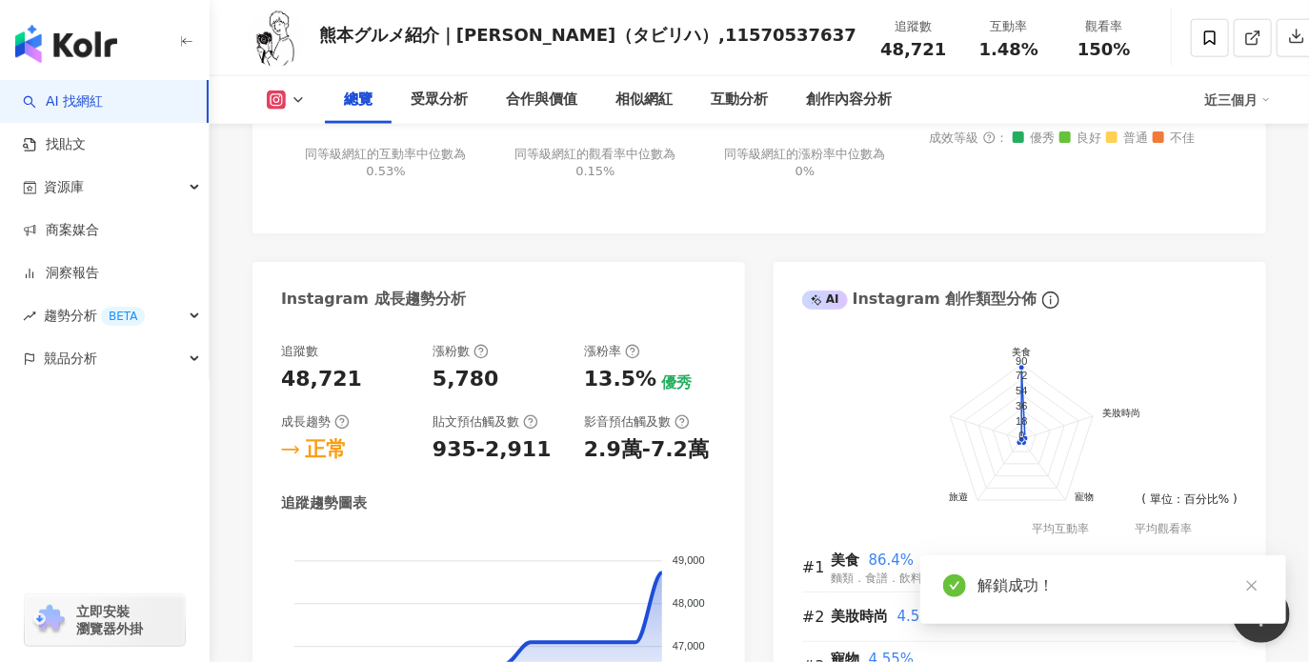
drag, startPoint x: 682, startPoint y: 437, endPoint x: 477, endPoint y: 437, distance: 204.8
click at [679, 438] on div "影音預估觸及數 2.9萬-7.2萬" at bounding box center [650, 438] width 132 height 51
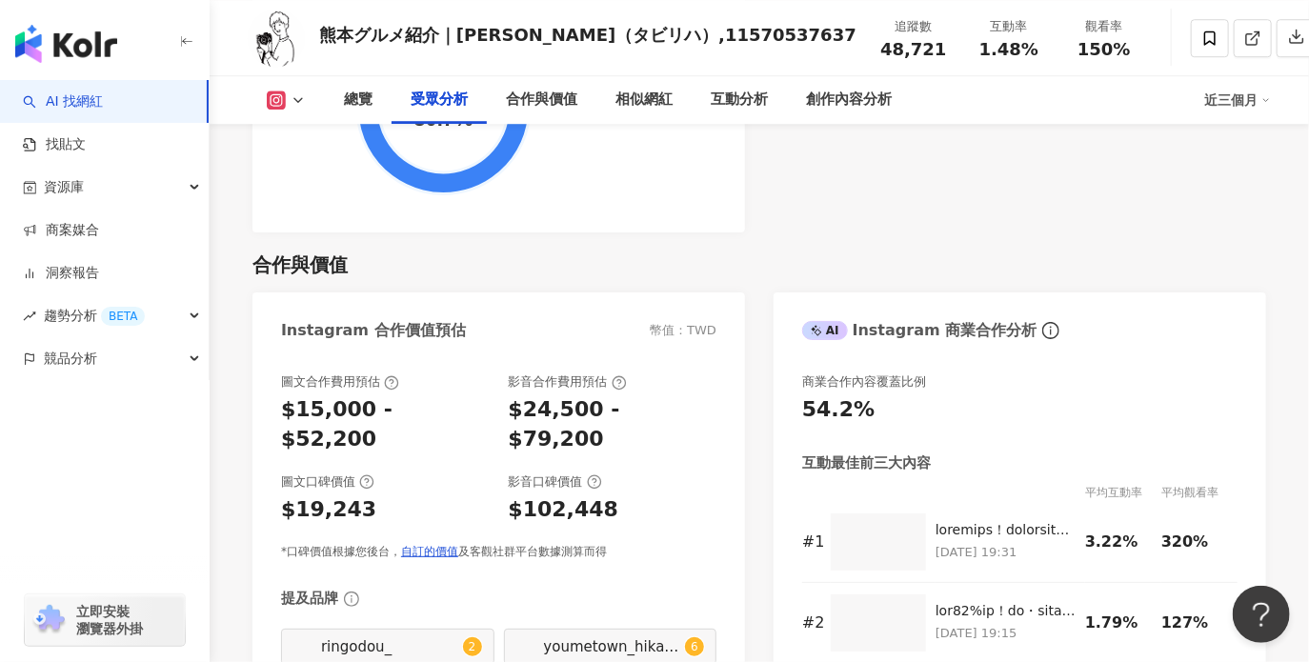
scroll to position [2476, 0]
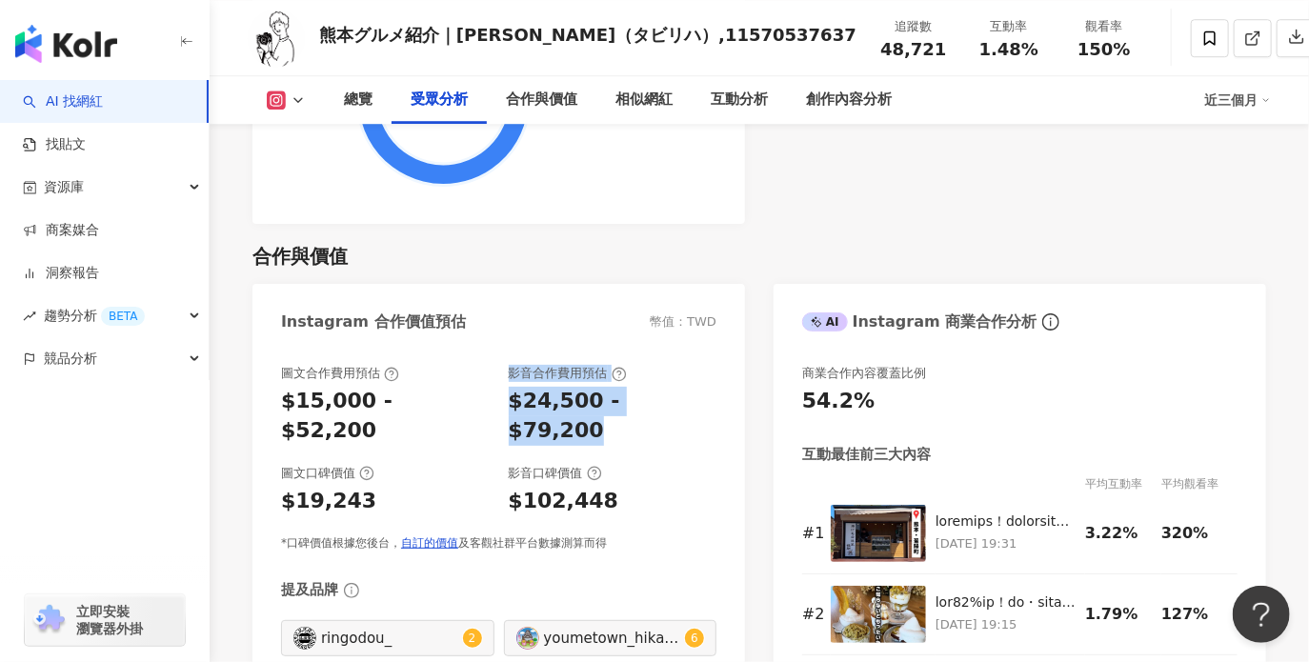
drag, startPoint x: 508, startPoint y: 376, endPoint x: 689, endPoint y: 401, distance: 182.6
click at [689, 401] on div "影音合作費用預估 $24,500 - $79,200" at bounding box center [613, 405] width 209 height 81
copy div "影音合作費用預估 $24,500 - $79,200"
click at [551, 243] on div "合作與價值" at bounding box center [758, 256] width 1013 height 27
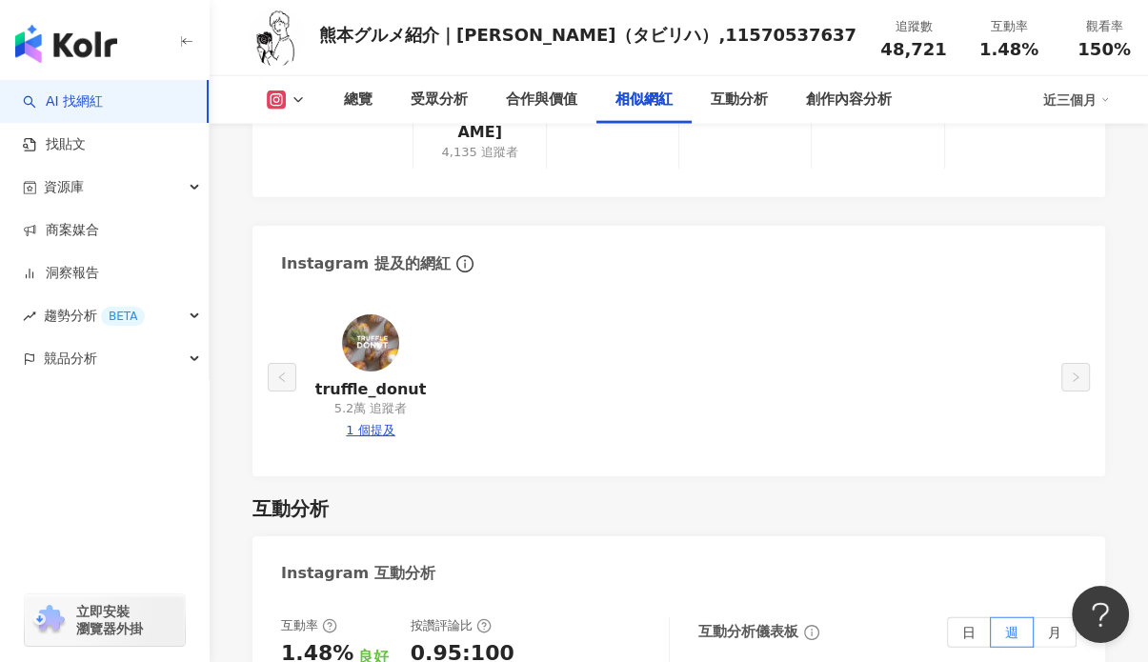
scroll to position [3705, 0]
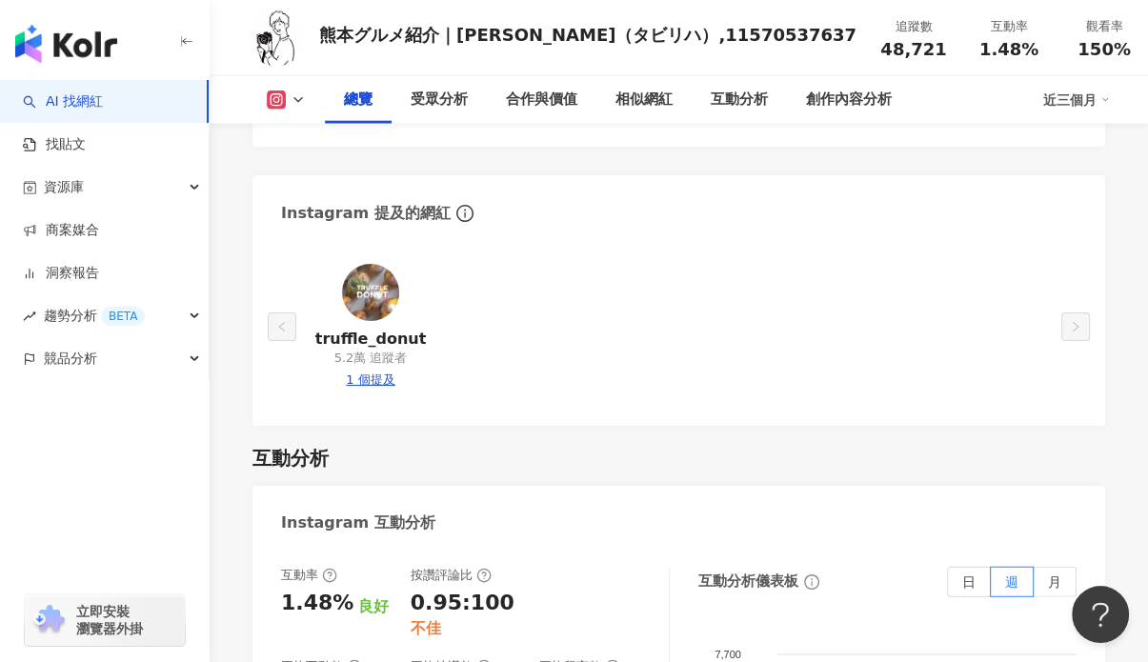
scroll to position [1143, 0]
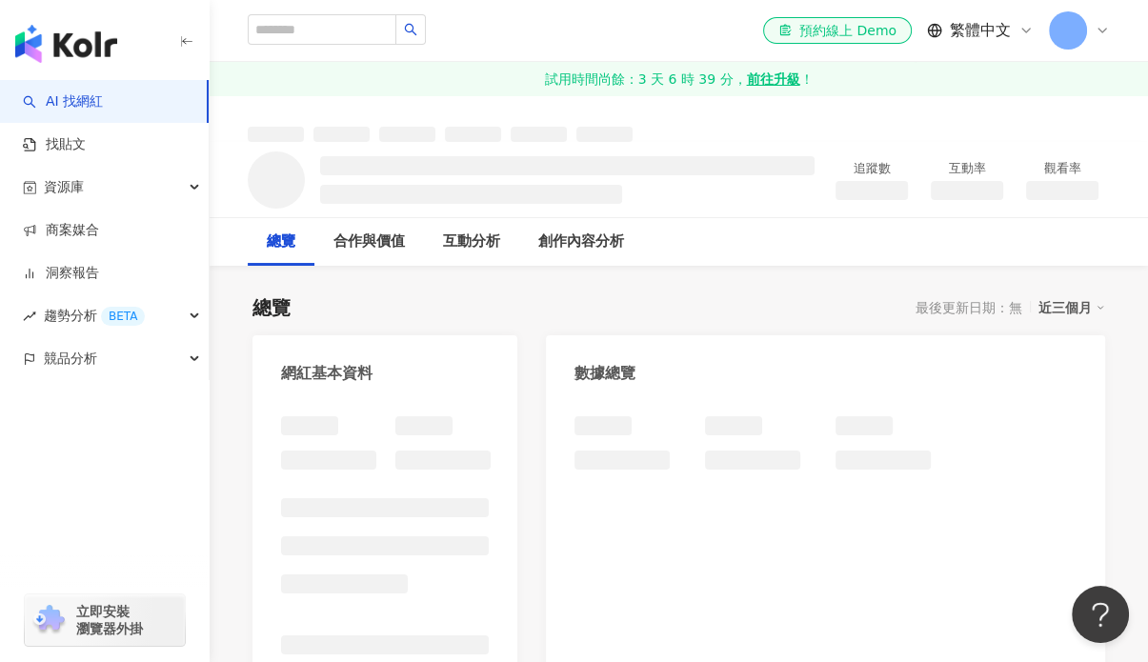
click at [79, 58] on img "button" at bounding box center [66, 44] width 102 height 38
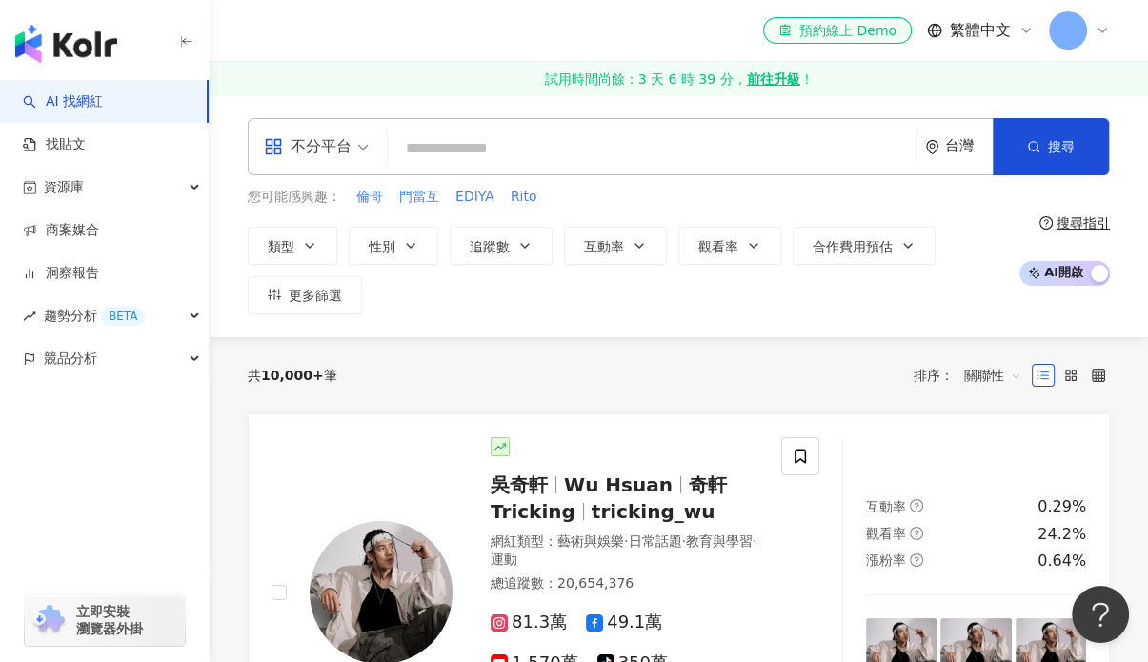
click at [581, 396] on div "共 10,000+ 筆 排序： 關聯性" at bounding box center [679, 375] width 862 height 76
click at [459, 154] on input "search" at bounding box center [651, 148] width 513 height 36
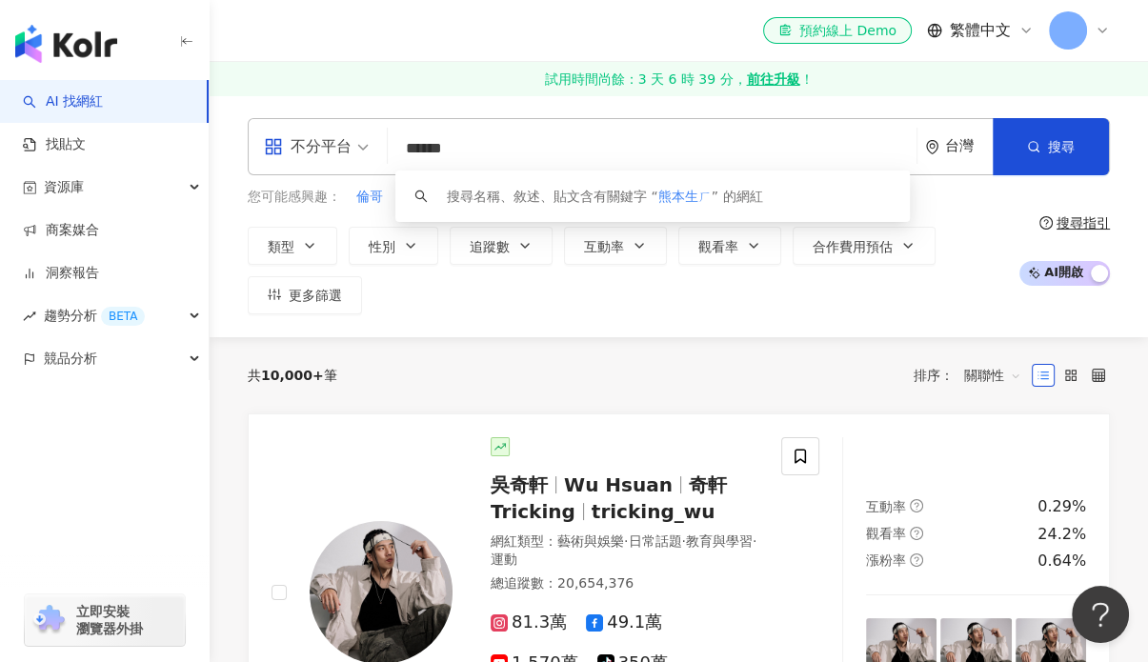
type input "****"
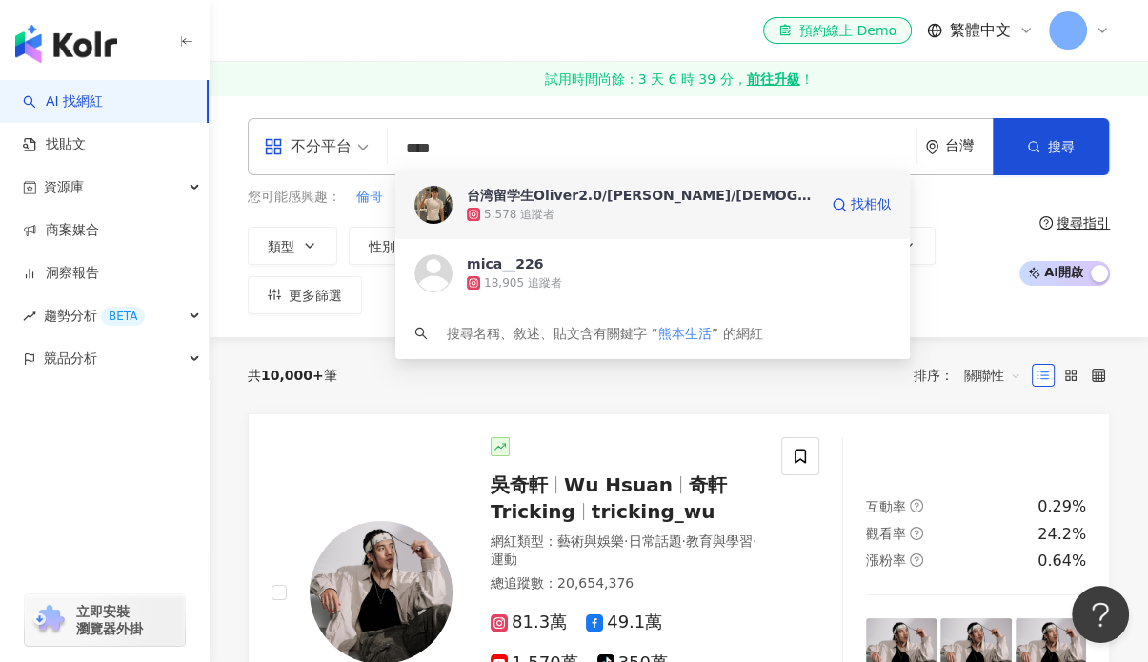
click at [507, 191] on div "台湾留学生[PERSON_NAME]2.0/[PERSON_NAME]/[DEMOGRAPHIC_DATA]人" at bounding box center [642, 195] width 350 height 19
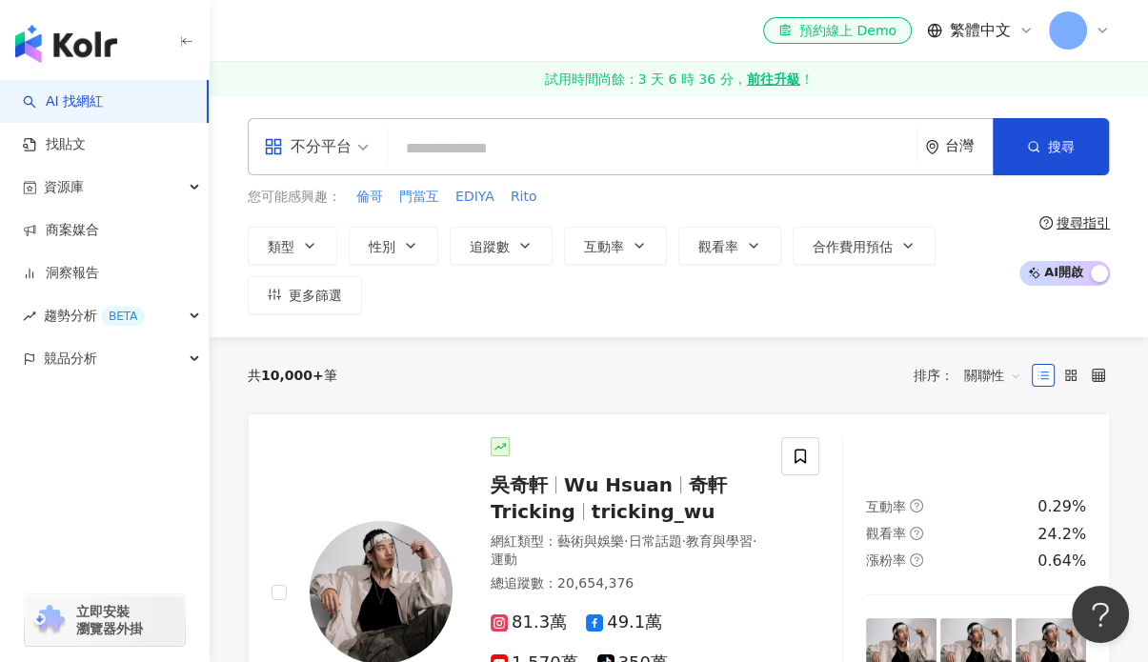
click at [454, 132] on input "search" at bounding box center [651, 148] width 513 height 36
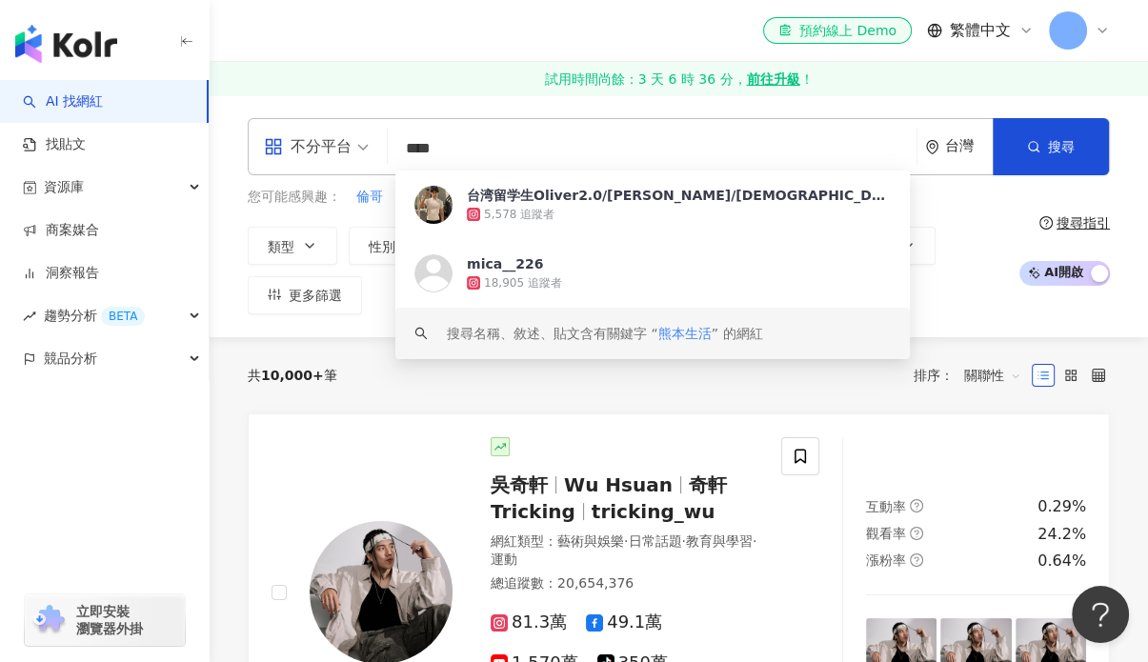
click at [692, 334] on span "熊本生活" at bounding box center [684, 333] width 53 height 15
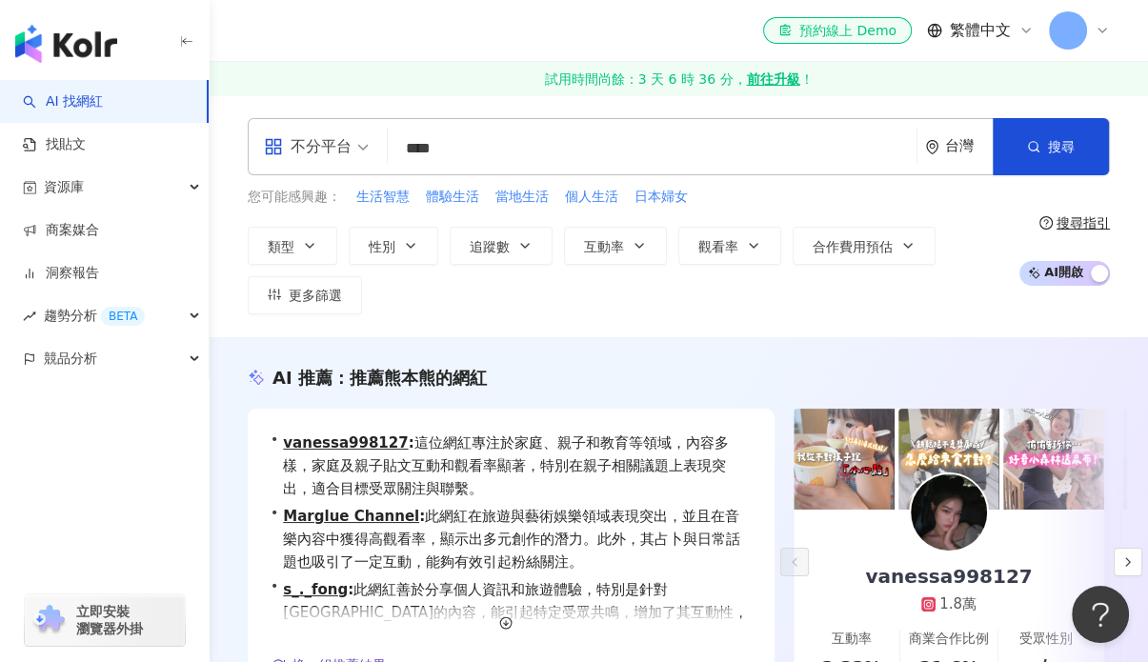
click at [0, 0] on span "熊本生活" at bounding box center [0, 0] width 0 height 0
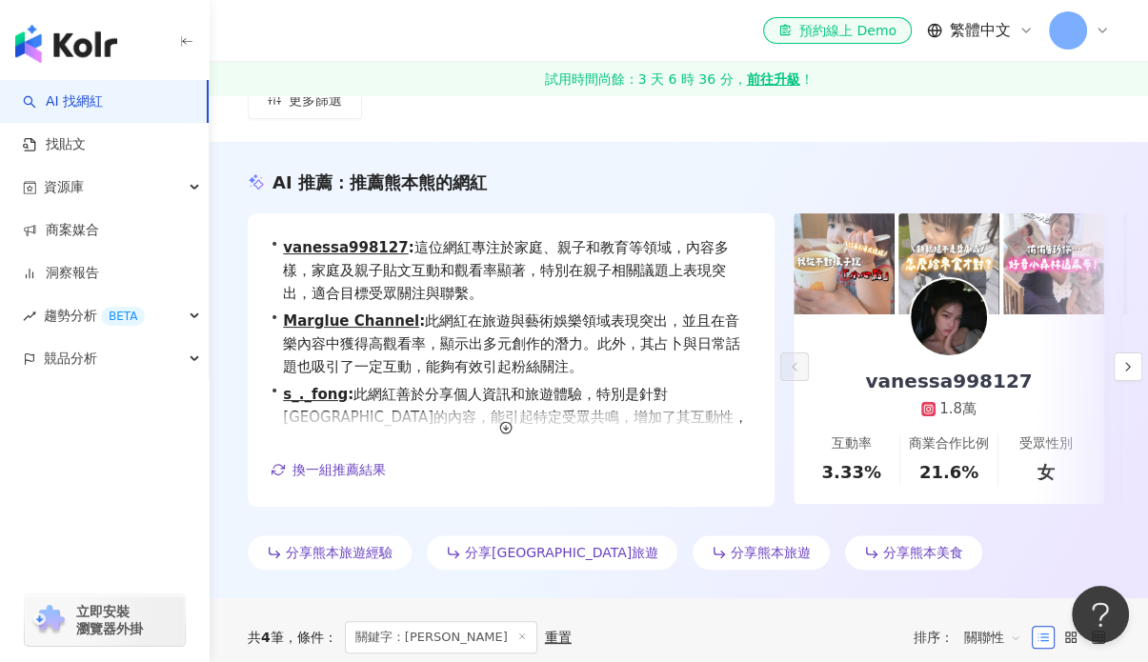
scroll to position [190, 0]
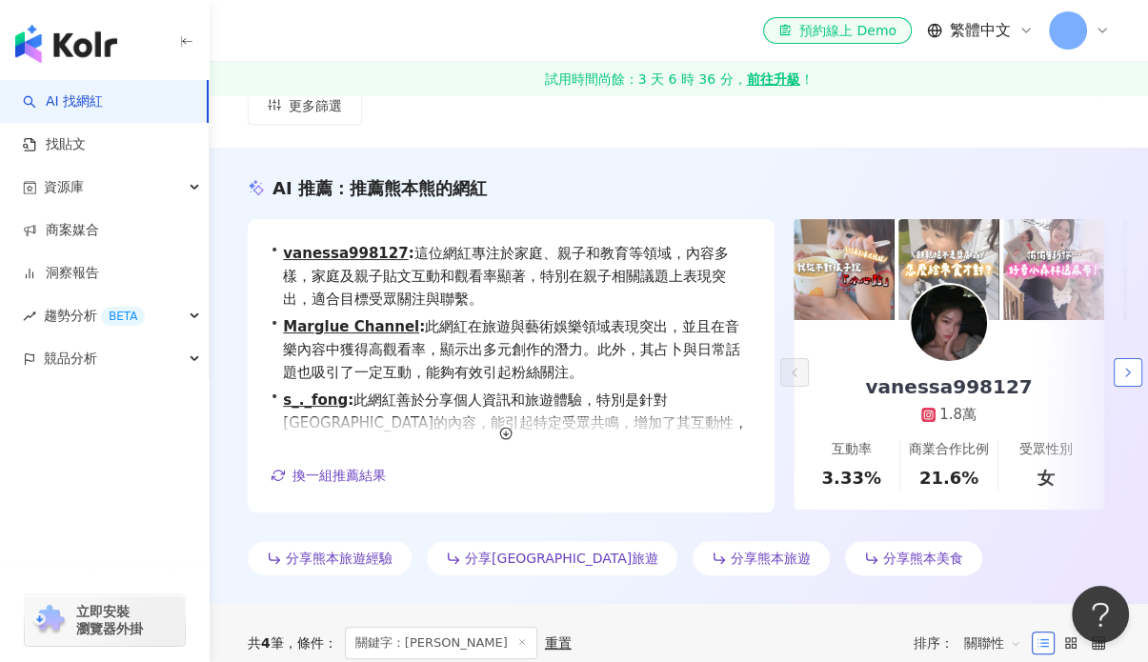
click at [1128, 374] on icon "button" at bounding box center [1127, 372] width 15 height 15
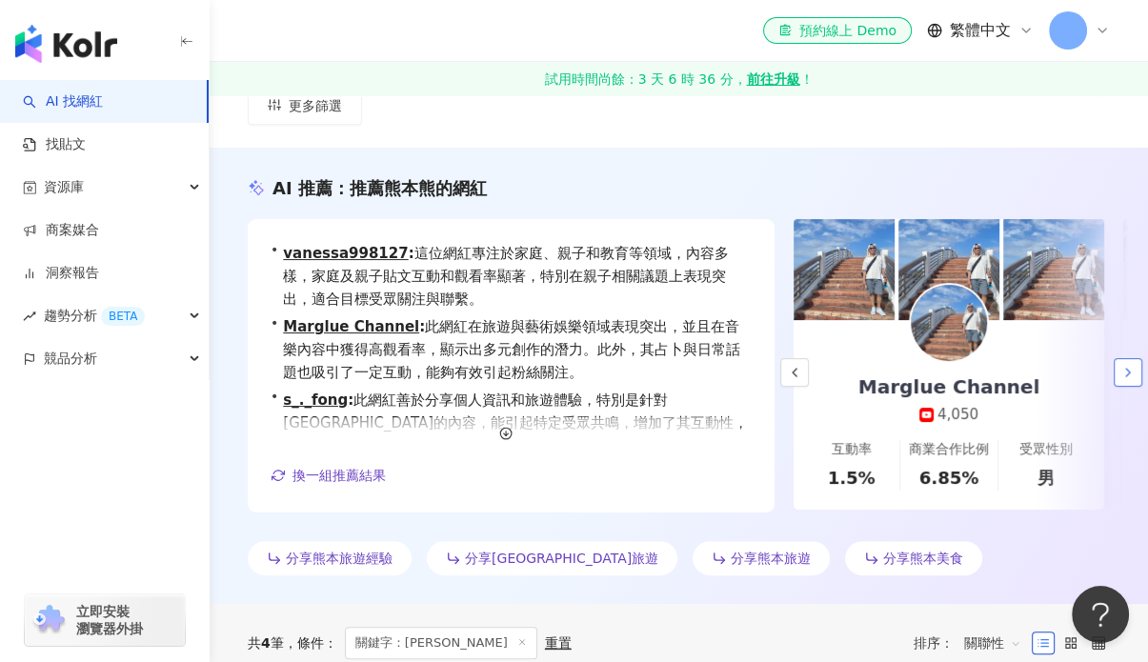
click at [1128, 374] on icon "button" at bounding box center [1127, 372] width 15 height 15
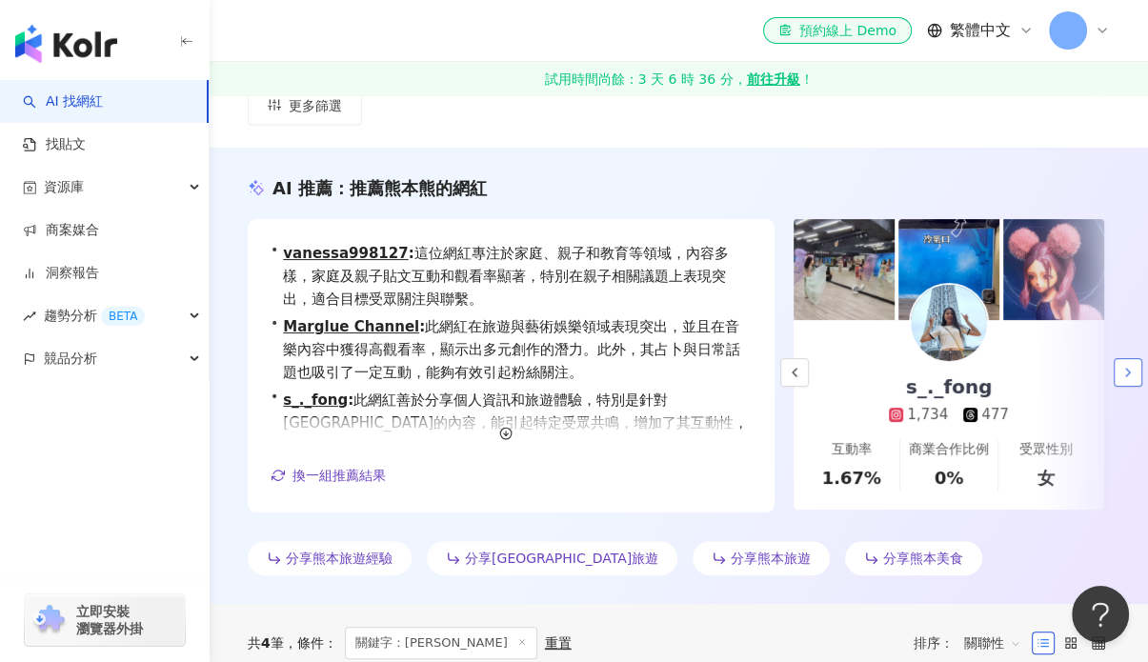
click at [1128, 374] on icon "button" at bounding box center [1127, 372] width 15 height 15
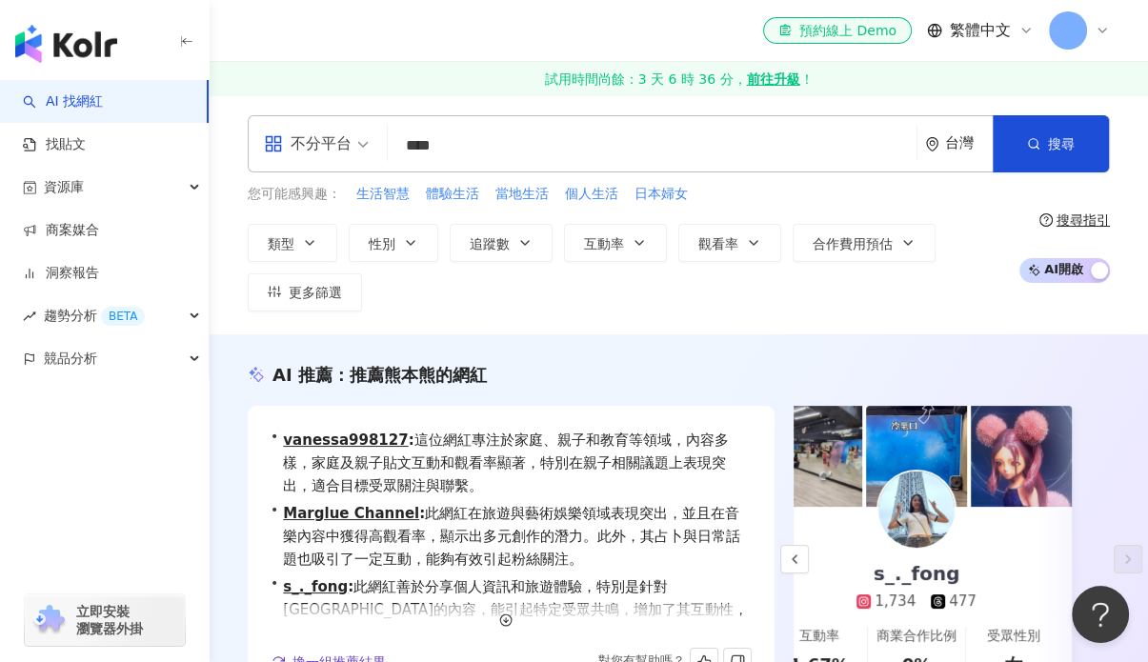
scroll to position [0, 0]
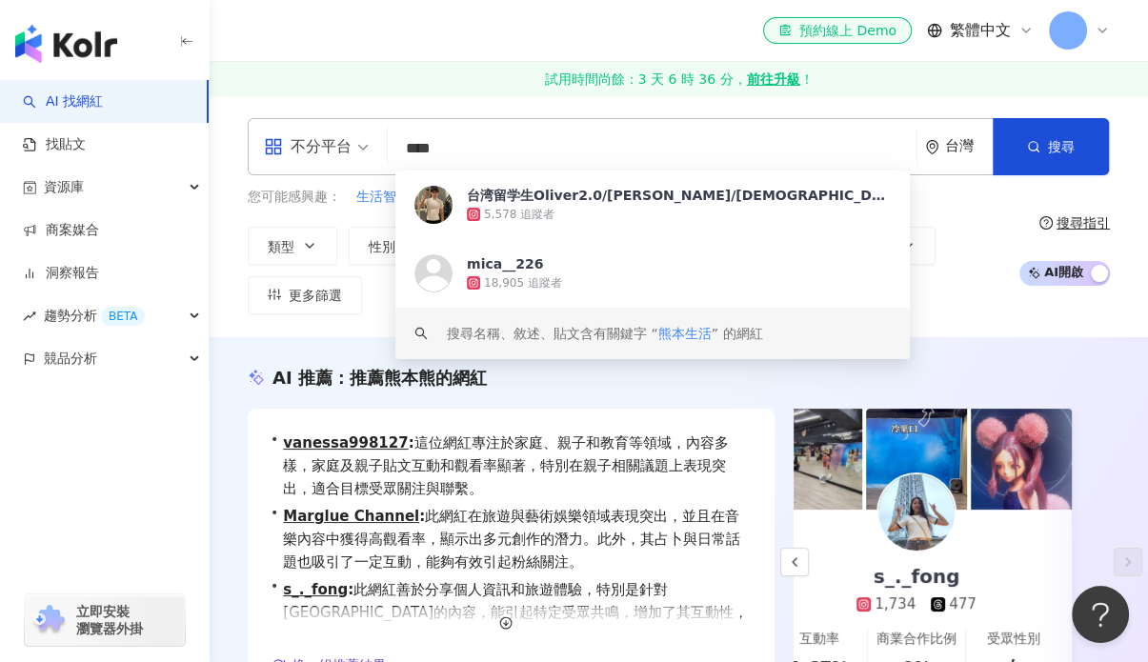
drag, startPoint x: 475, startPoint y: 136, endPoint x: 328, endPoint y: 137, distance: 147.6
click at [328, 137] on div "不分平台 **** 台灣 搜尋 https://www.instagram.com/mica__226 keyword 台湾留学生Oliver2.0/北條琢人…" at bounding box center [679, 146] width 862 height 57
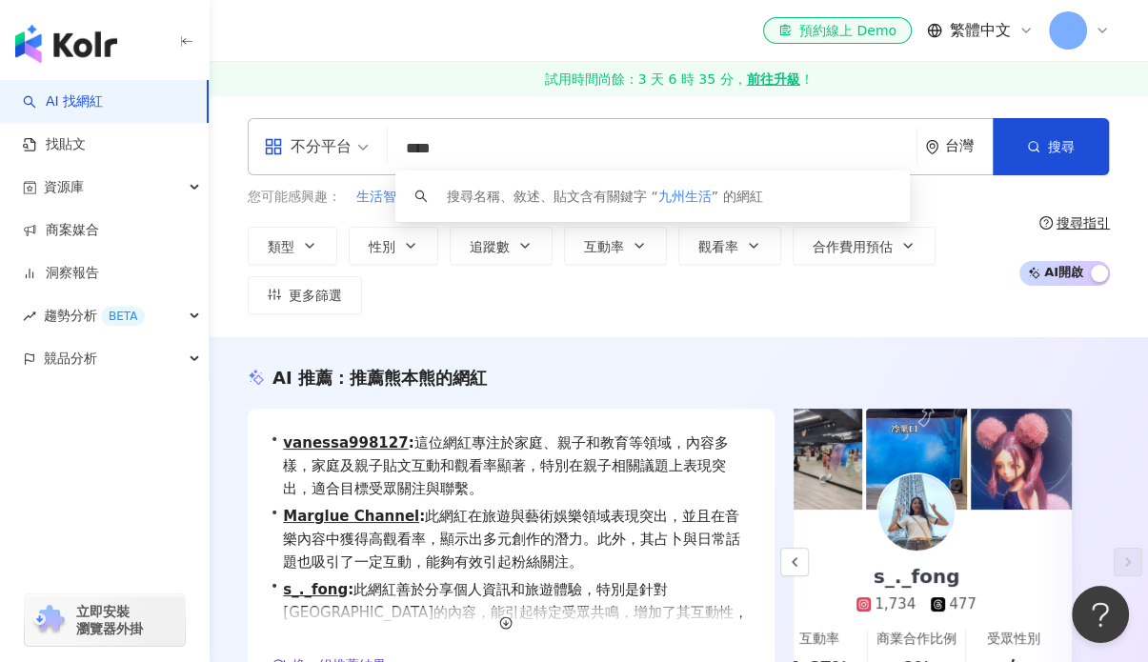
click at [679, 270] on div "類型 性別 追蹤數 互動率 觀看率 合作費用預估 更多篩選" at bounding box center [628, 271] width 761 height 88
click at [535, 144] on input "****" at bounding box center [651, 148] width 513 height 36
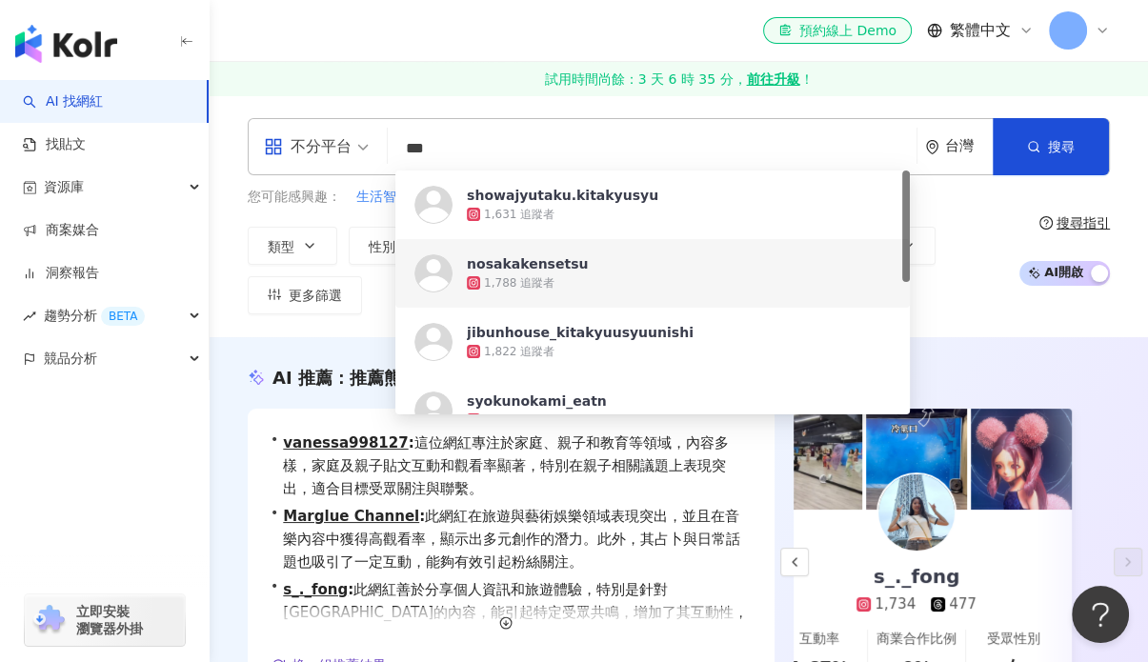
scroll to position [288, 0]
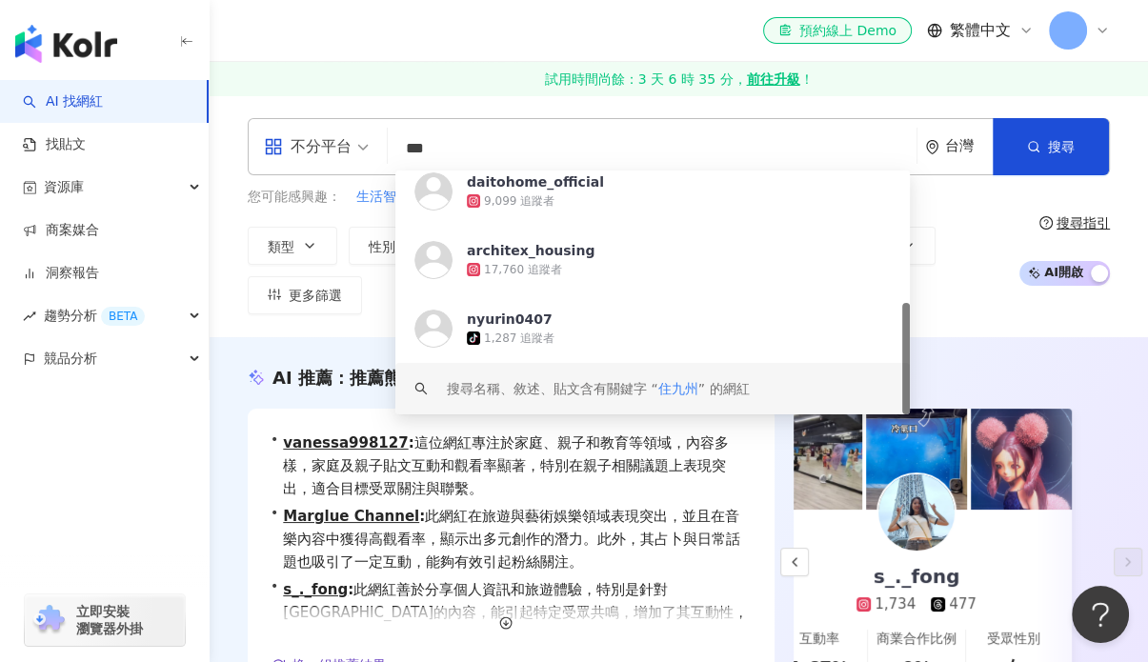
click at [684, 390] on span "住九州" at bounding box center [678, 388] width 40 height 15
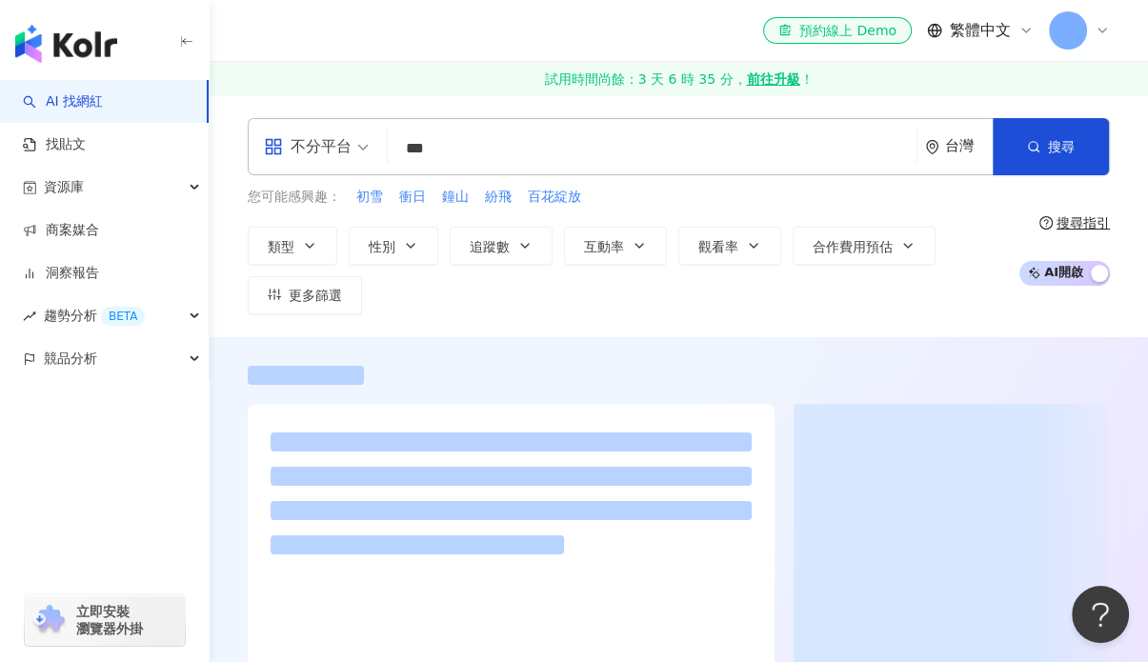
type input "***"
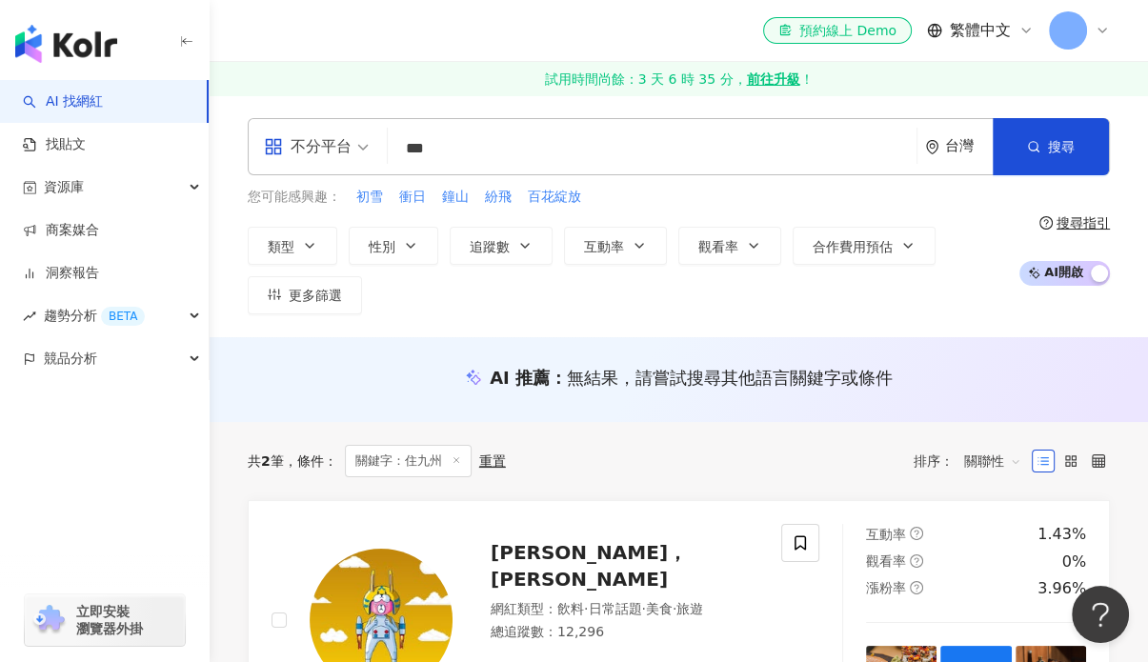
click at [0, 0] on div "nyurin0407 tiktok-icon 1,287 追蹤者" at bounding box center [0, 0] width 0 height 0
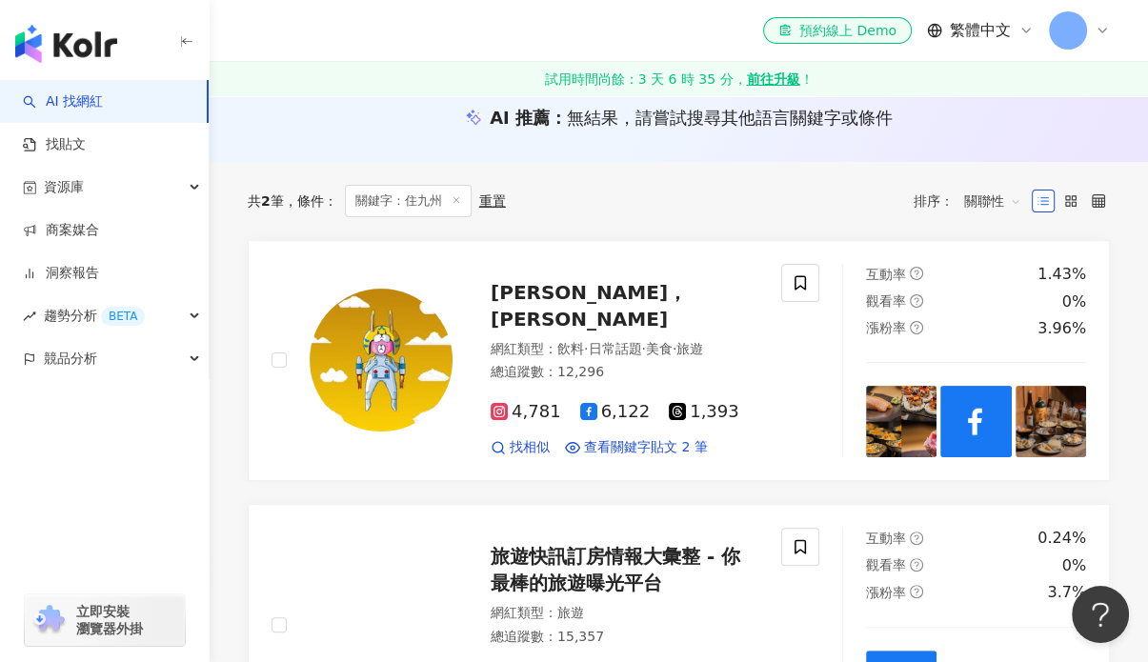
scroll to position [286, 0]
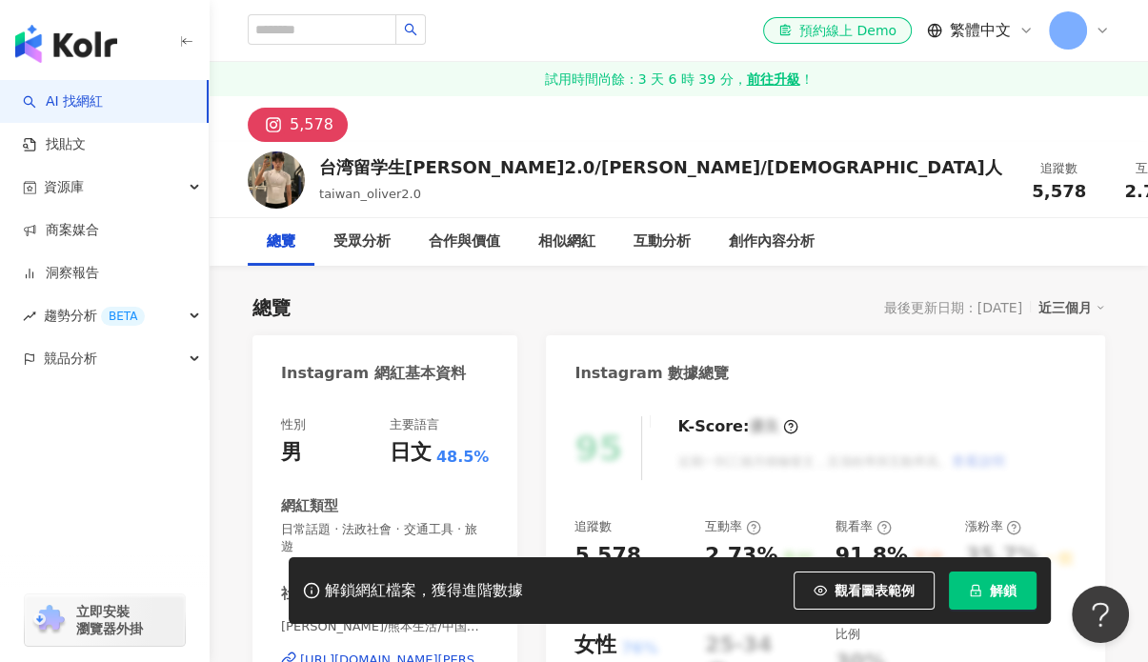
click at [741, 315] on div "總覽 最後更新日期：[DATE] 近三個月" at bounding box center [678, 307] width 852 height 27
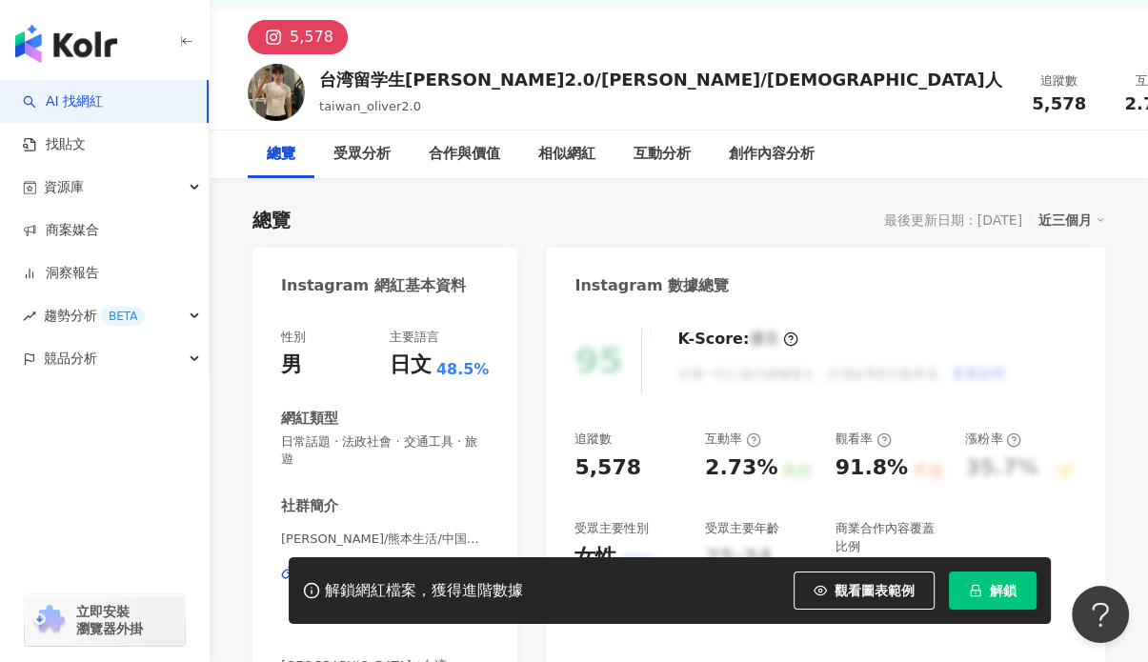
scroll to position [286, 0]
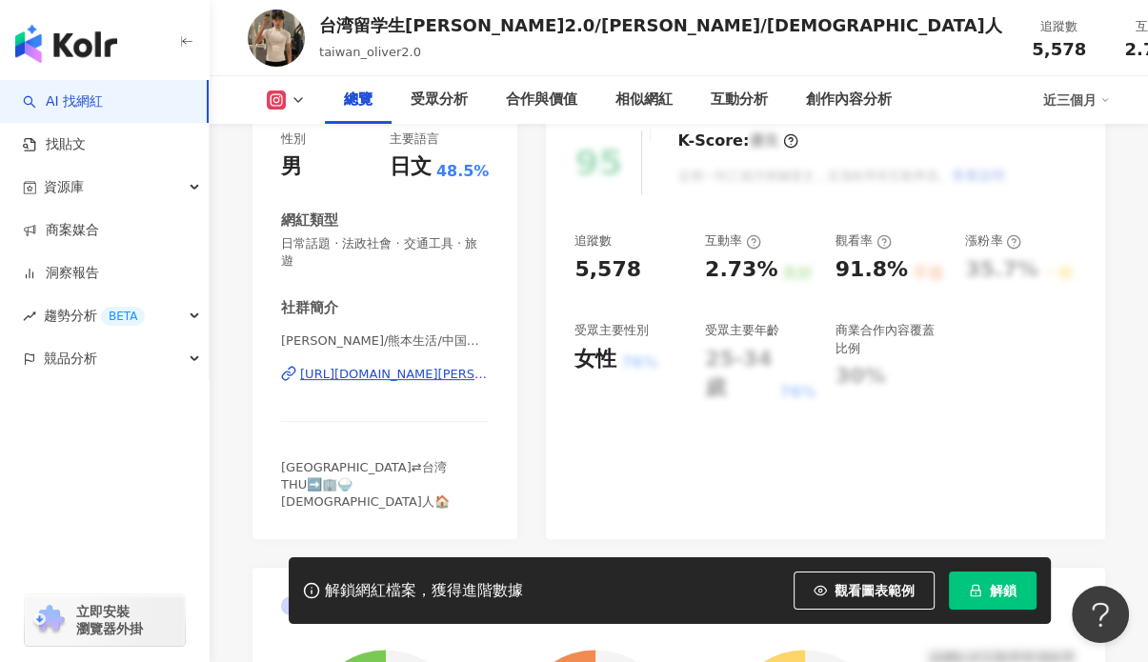
click at [362, 372] on div "[URL][DOMAIN_NAME][PERSON_NAME]" at bounding box center [394, 374] width 189 height 17
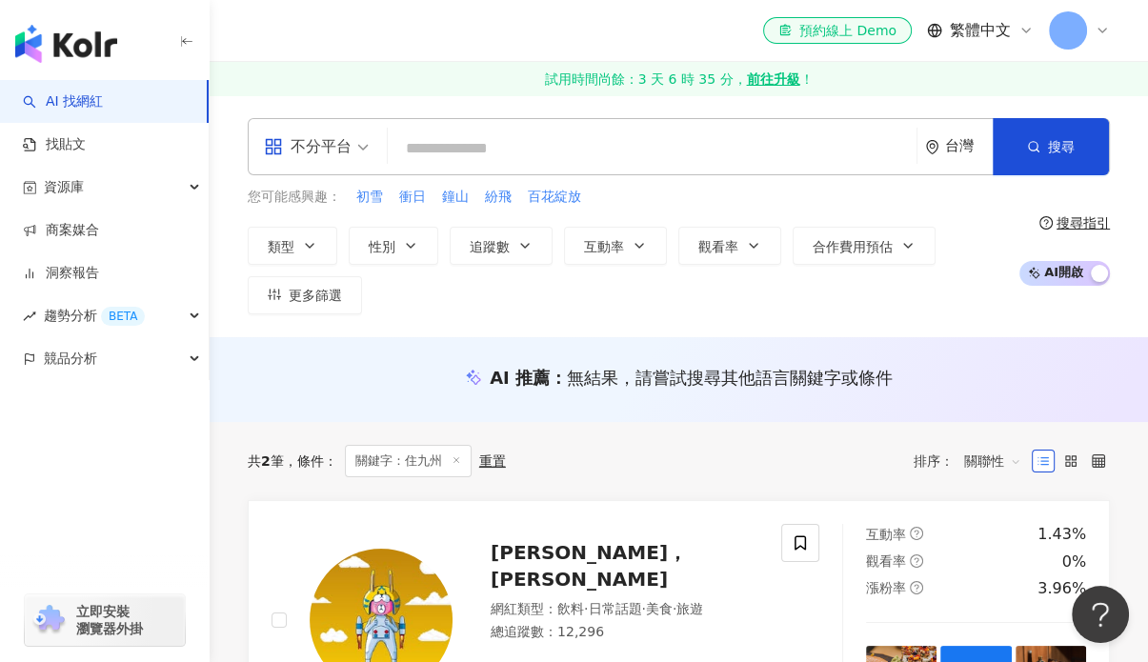
click at [475, 139] on input "search" at bounding box center [651, 148] width 513 height 36
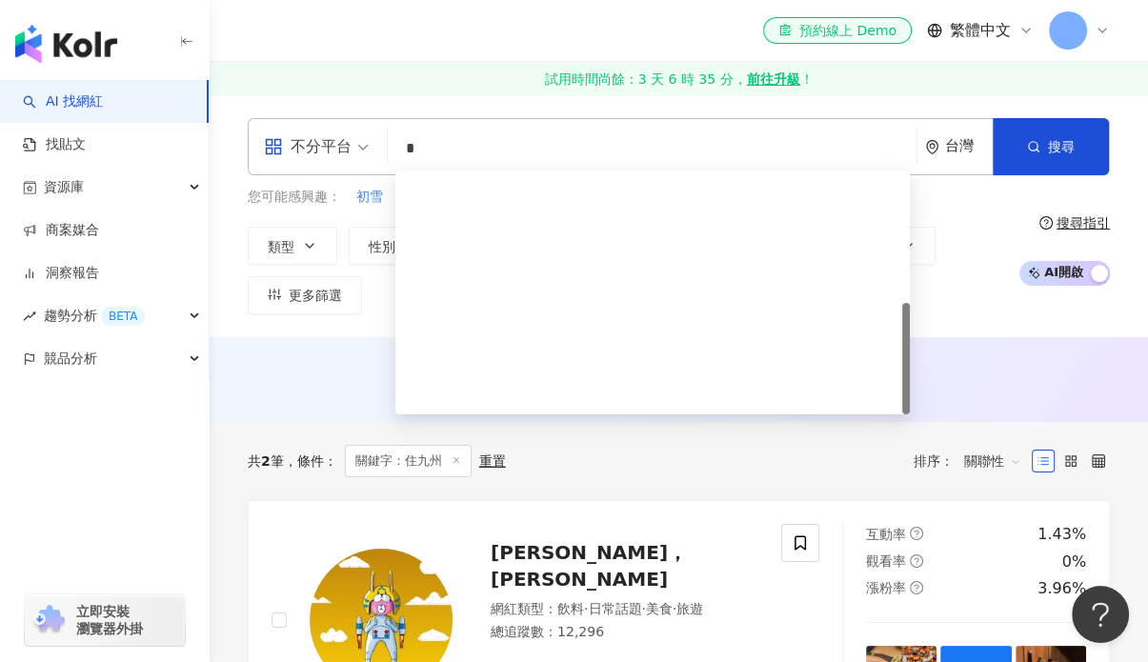
type input "**"
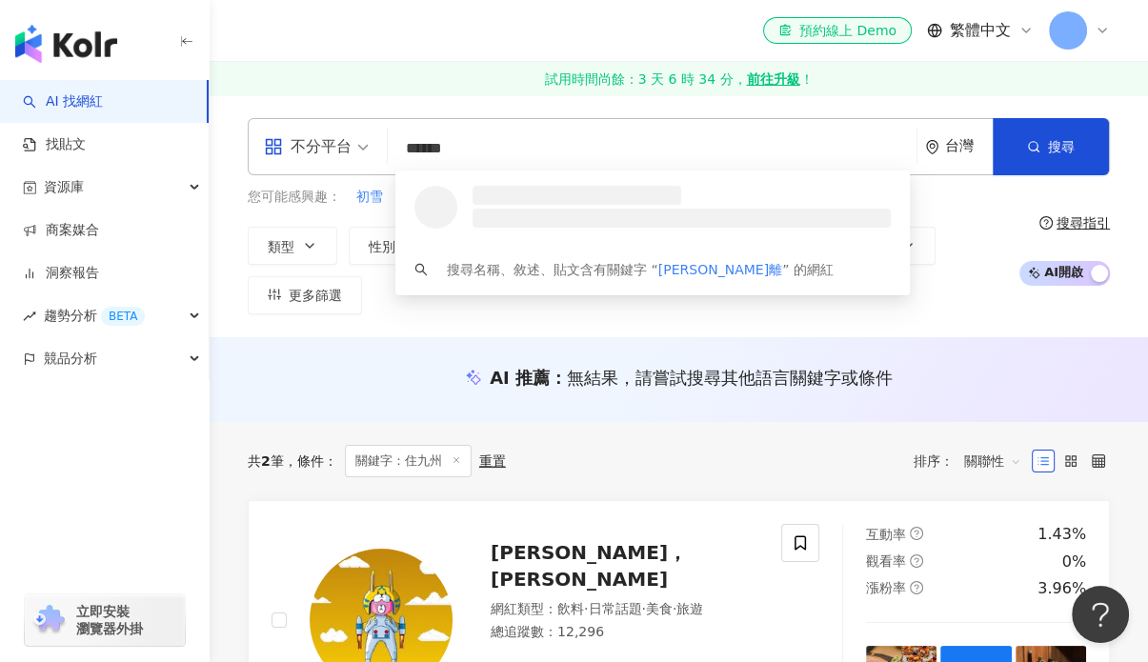
type input "******"
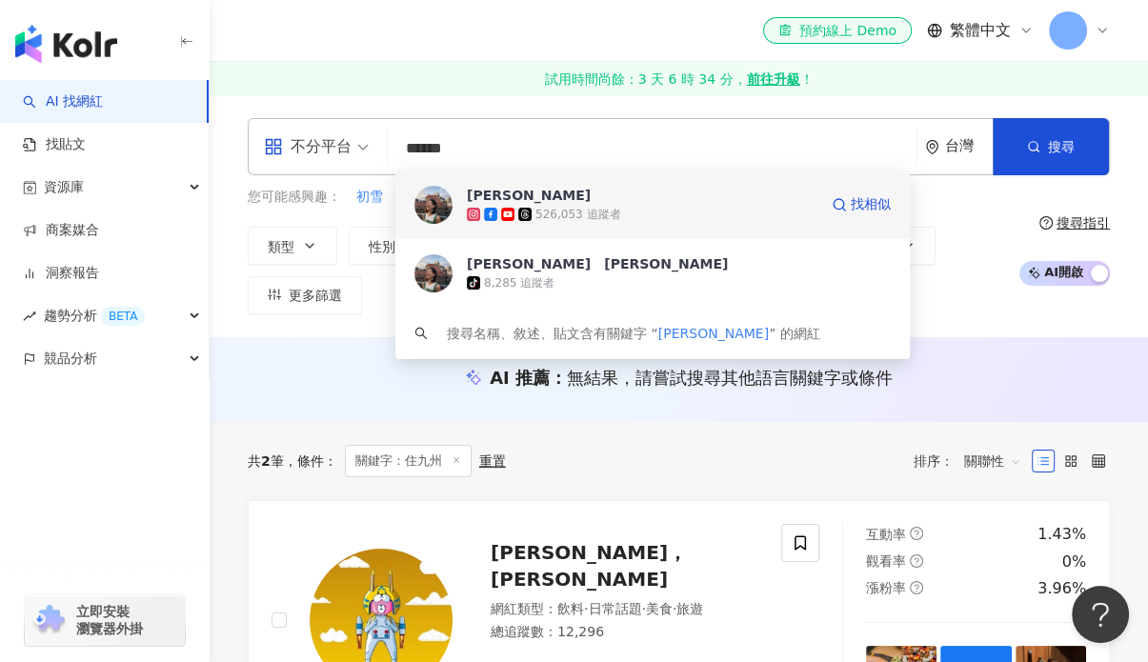
click at [565, 210] on div "526,053 追蹤者" at bounding box center [577, 215] width 85 height 16
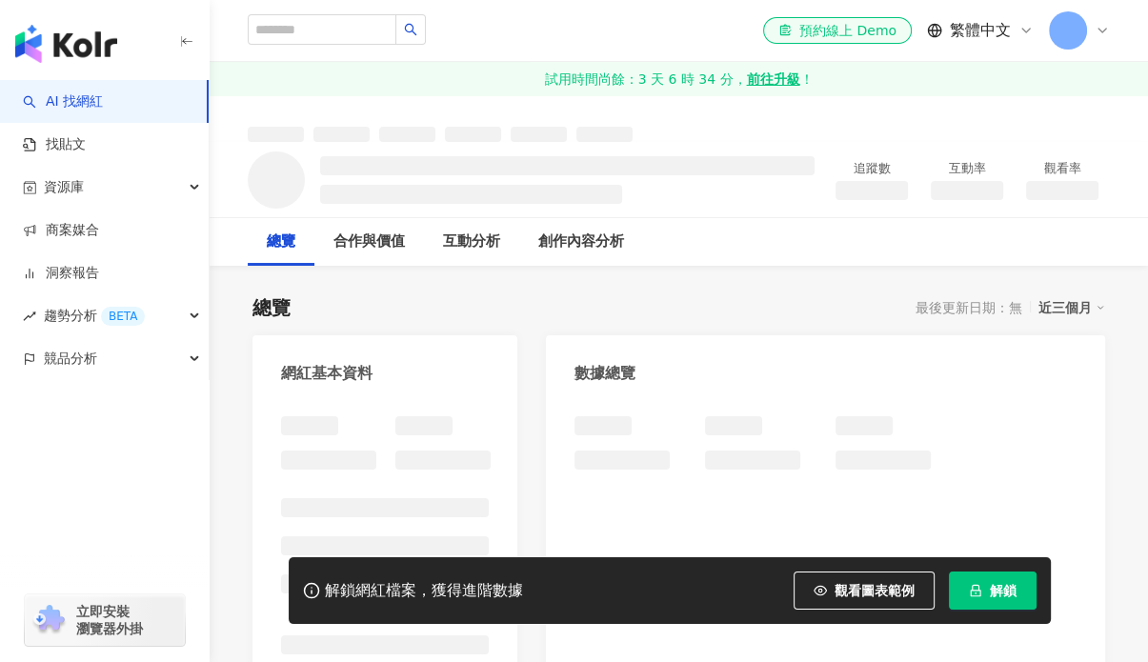
click at [586, 306] on div "總覽 最後更新日期：無 近三個月" at bounding box center [678, 307] width 852 height 27
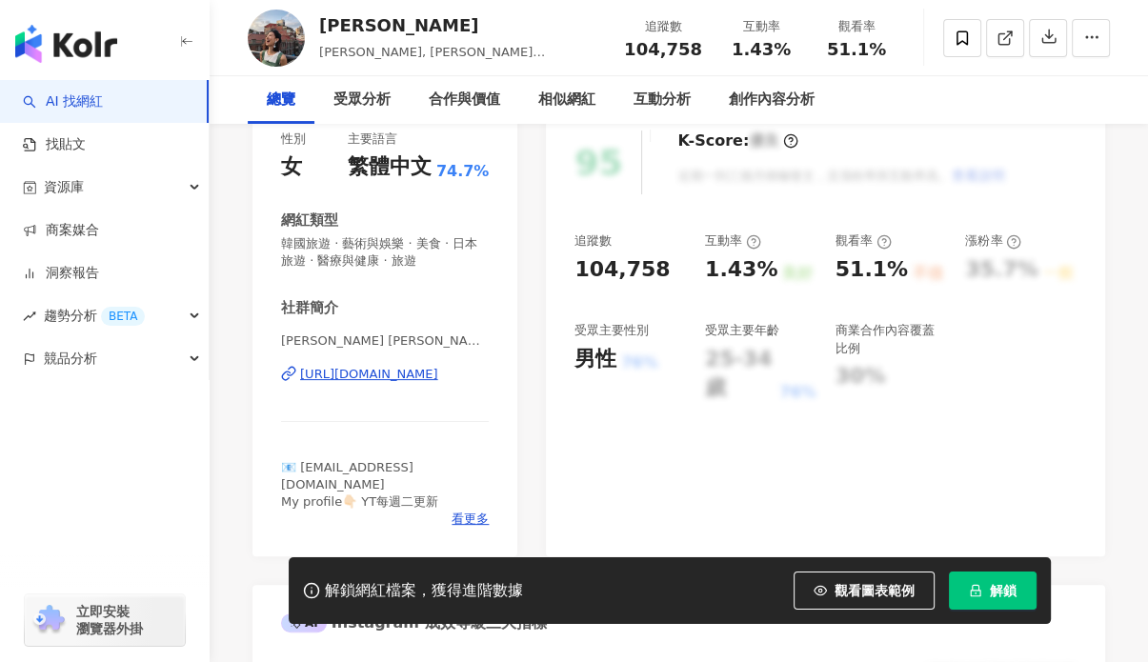
click at [435, 595] on div "解鎖網紅檔案，獲得進階數據" at bounding box center [424, 591] width 198 height 20
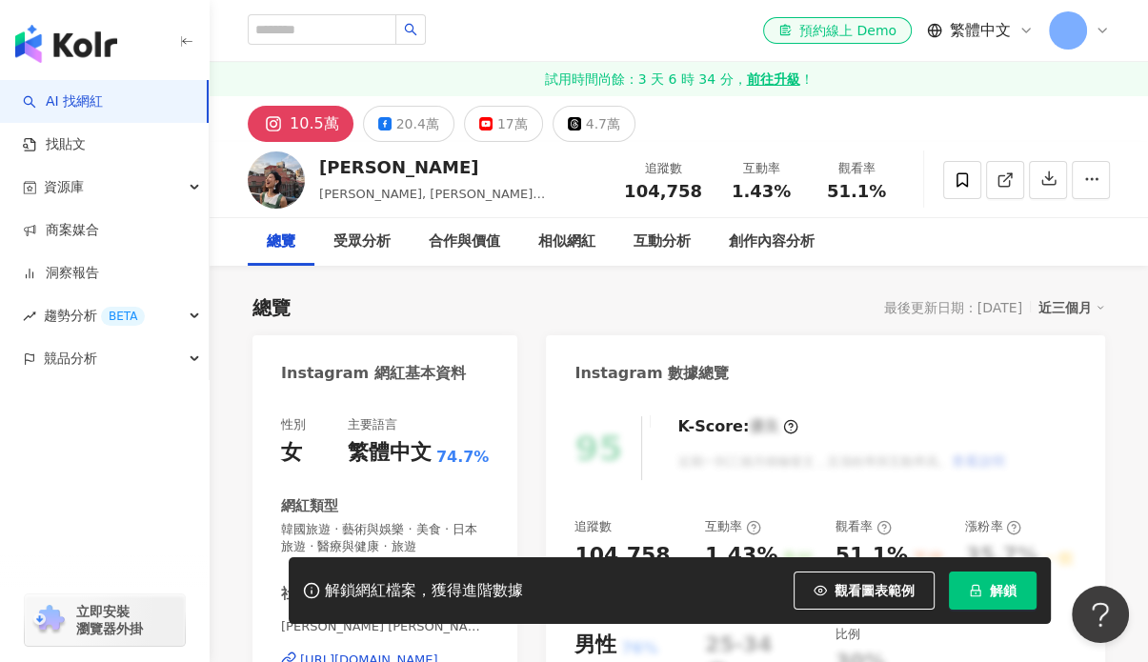
click at [976, 594] on icon "lock" at bounding box center [975, 590] width 13 height 13
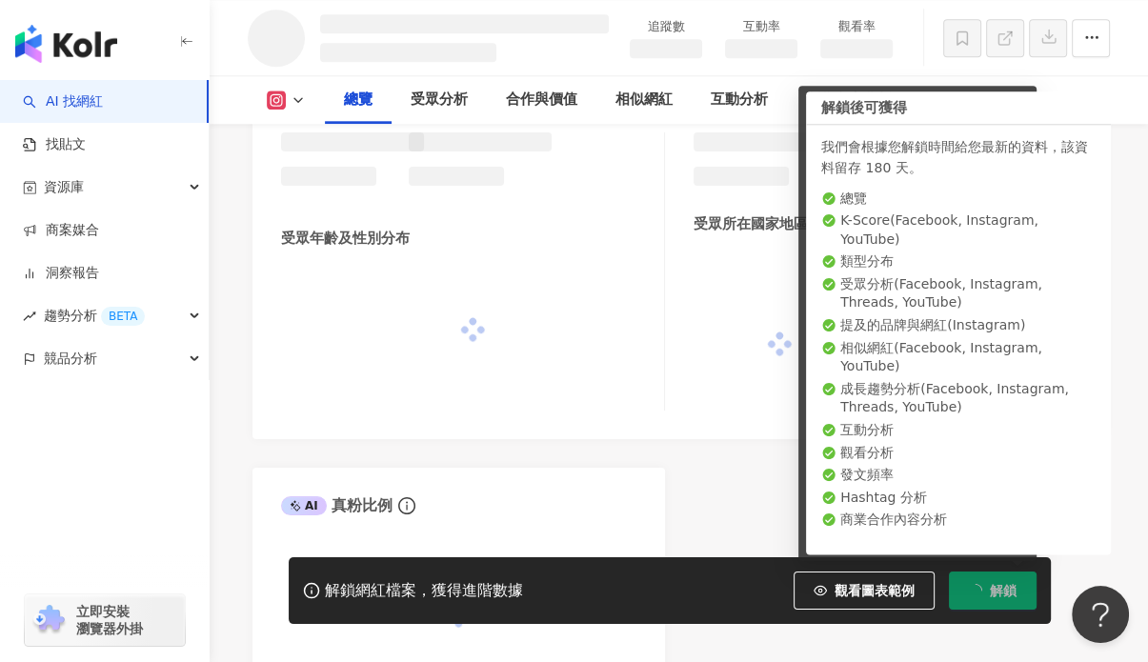
scroll to position [971, 0]
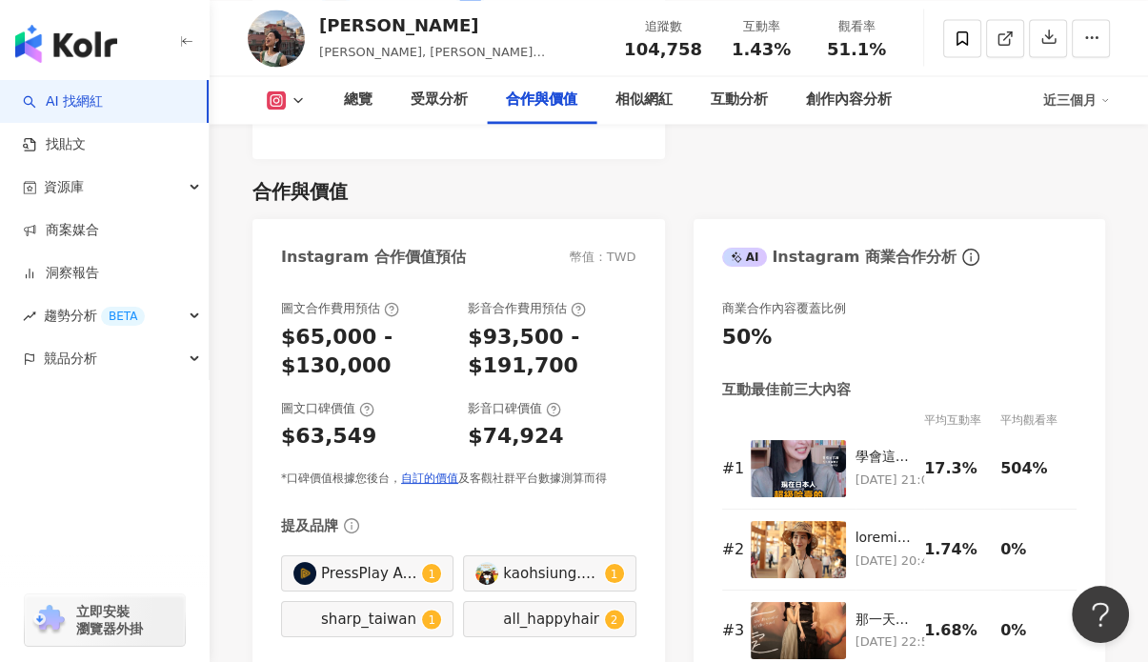
scroll to position [2753, 0]
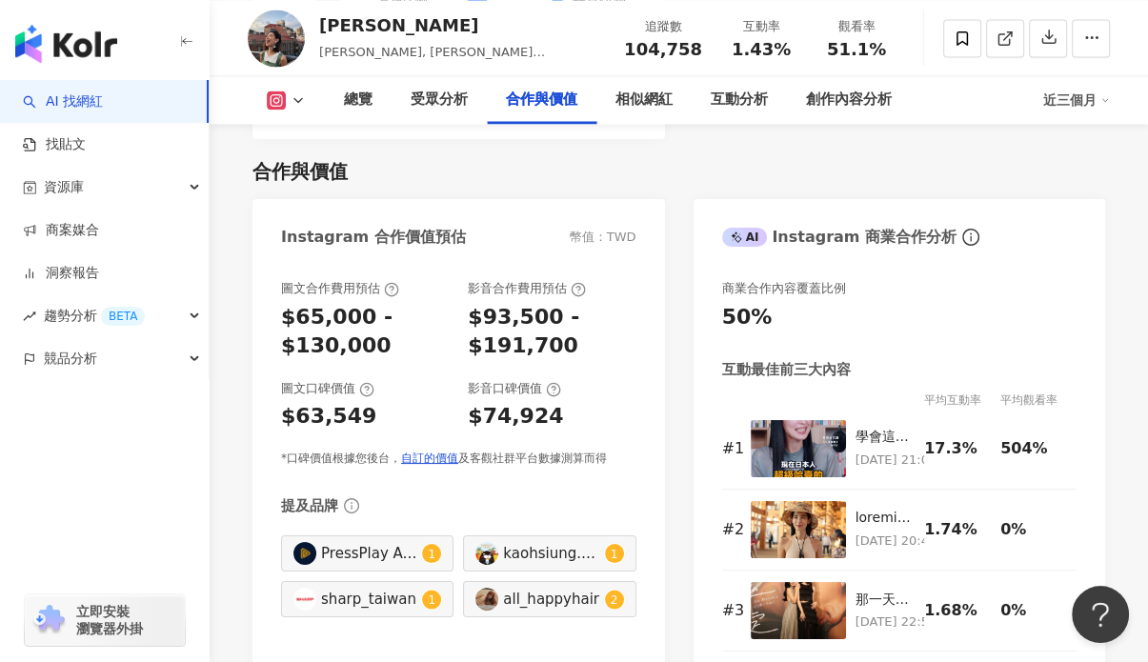
click at [296, 96] on icon at bounding box center [297, 99] width 15 height 15
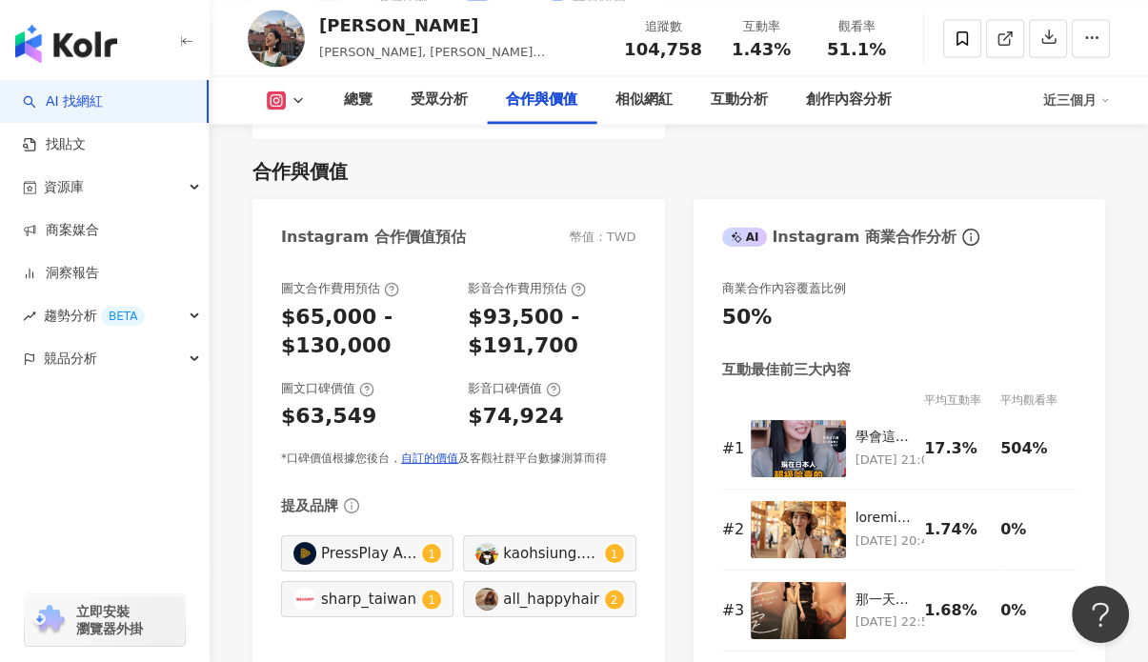
click at [275, 101] on icon at bounding box center [276, 100] width 4 height 4
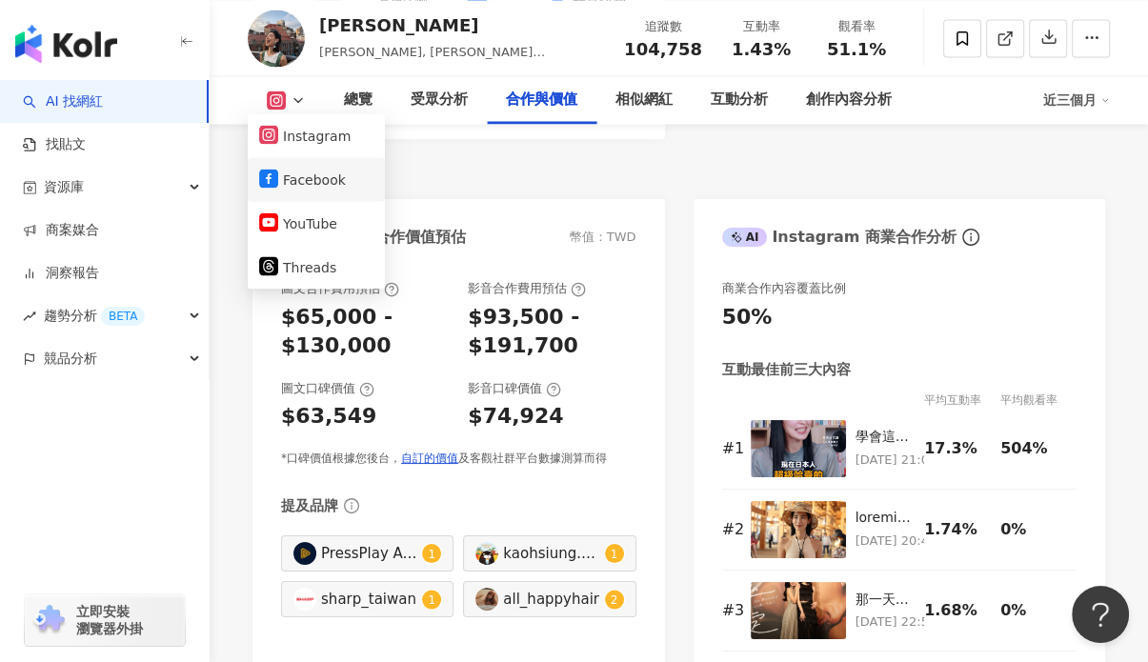
click at [315, 191] on button "Facebook" at bounding box center [316, 179] width 114 height 27
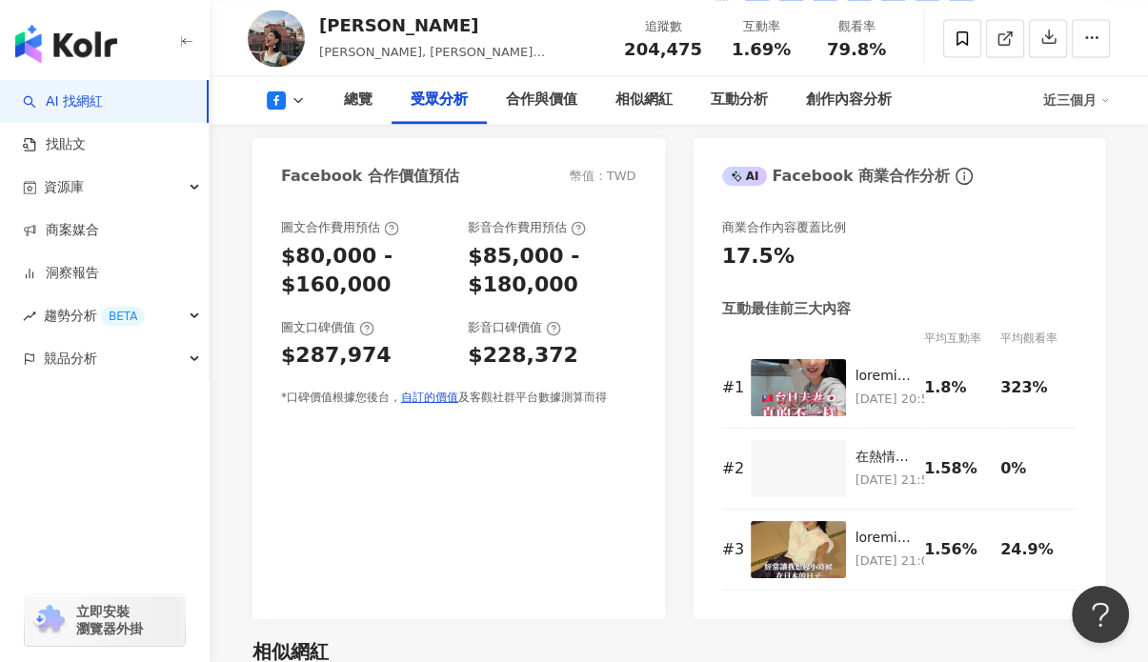
scroll to position [2409, 0]
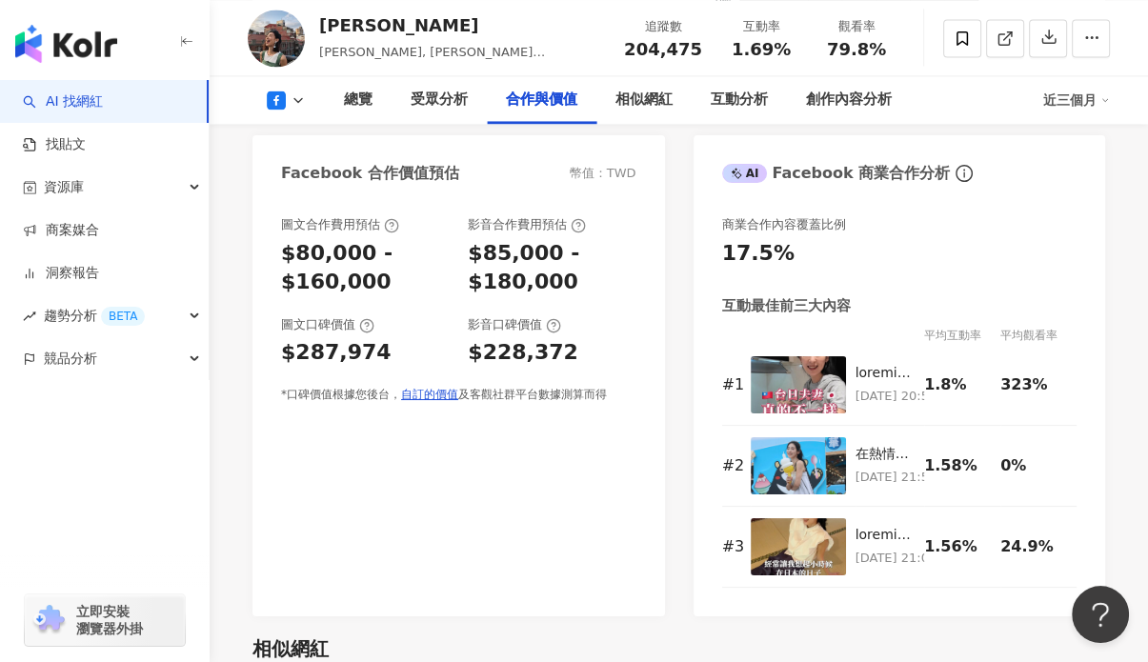
click at [298, 97] on icon at bounding box center [297, 99] width 15 height 15
click at [657, 250] on div "圖文合作費用預估 $80,000 - $160,000 影音合作費用預估 $85,000 - $180,000 圖文口碑價值 $287,974 影音口碑價值 …" at bounding box center [458, 406] width 412 height 419
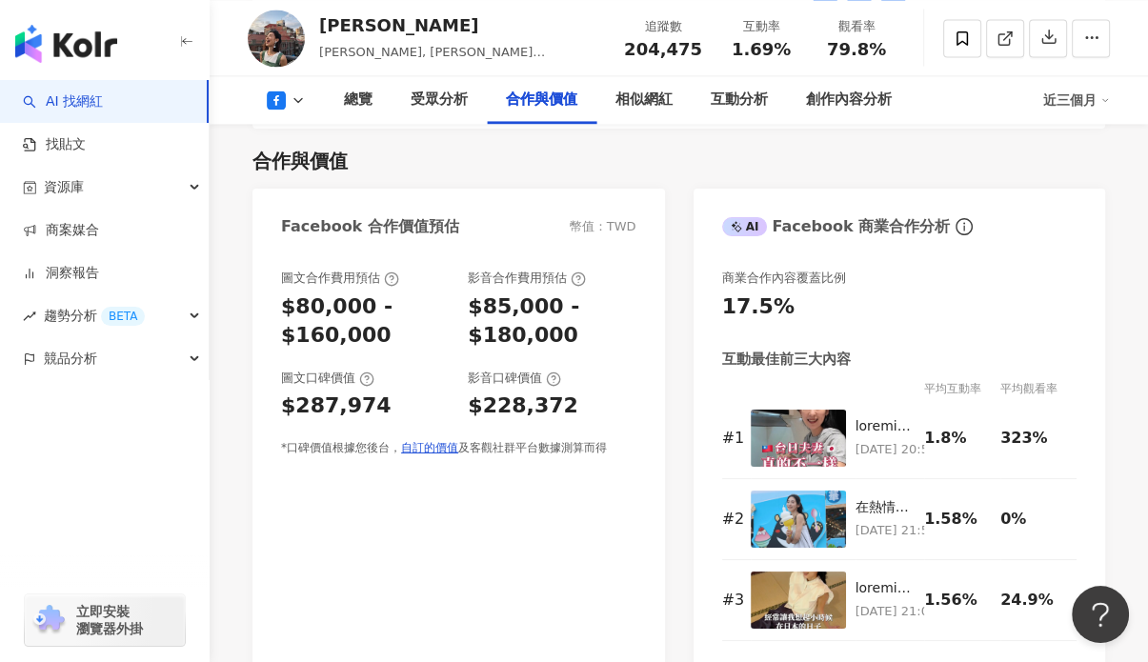
scroll to position [2313, 0]
